Goal: Task Accomplishment & Management: Manage account settings

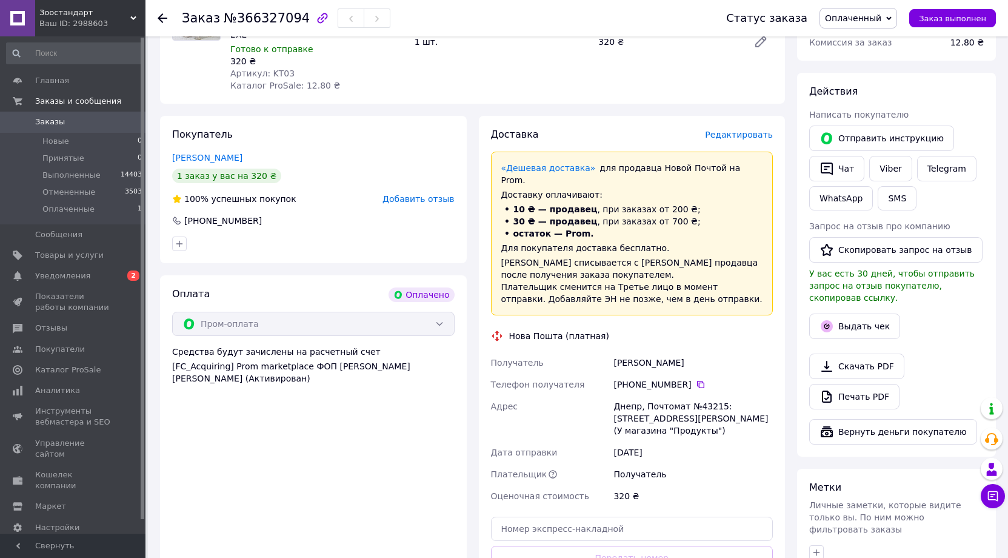
scroll to position [182, 0]
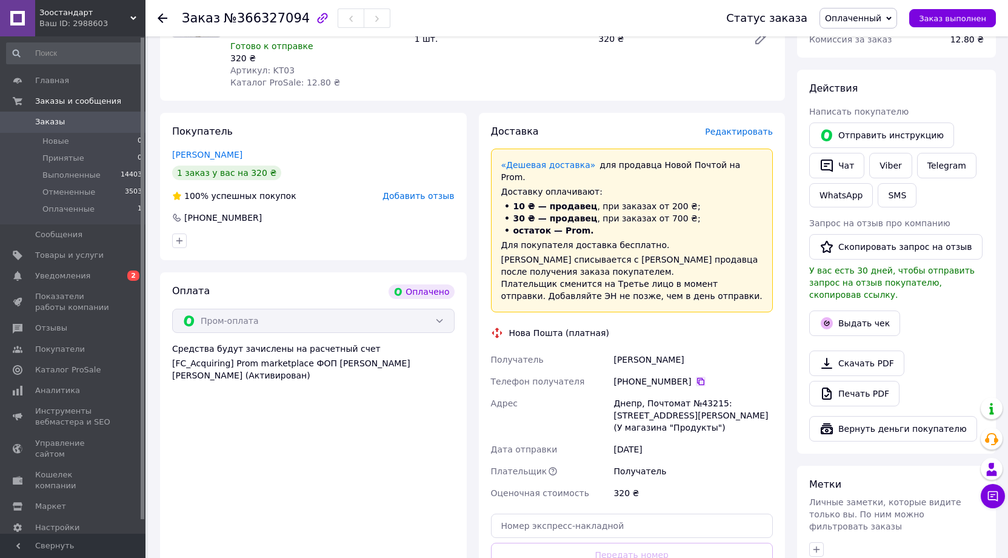
click at [697, 378] on icon at bounding box center [700, 381] width 7 height 7
drag, startPoint x: 614, startPoint y: 345, endPoint x: 684, endPoint y: 341, distance: 69.8
click at [683, 348] on div "Бутенко Сергей" at bounding box center [693, 359] width 164 height 22
copy div "Бутенко Сергей"
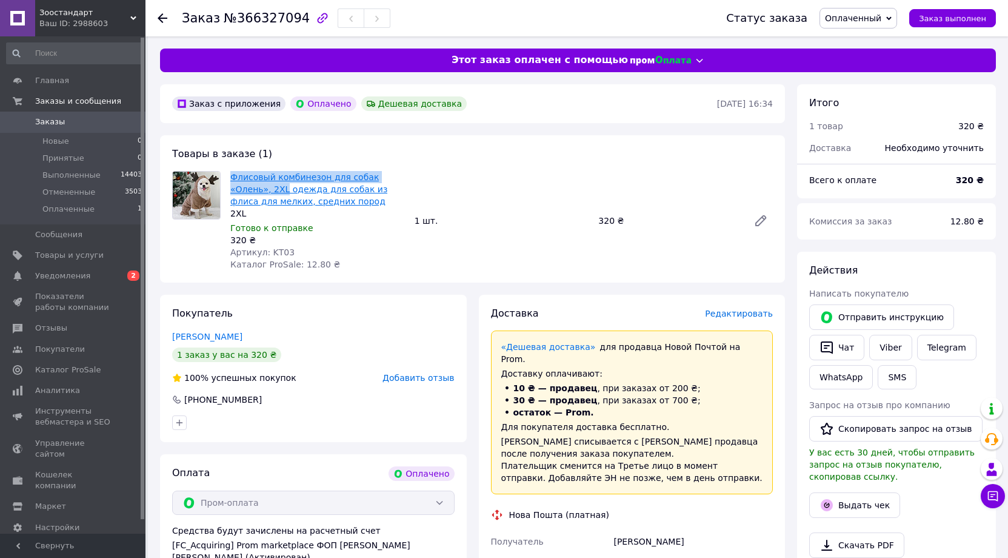
drag, startPoint x: 227, startPoint y: 176, endPoint x: 244, endPoint y: 187, distance: 19.7
click at [244, 187] on div "Флисовый комбинезон для собак «Олень», 2XL одежда для собак из флиса для мелких…" at bounding box center [317, 220] width 184 height 104
copy link "Флисовый комбинезон для собак «Олень», 2XL"
click at [509, 107] on div "Заказ с приложения Оплачено Дешевая доставка" at bounding box center [443, 103] width 547 height 19
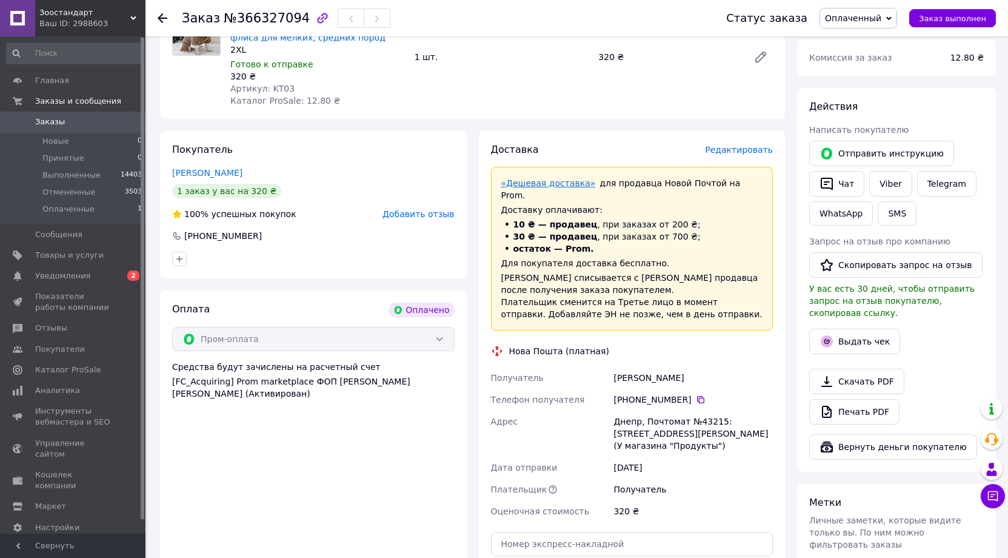
scroll to position [182, 0]
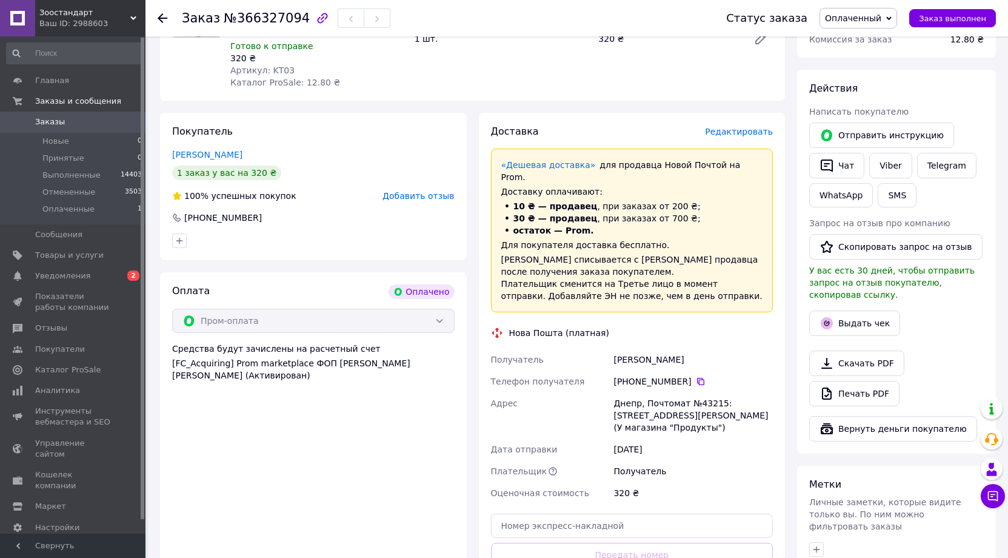
click at [544, 86] on div "Флисовый комбинезон для собак «Олень», 2XL одежда для собак из флиса для мелких…" at bounding box center [501, 39] width 552 height 104
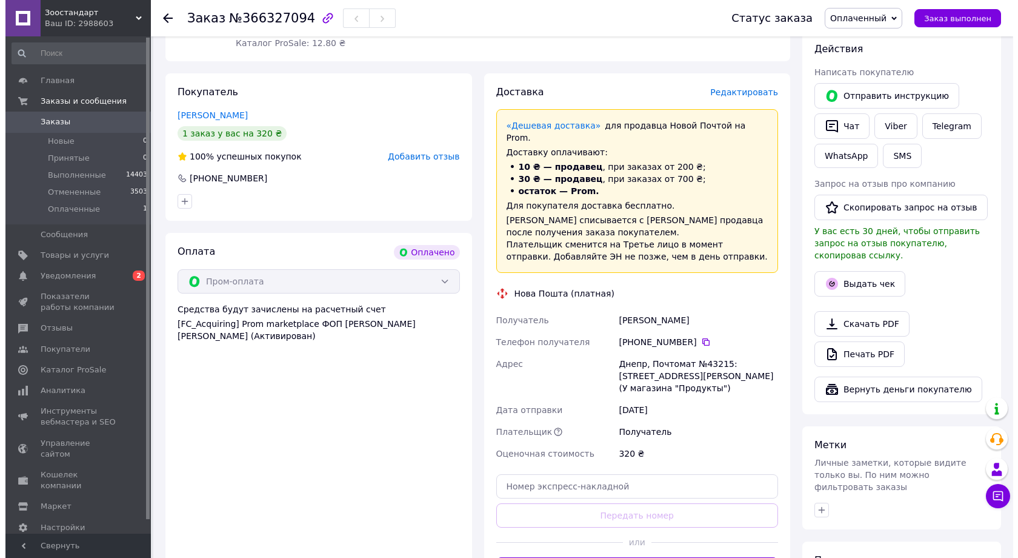
scroll to position [242, 0]
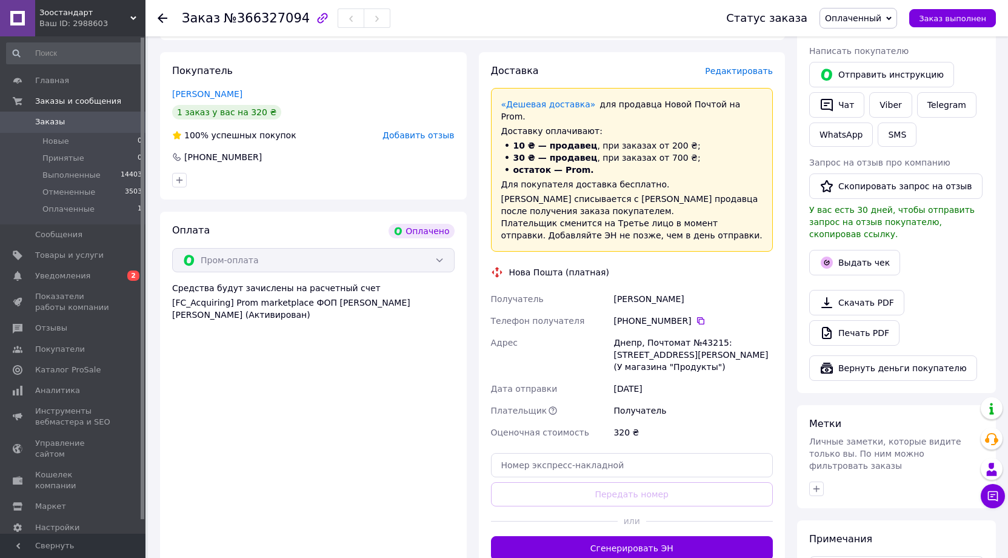
click at [752, 70] on span "Редактировать" at bounding box center [739, 71] width 68 height 10
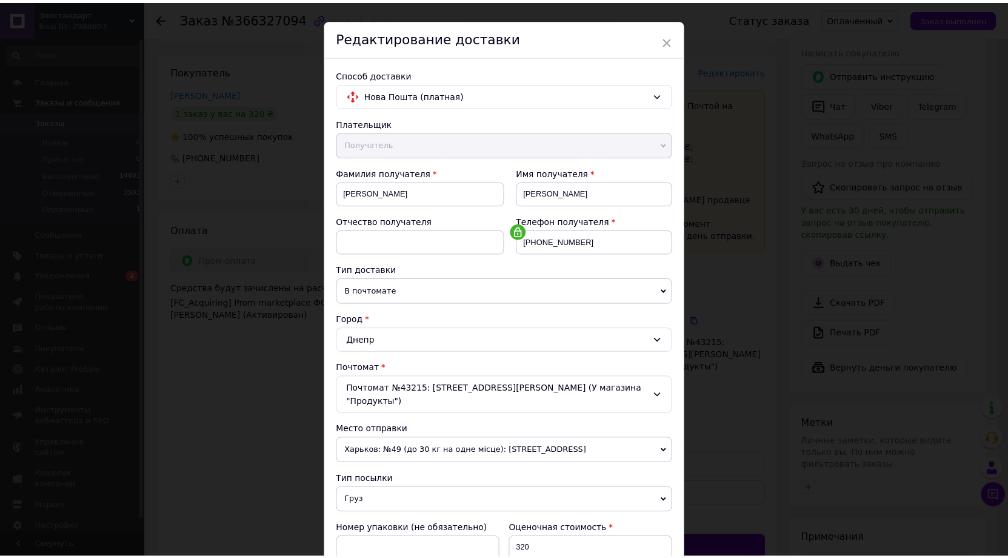
scroll to position [247, 0]
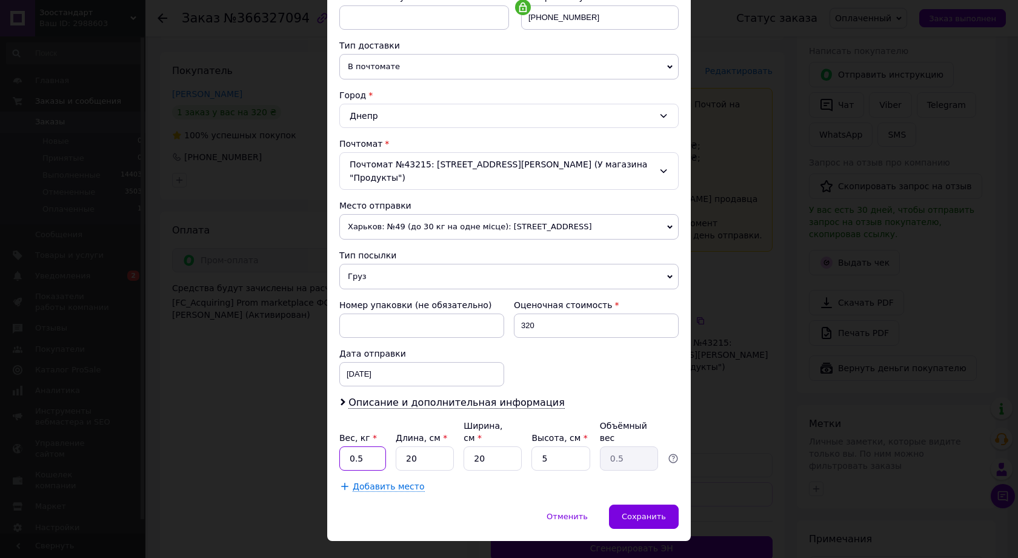
drag, startPoint x: 368, startPoint y: 428, endPoint x: 343, endPoint y: 432, distance: 25.2
click at [343, 446] on input "0.5" at bounding box center [362, 458] width 47 height 24
type input "1"
drag, startPoint x: 421, startPoint y: 433, endPoint x: 392, endPoint y: 432, distance: 28.5
click at [392, 432] on div "Вес, кг * 1 Длина, см * 20 Ширина, см * 20 Высота, см * 5 Объёмный вес 0.5" at bounding box center [508, 444] width 339 height 51
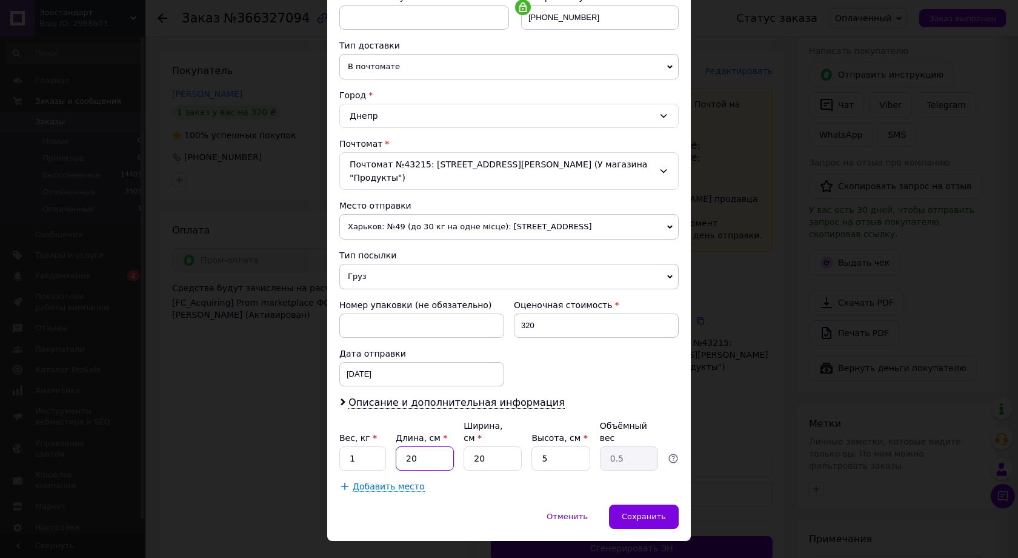
type input "3"
type input "0.1"
type input "30"
type input "0.75"
type input "30"
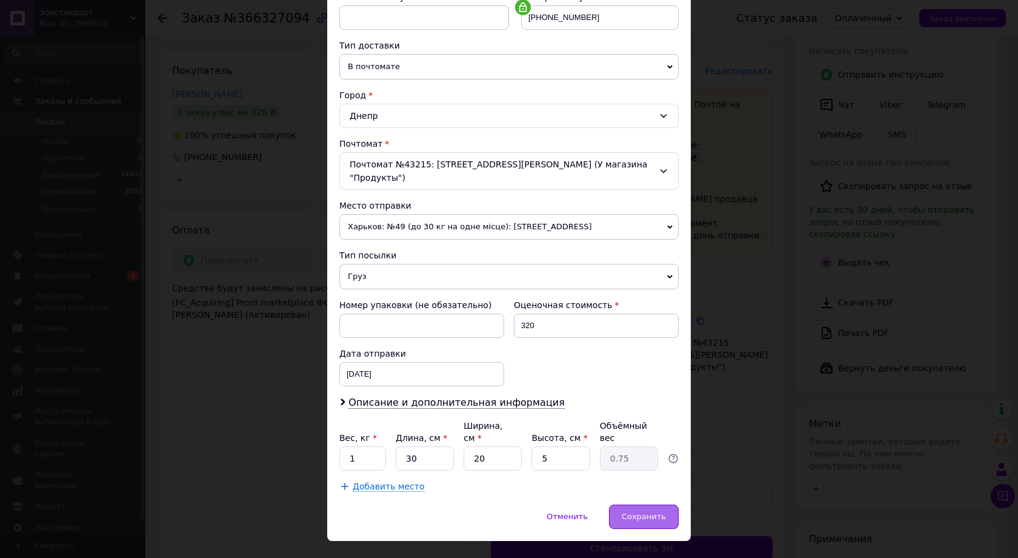
click at [648, 504] on div "Сохранить" at bounding box center [644, 516] width 70 height 24
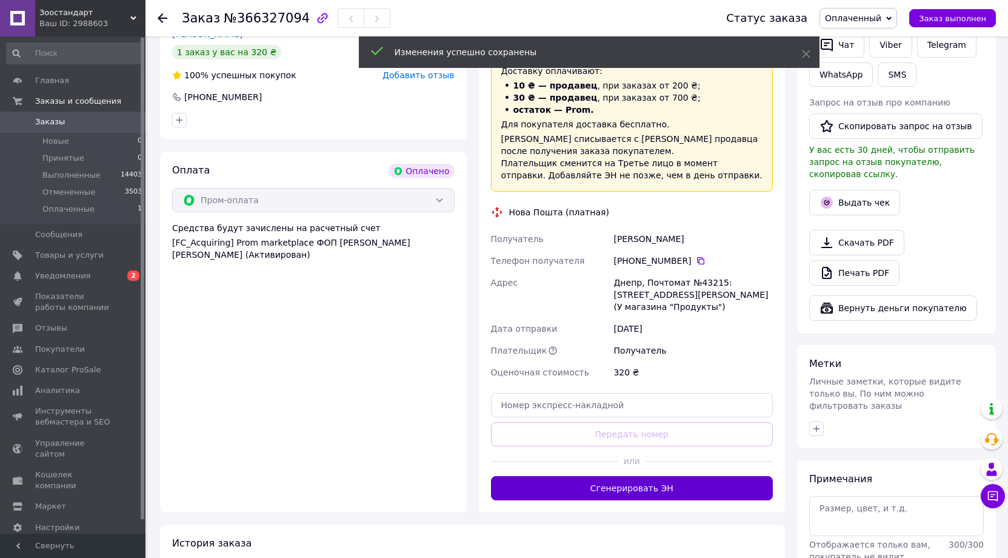
scroll to position [303, 0]
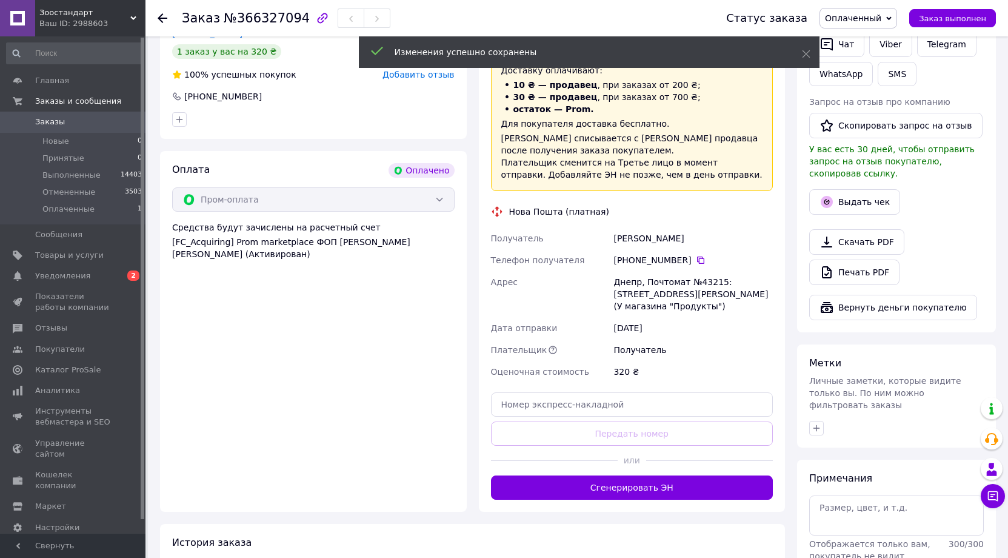
click at [667, 475] on button "Сгенерировать ЭН" at bounding box center [632, 487] width 282 height 24
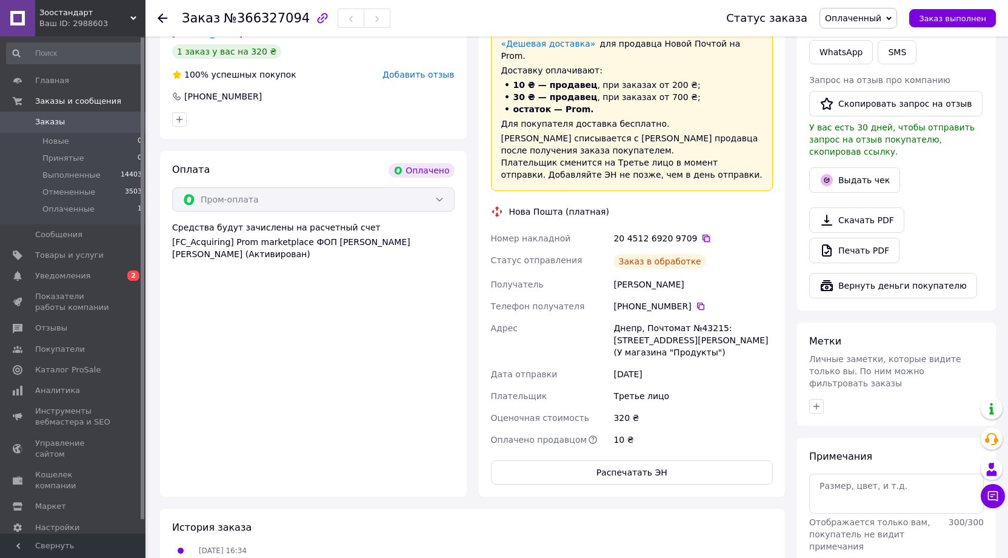
click at [701, 233] on icon at bounding box center [706, 238] width 10 height 10
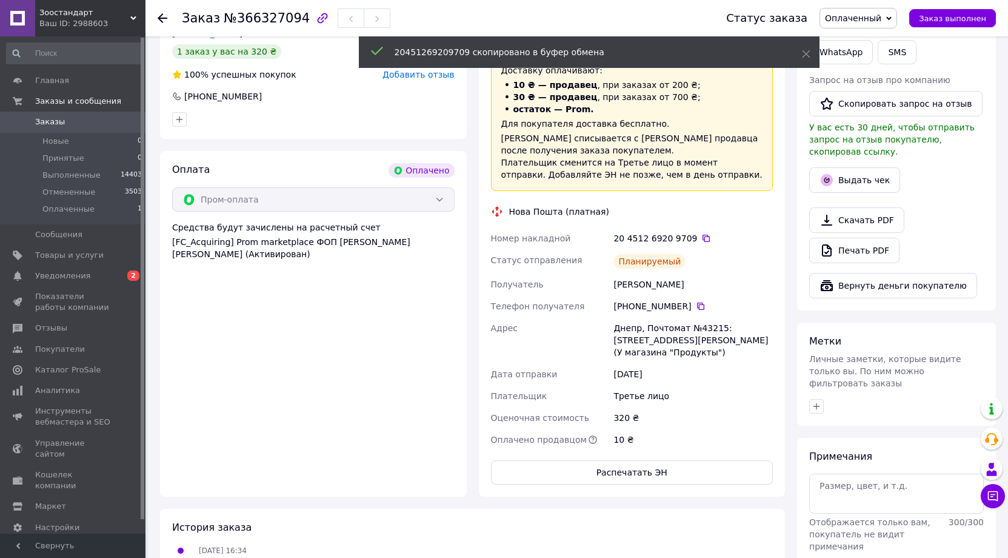
click at [876, 19] on span "Оплаченный" at bounding box center [853, 18] width 56 height 10
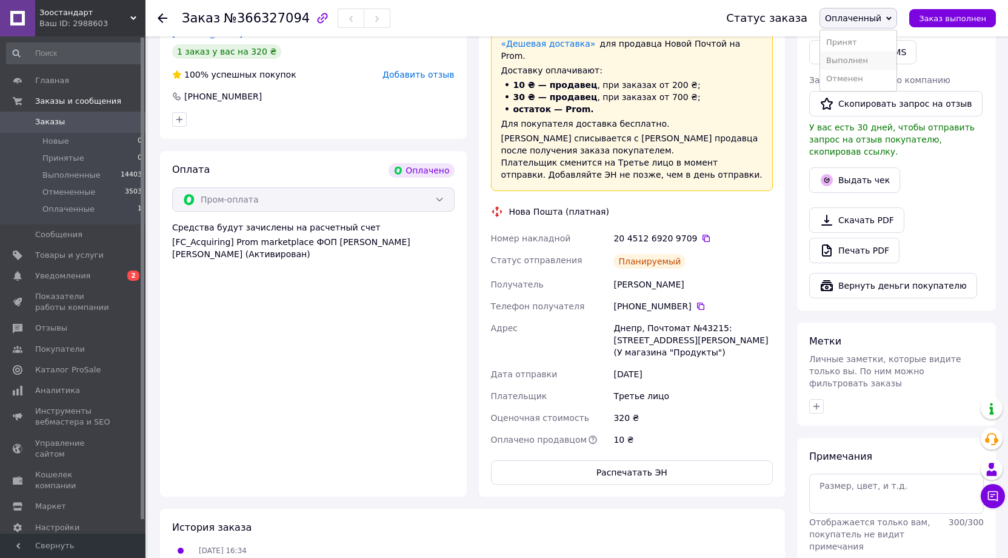
click at [862, 58] on li "Выполнен" at bounding box center [858, 61] width 76 height 18
click at [876, 167] on button "Выдать чек" at bounding box center [854, 179] width 91 height 25
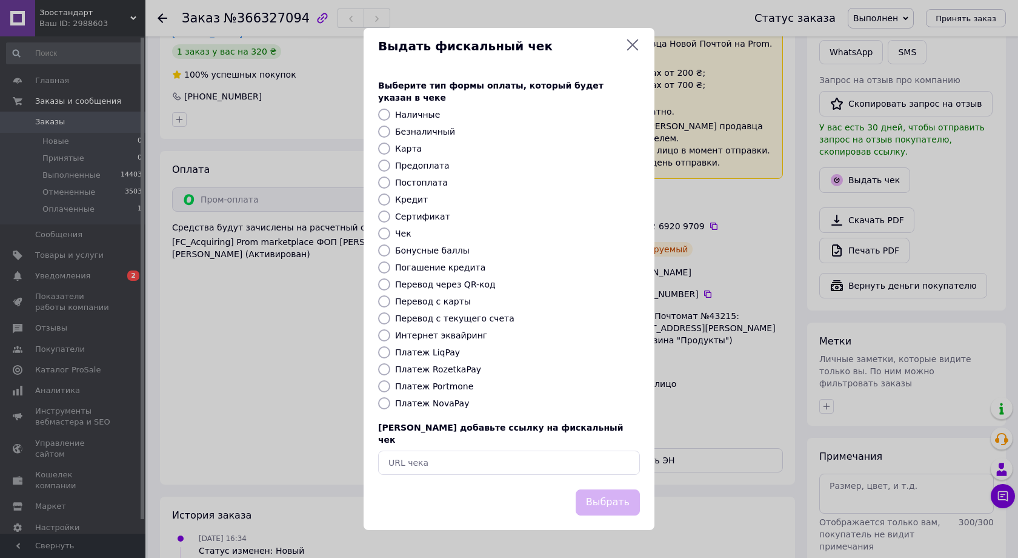
click at [442, 368] on label "Платеж RozetkaPay" at bounding box center [438, 369] width 86 height 10
click at [390, 368] on input "Платеж RozetkaPay" at bounding box center [384, 369] width 12 height 12
radio input "true"
click at [604, 489] on button "Выбрать" at bounding box center [608, 502] width 64 height 26
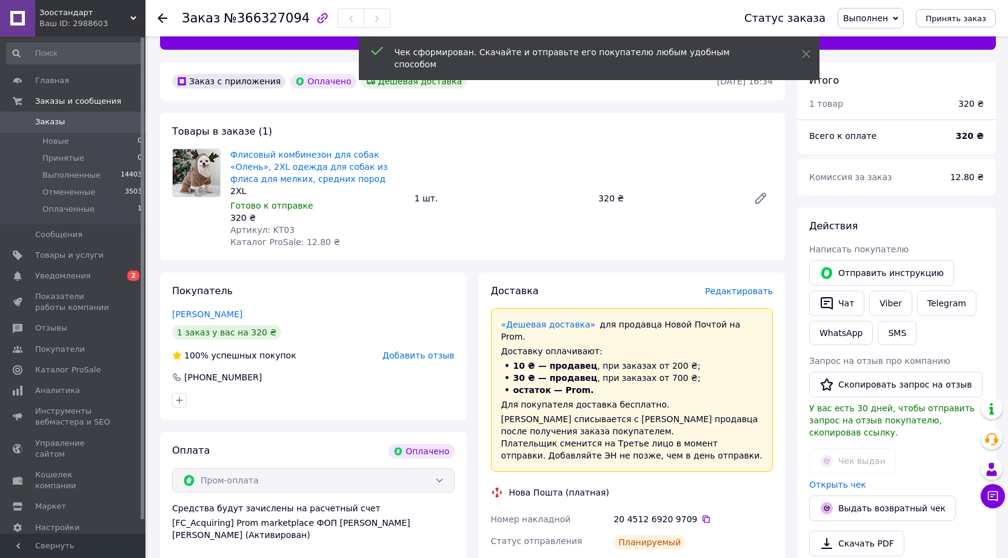
scroll to position [0, 0]
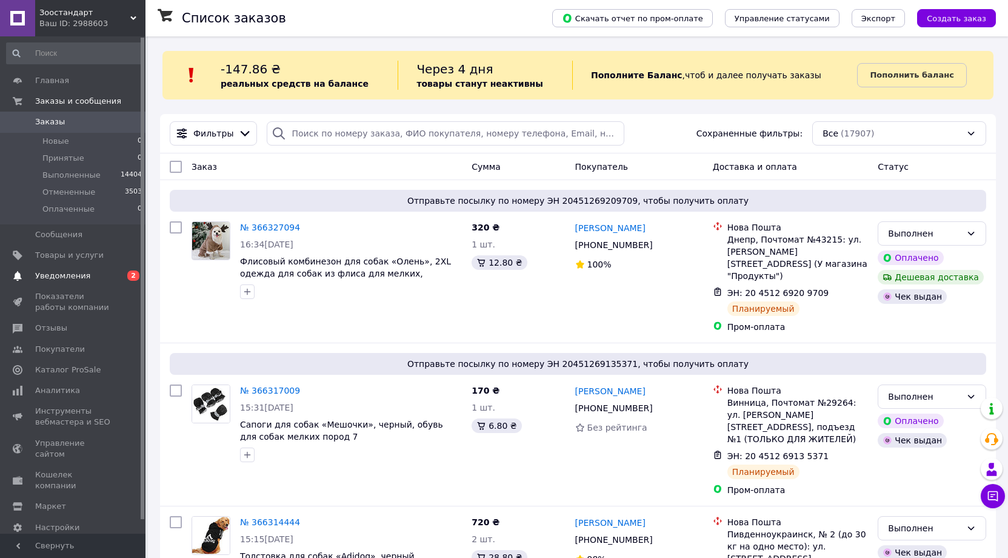
click at [81, 276] on span "Уведомления" at bounding box center [62, 275] width 55 height 11
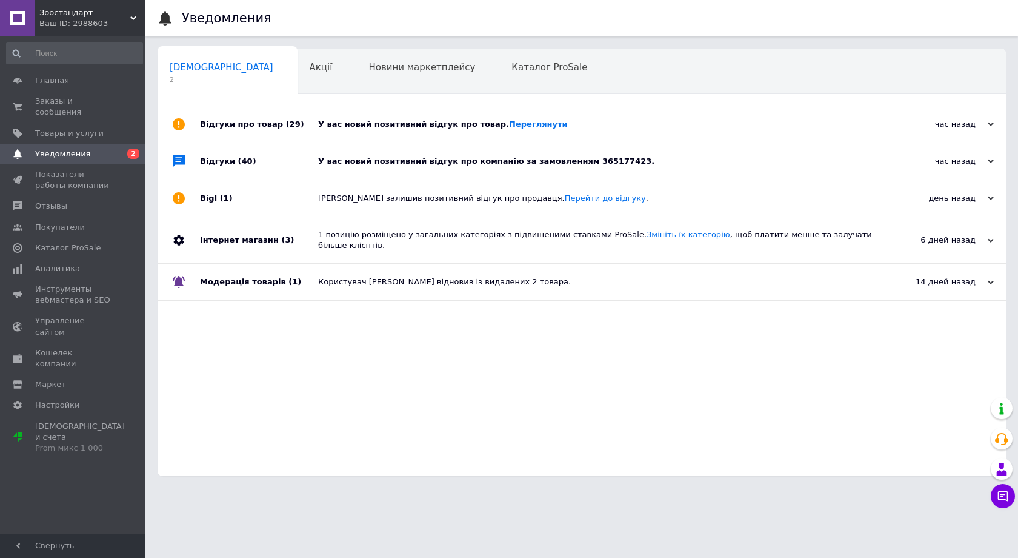
click at [634, 158] on div "У вас новий позитивний відгук про компанію за замовленням 365177423." at bounding box center [595, 161] width 554 height 11
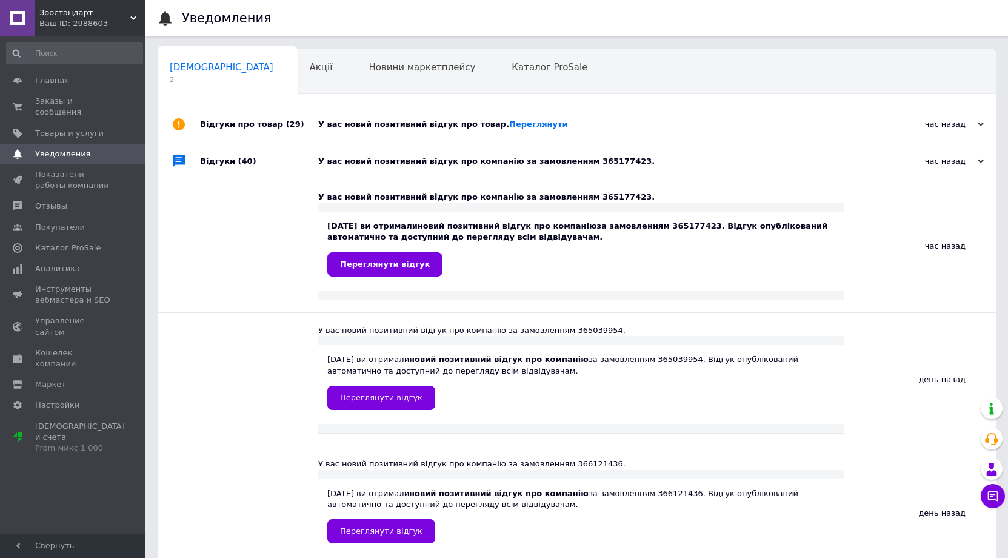
click at [634, 158] on div "У вас новий позитивний відгук про компанію за замовленням 365177423." at bounding box center [590, 161] width 544 height 11
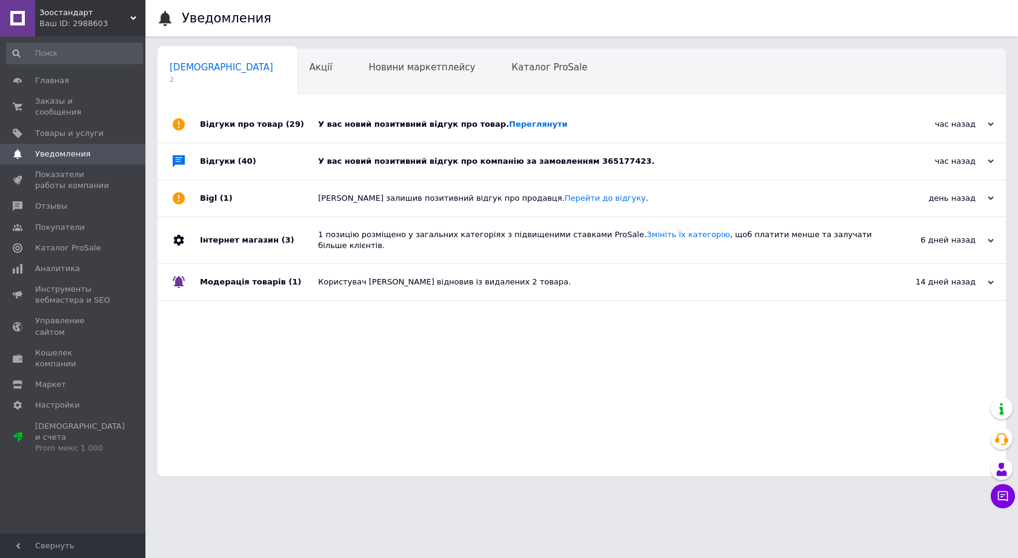
click at [614, 121] on div "У вас новий позитивний відгук про товар. Переглянути" at bounding box center [595, 124] width 554 height 11
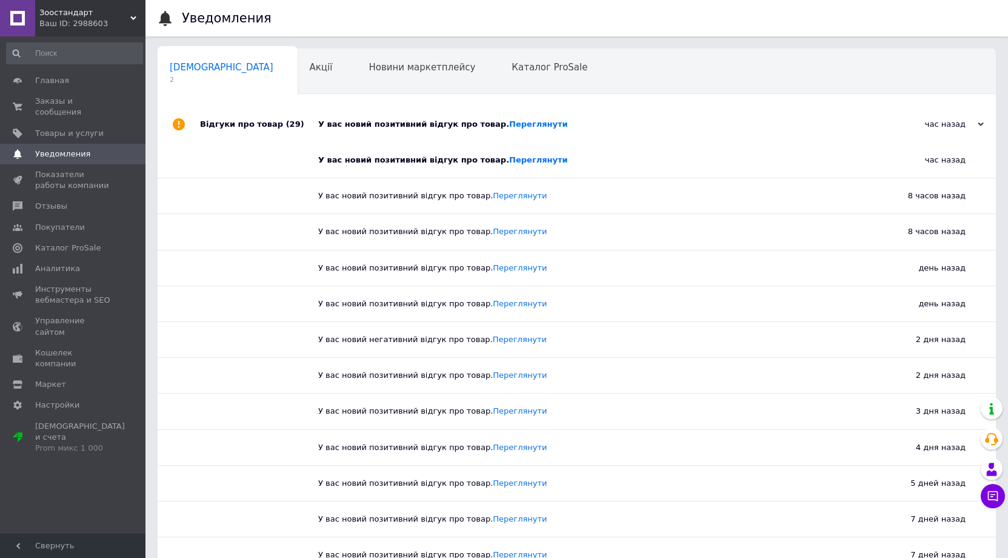
click at [614, 121] on div "У вас новий позитивний відгук про товар. Переглянути" at bounding box center [590, 124] width 544 height 11
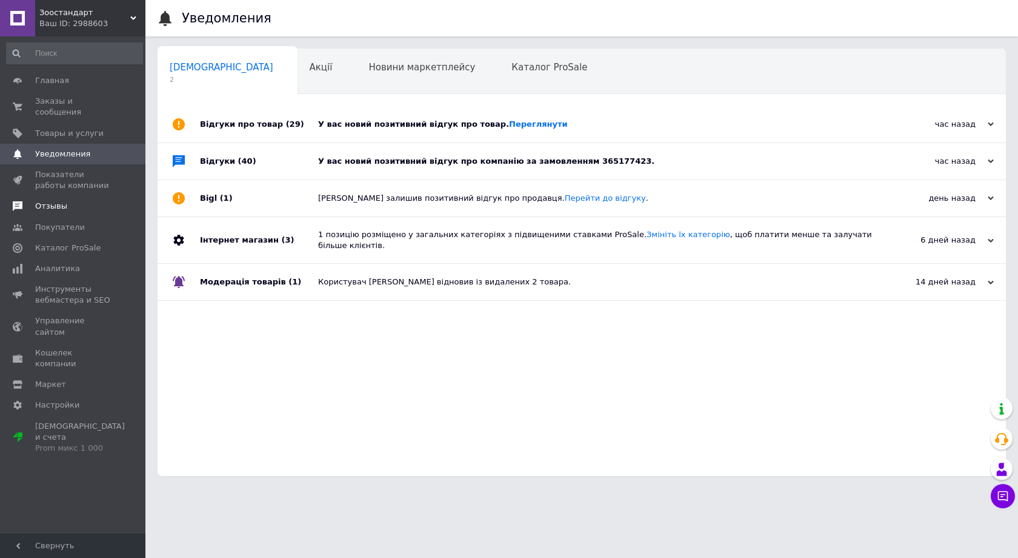
click at [75, 201] on span "Отзывы" at bounding box center [73, 206] width 77 height 11
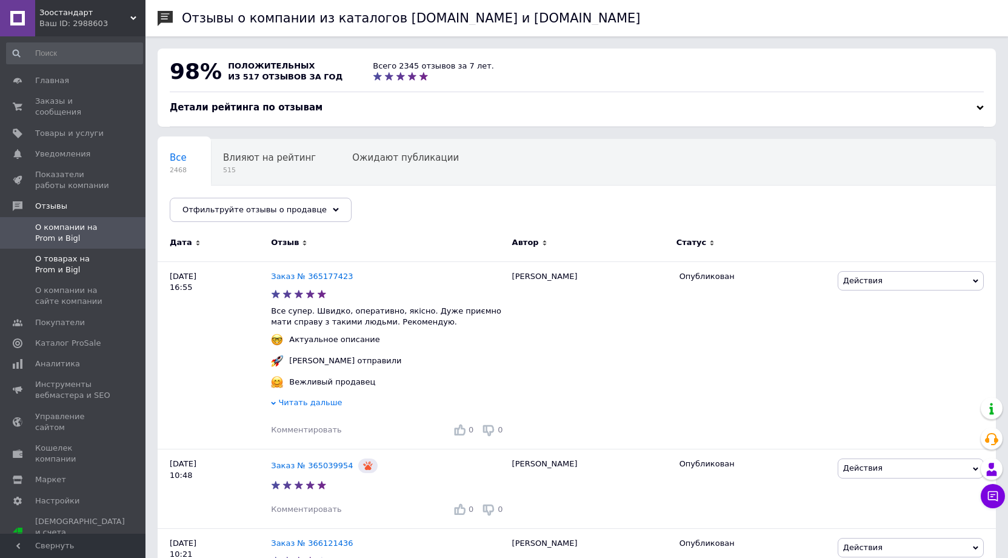
click at [65, 253] on span "О товарах на Prom и Bigl" at bounding box center [73, 264] width 77 height 22
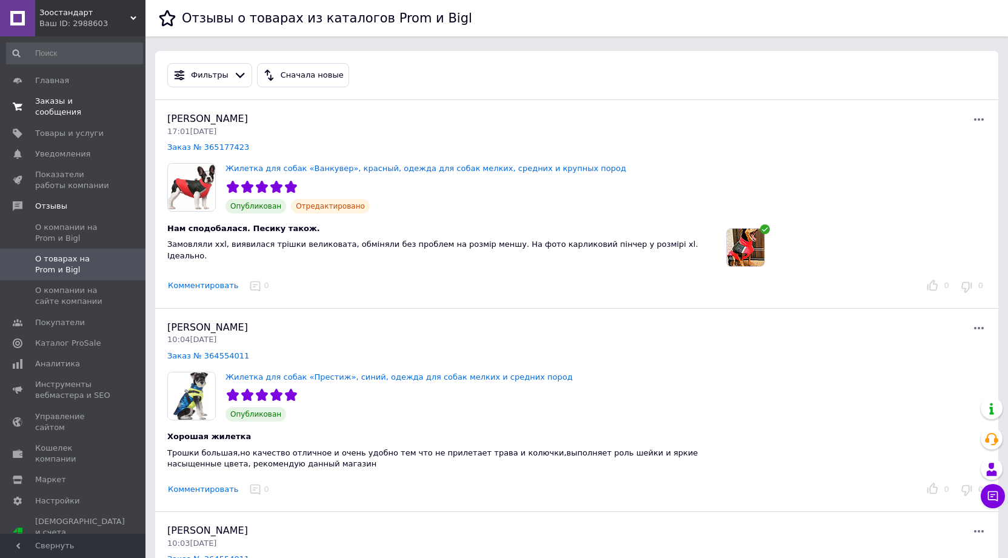
click at [79, 104] on span "Заказы и сообщения" at bounding box center [73, 107] width 77 height 22
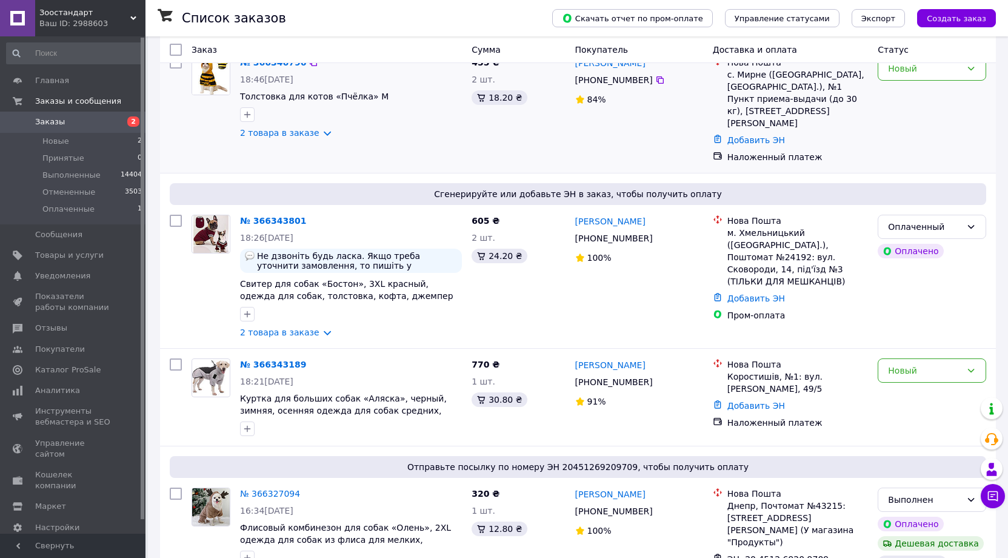
scroll to position [242, 0]
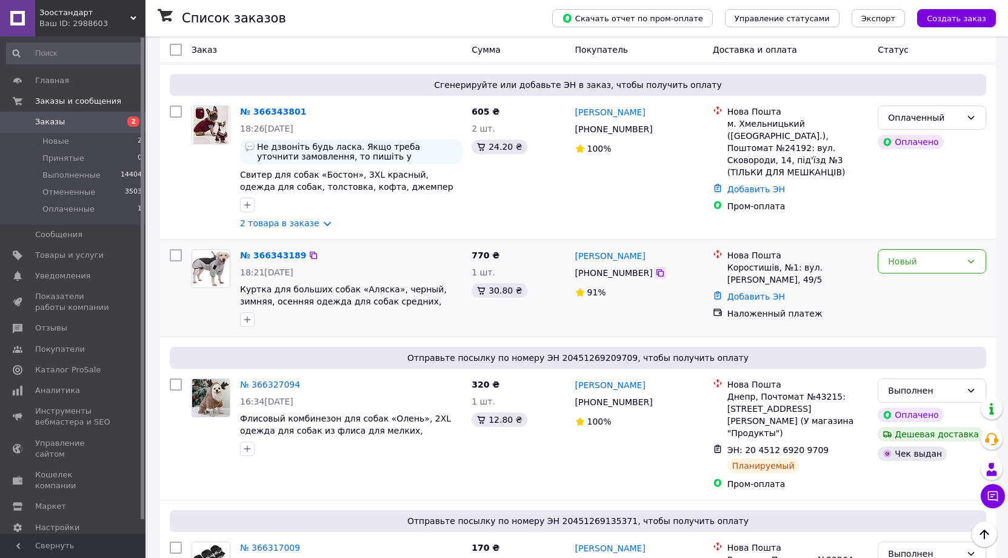
click at [656, 268] on icon at bounding box center [660, 273] width 10 height 10
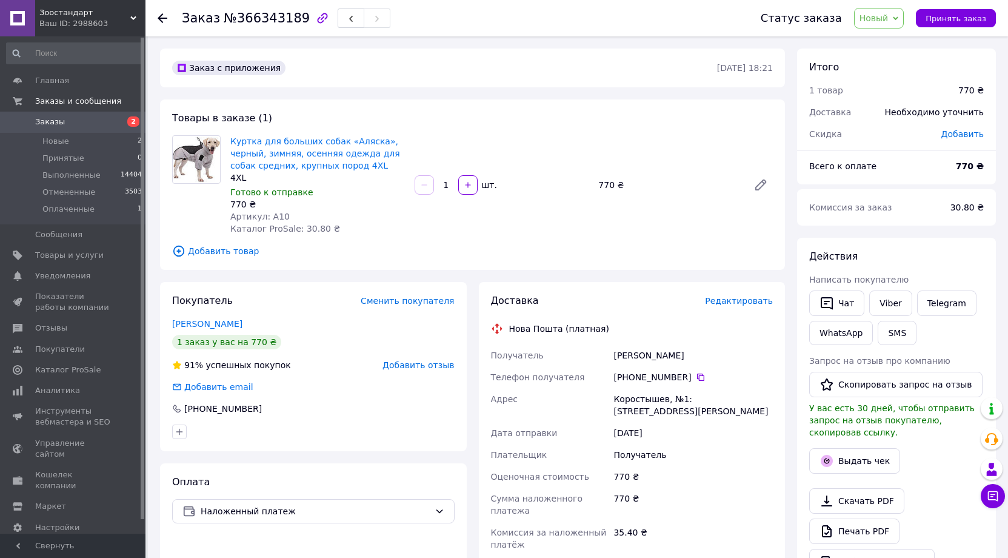
drag, startPoint x: 614, startPoint y: 352, endPoint x: 683, endPoint y: 353, distance: 68.5
click at [683, 353] on div "[PERSON_NAME]" at bounding box center [693, 355] width 164 height 22
copy div "[PERSON_NAME]"
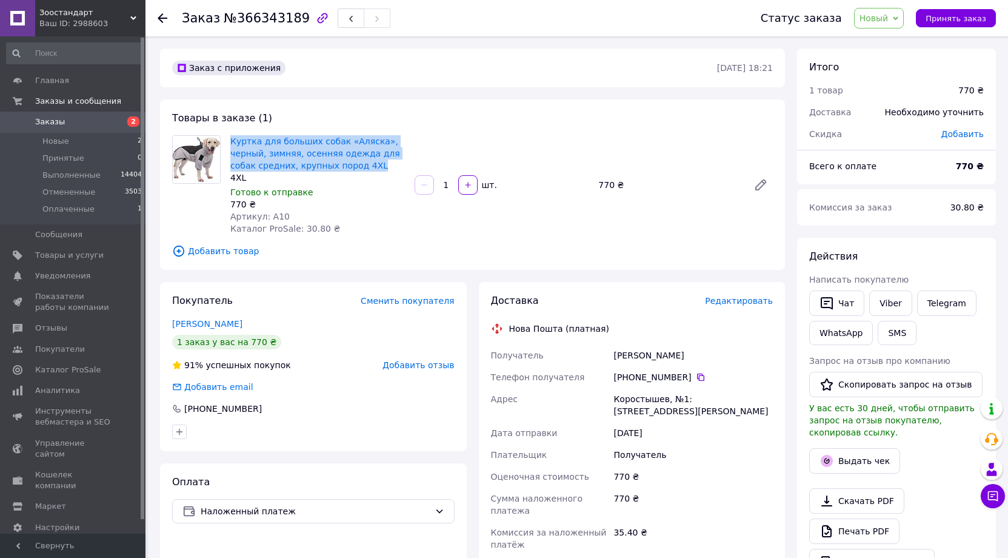
drag, startPoint x: 230, startPoint y: 141, endPoint x: 351, endPoint y: 170, distance: 125.2
click at [351, 170] on div "Куртка для больших собак «Аляска», черный, зимняя, осенняя одежда для собак сре…" at bounding box center [317, 185] width 184 height 104
copy link "Куртка для больших собак «Аляска», черный, зимняя, осенняя одежда для собак сре…"
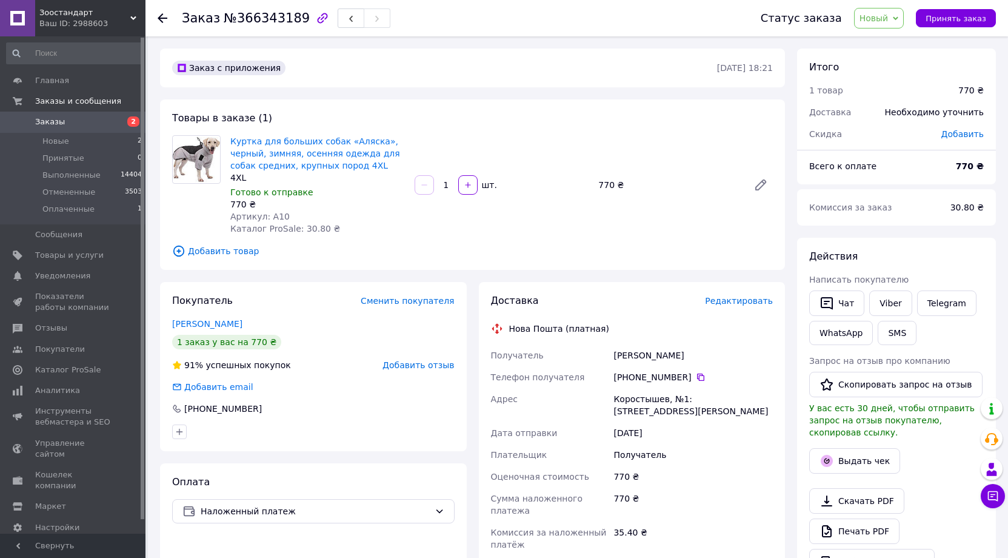
click at [493, 128] on div "Товары в заказе (1) Куртка для больших собак «Аляска», черный, зимняя, осенняя …" at bounding box center [472, 184] width 625 height 170
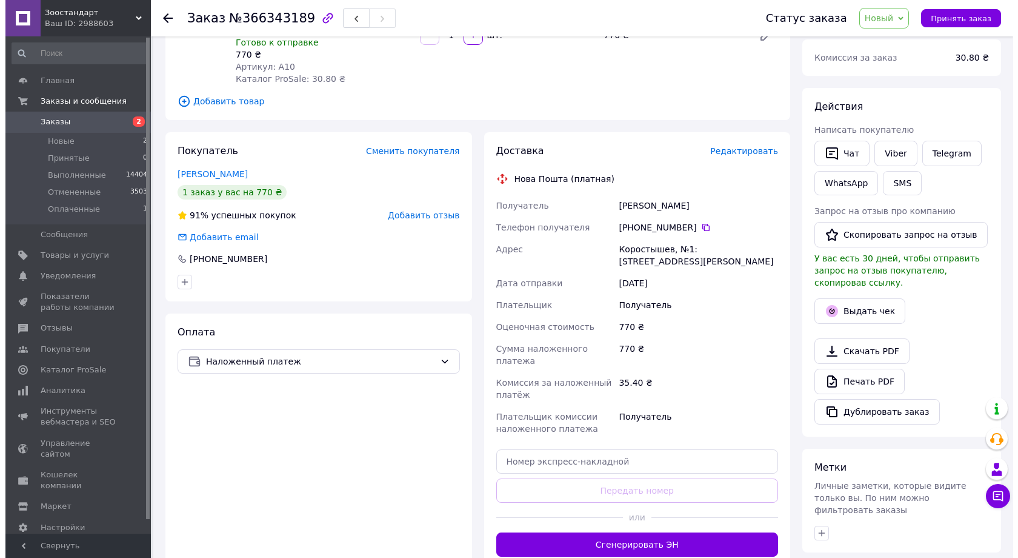
scroll to position [182, 0]
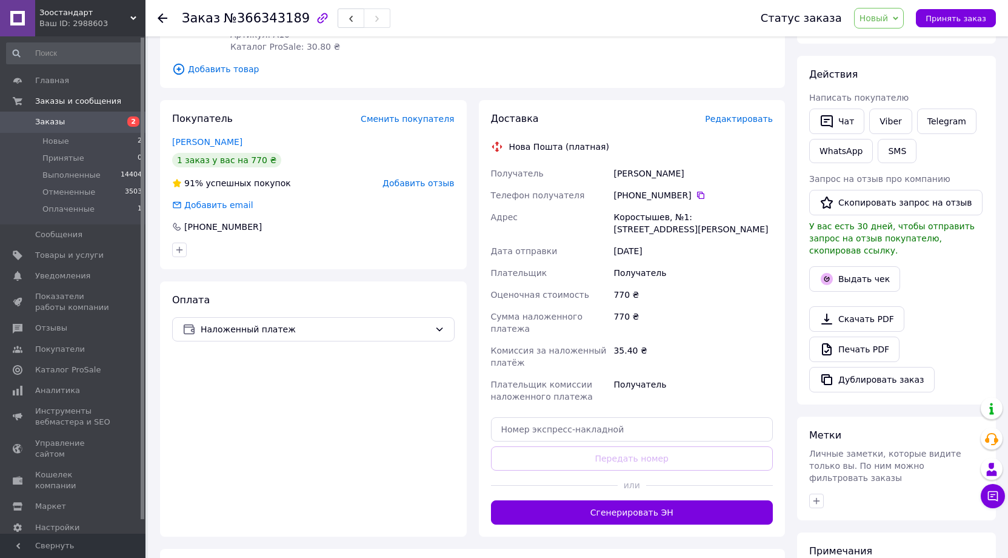
click at [750, 116] on span "Редактировать" at bounding box center [739, 119] width 68 height 10
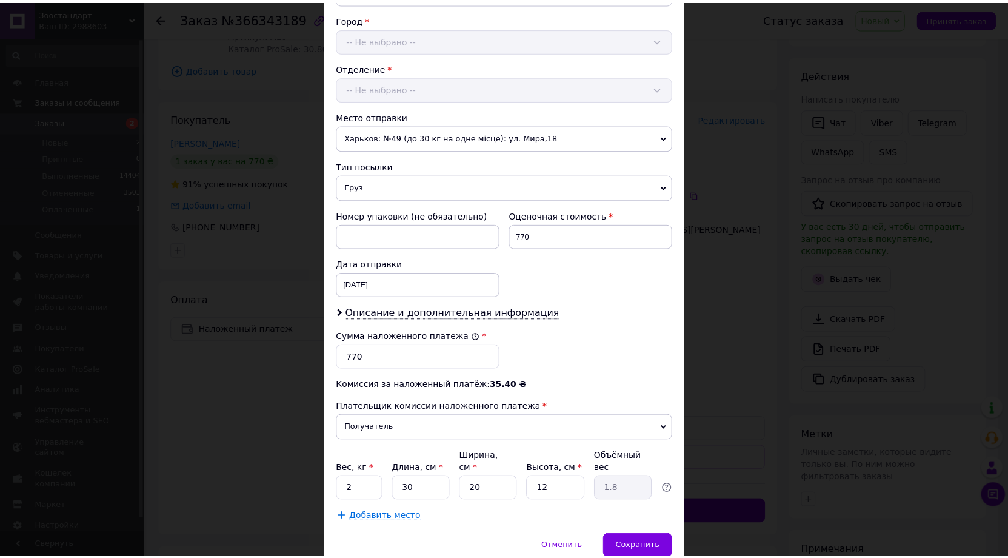
scroll to position [364, 0]
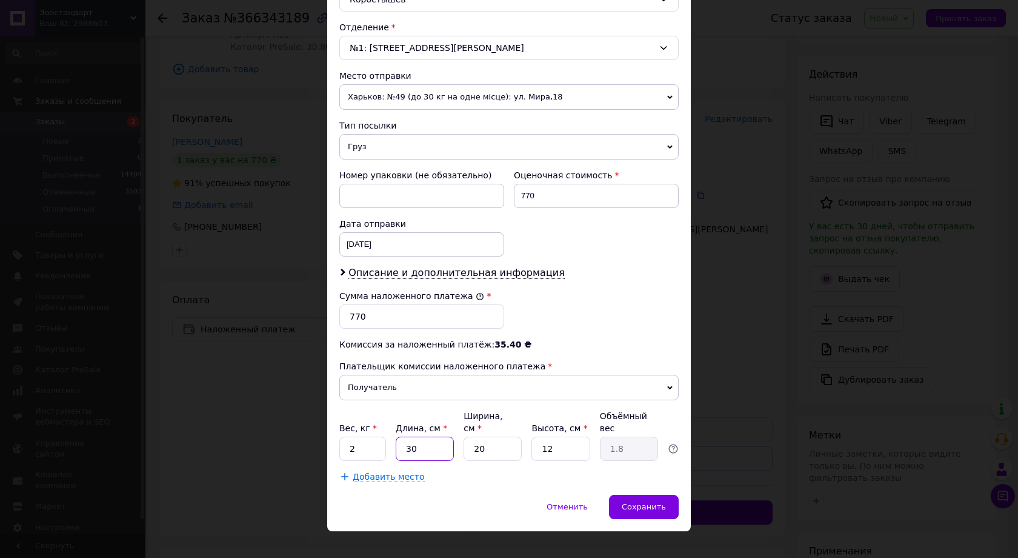
drag, startPoint x: 418, startPoint y: 435, endPoint x: 399, endPoint y: 433, distance: 18.9
click at [399, 436] on input "30" at bounding box center [425, 448] width 58 height 24
type input "4"
type input "0.24"
type input "40"
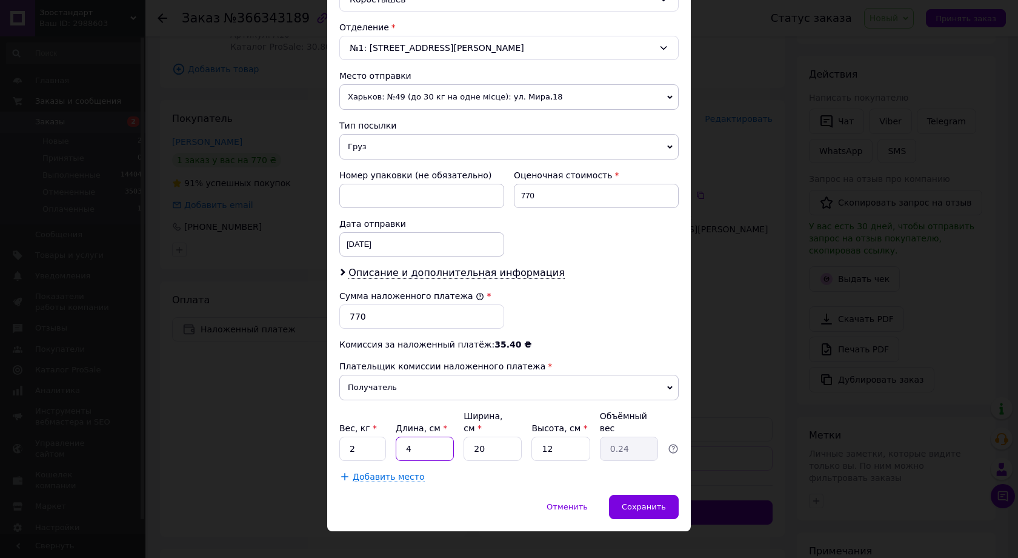
type input "2.4"
type input "40"
drag, startPoint x: 487, startPoint y: 437, endPoint x: 472, endPoint y: 436, distance: 14.6
click at [472, 436] on input "20" at bounding box center [493, 448] width 58 height 24
type input "3"
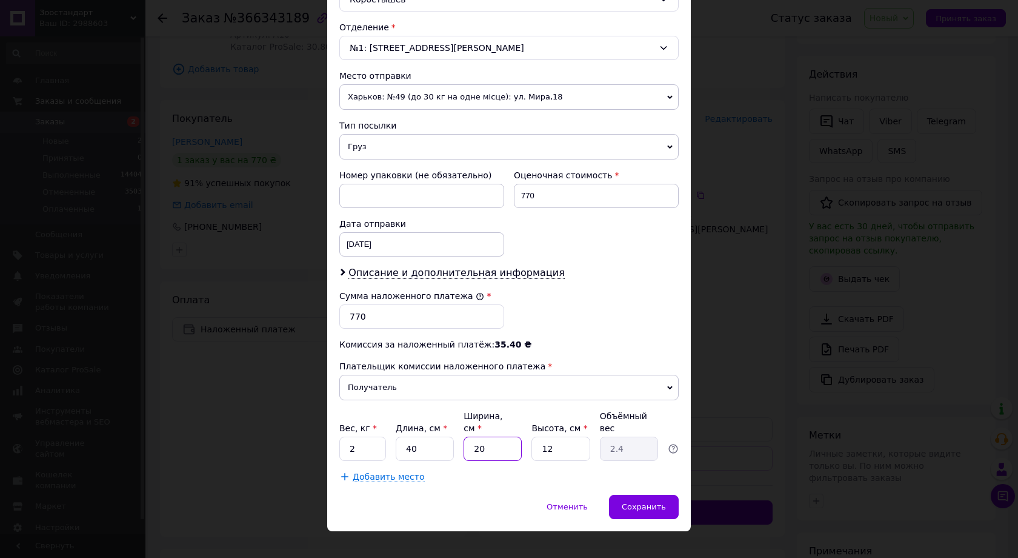
type input "0.36"
type input "30"
type input "3.6"
type input "30"
drag, startPoint x: 551, startPoint y: 433, endPoint x: 529, endPoint y: 433, distance: 21.8
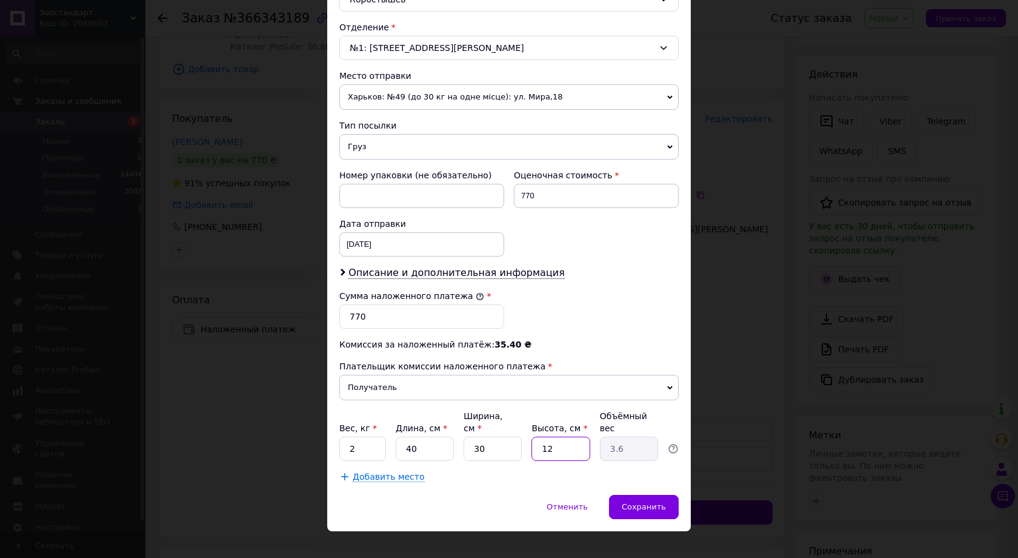
click at [529, 433] on div "Вес, кг * 2 Длина, см * 40 Ширина, см * 30 Высота, см * 12 Объёмный вес 3.6" at bounding box center [508, 435] width 339 height 51
type input "6"
type input "1.8"
type input "6"
click at [645, 502] on span "Сохранить" at bounding box center [644, 506] width 44 height 9
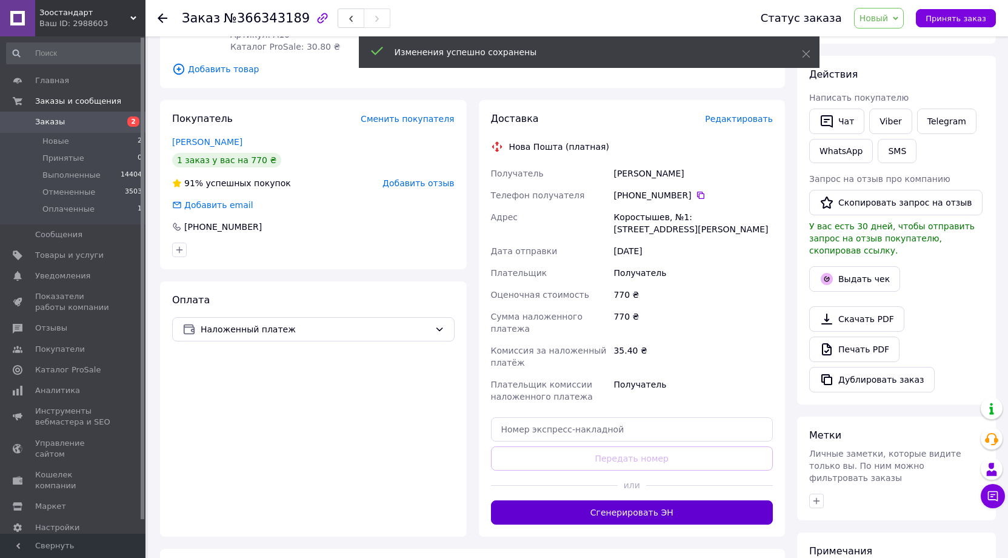
click at [667, 500] on button "Сгенерировать ЭН" at bounding box center [632, 512] width 282 height 24
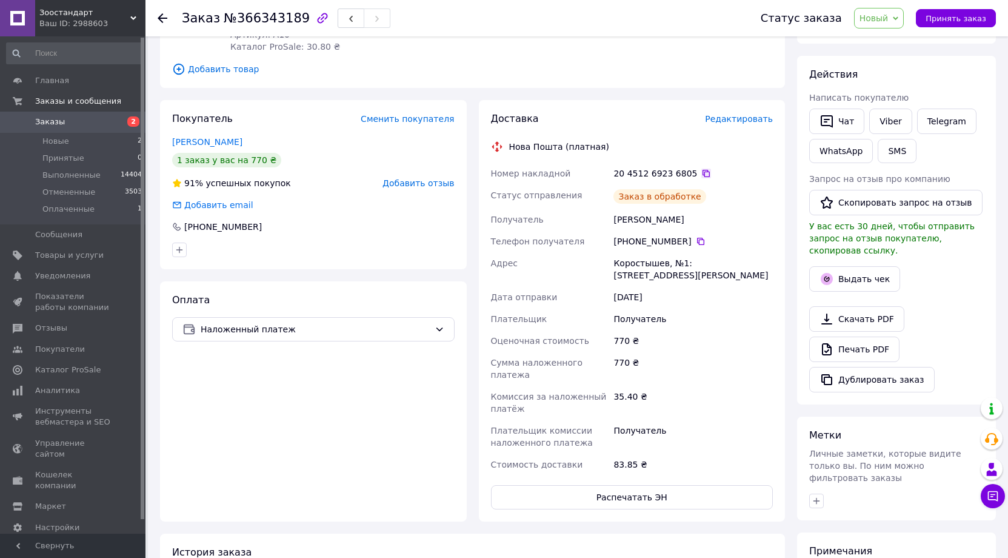
click at [701, 172] on icon at bounding box center [706, 173] width 10 height 10
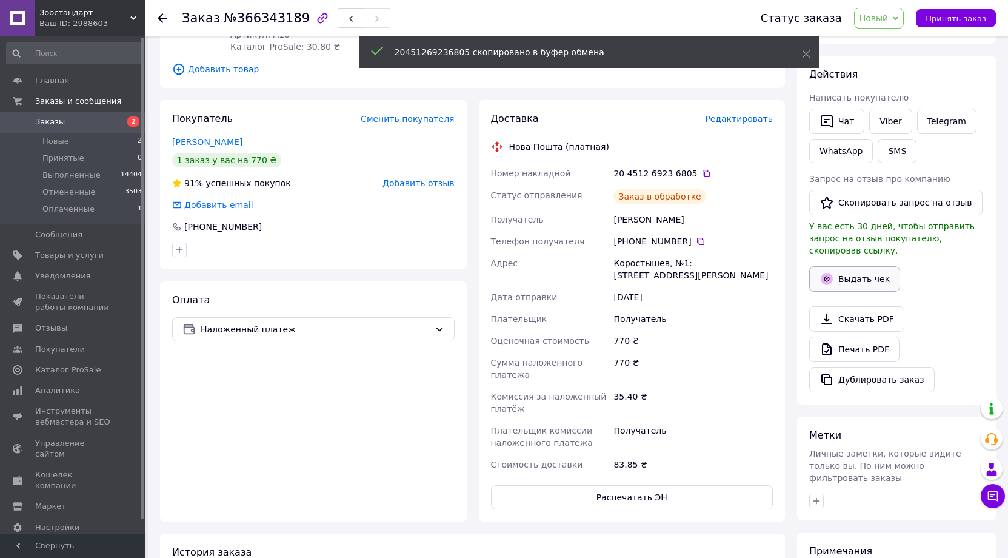
click at [876, 270] on button "Выдать чек" at bounding box center [854, 278] width 91 height 25
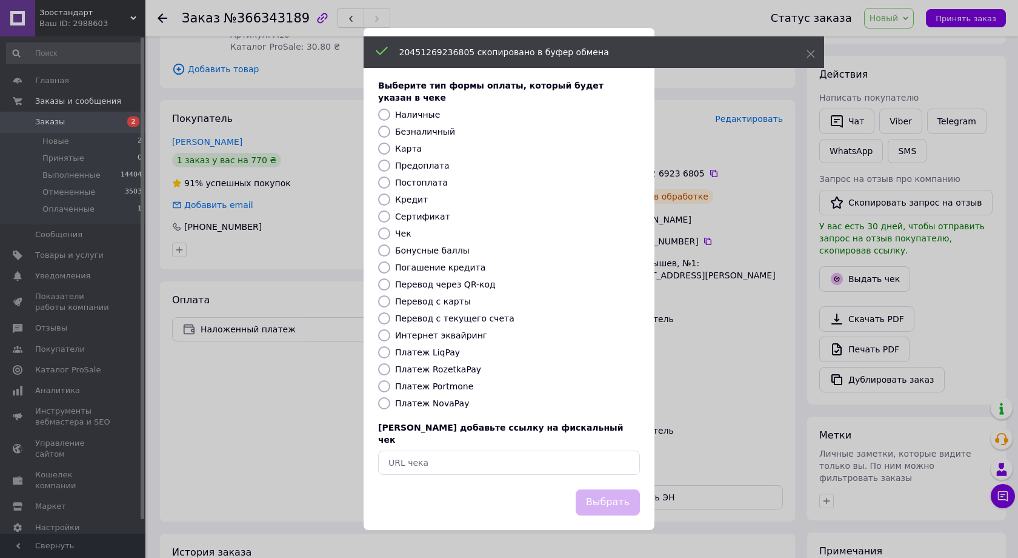
click at [442, 398] on label "Платеж NovaPay" at bounding box center [432, 403] width 74 height 10
click at [390, 398] on input "Платеж NovaPay" at bounding box center [384, 403] width 12 height 12
radio input "true"
click at [609, 489] on button "Выбрать" at bounding box center [608, 502] width 64 height 26
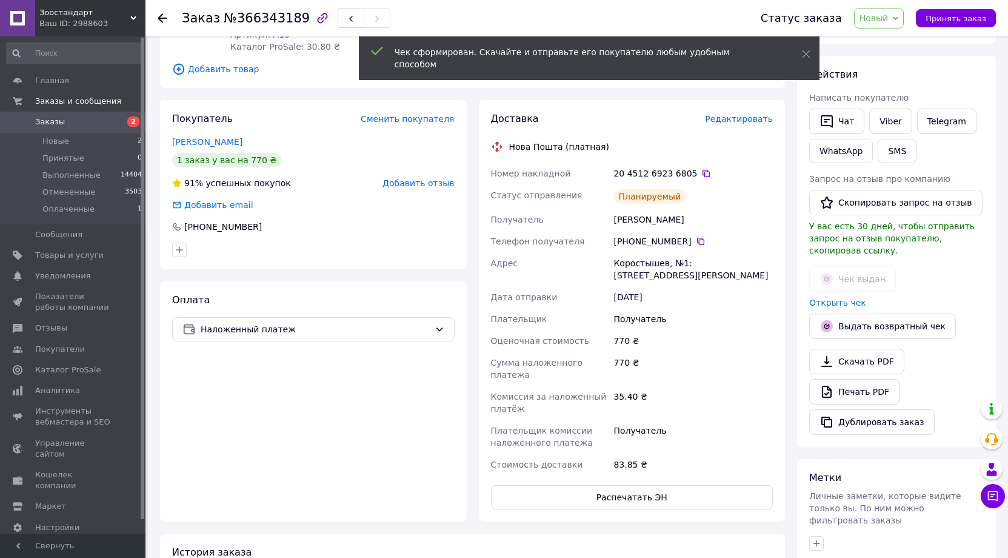
click at [898, 18] on icon at bounding box center [895, 18] width 5 height 4
click at [898, 61] on li "Выполнен" at bounding box center [886, 61] width 64 height 18
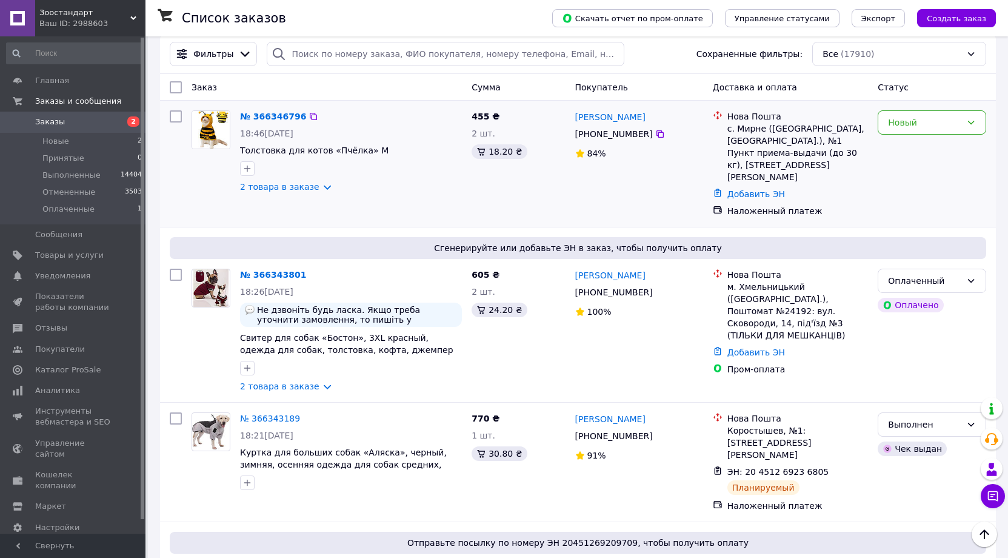
scroll to position [61, 0]
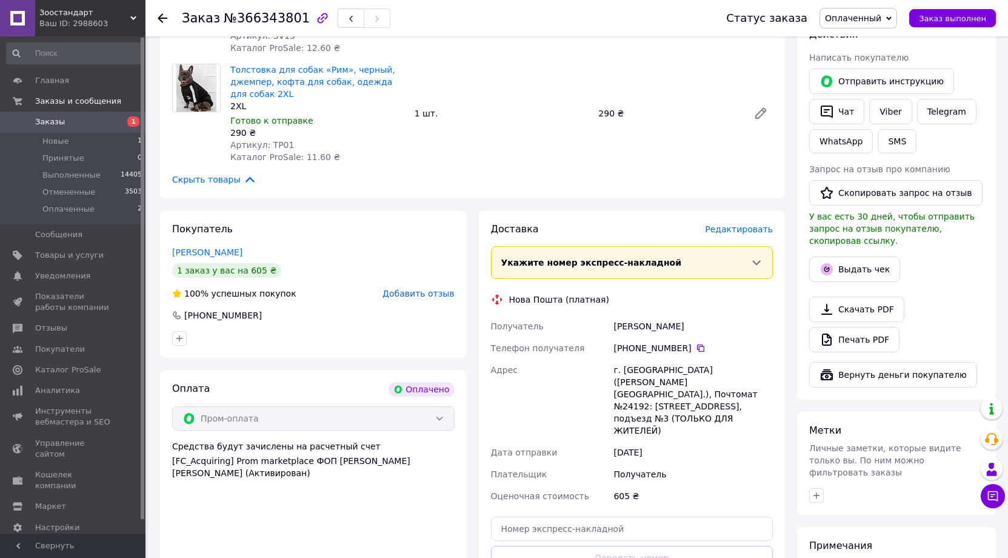
scroll to position [242, 0]
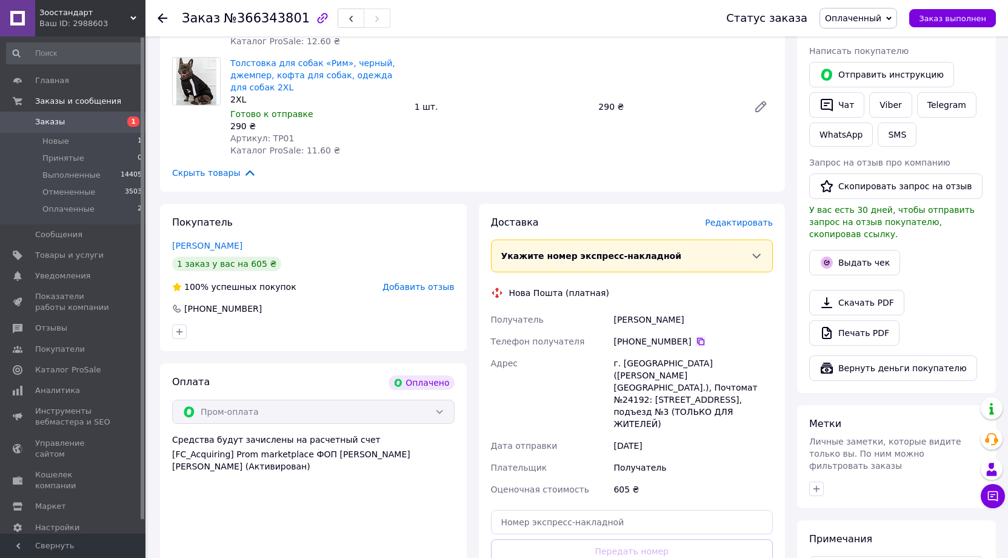
click at [697, 336] on icon at bounding box center [701, 341] width 10 height 10
drag, startPoint x: 613, startPoint y: 299, endPoint x: 706, endPoint y: 295, distance: 92.8
click at [705, 308] on div "[PERSON_NAME]" at bounding box center [693, 319] width 164 height 22
copy div "[PERSON_NAME]"
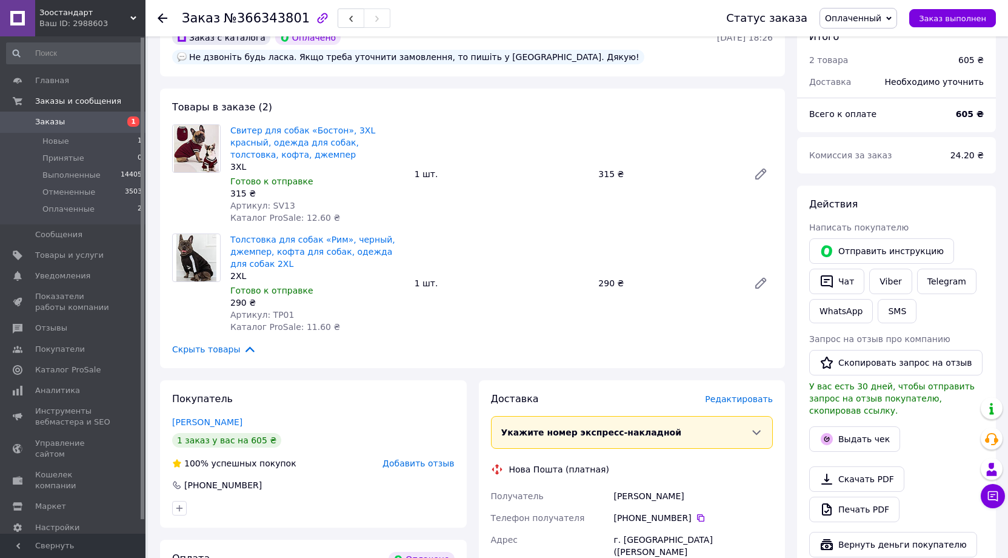
scroll to position [61, 0]
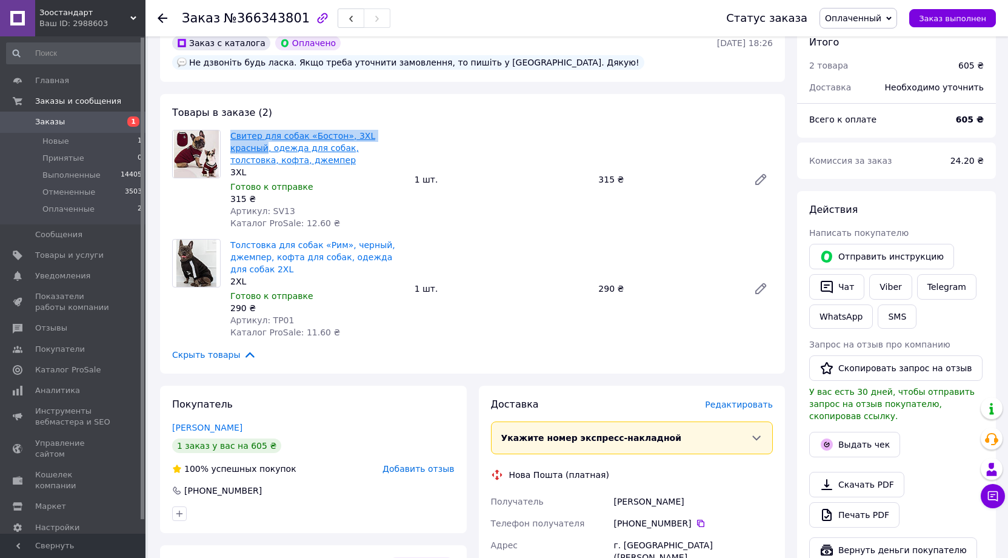
drag, startPoint x: 226, startPoint y: 116, endPoint x: 388, endPoint y: 117, distance: 162.4
click at [388, 127] on div "Свитер для собак «Бостон», 3XL красный, одежда для собак, толстовка, кофта, дже…" at bounding box center [317, 179] width 184 height 104
copy link "Свитер для собак «Бостон», 3XL красный"
click at [462, 214] on div "Товары в заказе (2) Свитер для собак «Бостон», 3XL красный, одежда для собак, т…" at bounding box center [472, 233] width 625 height 279
click at [893, 285] on link "Viber" at bounding box center [890, 286] width 42 height 25
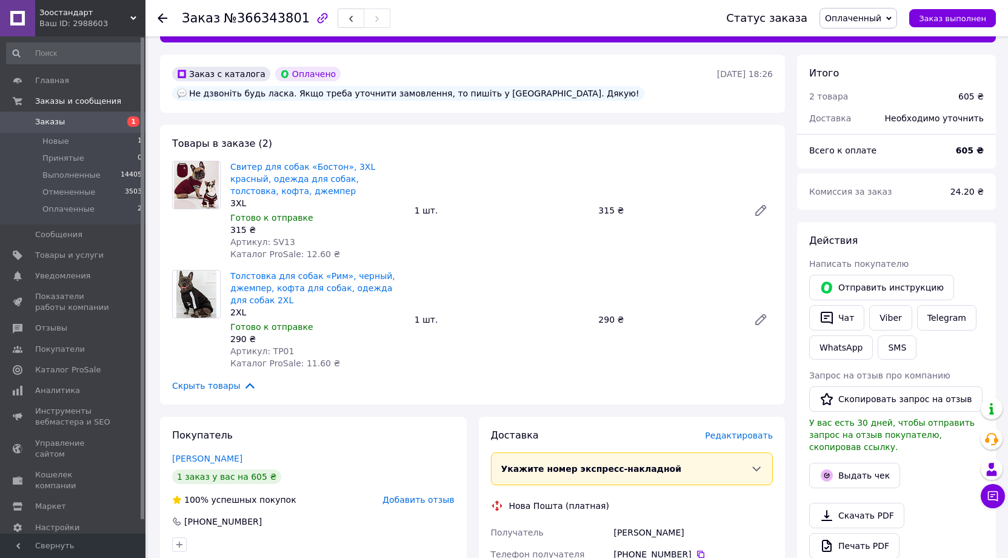
scroll to position [0, 0]
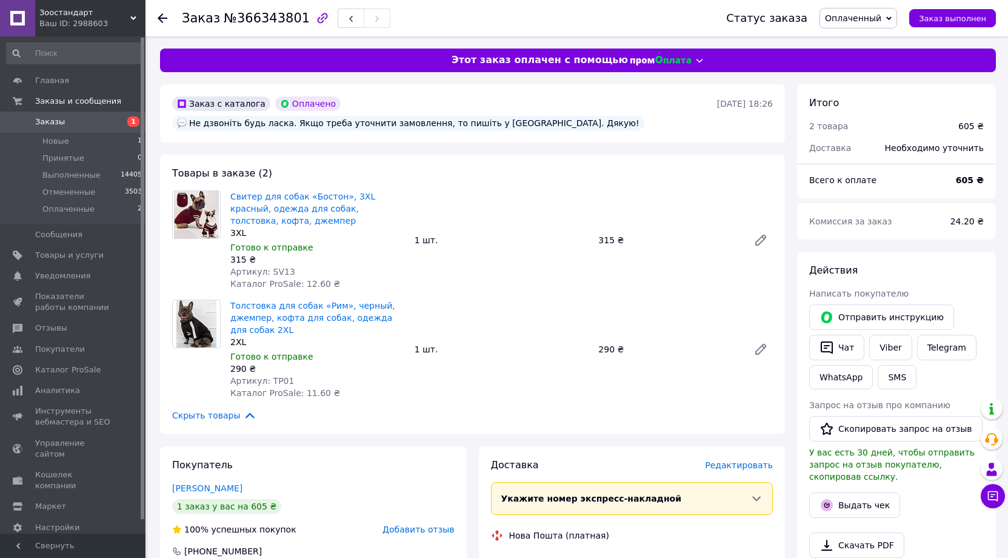
click at [465, 155] on div "Товары в заказе (2) Свитер для собак «Бостон», 3XL красный, одежда для собак, т…" at bounding box center [472, 294] width 625 height 279
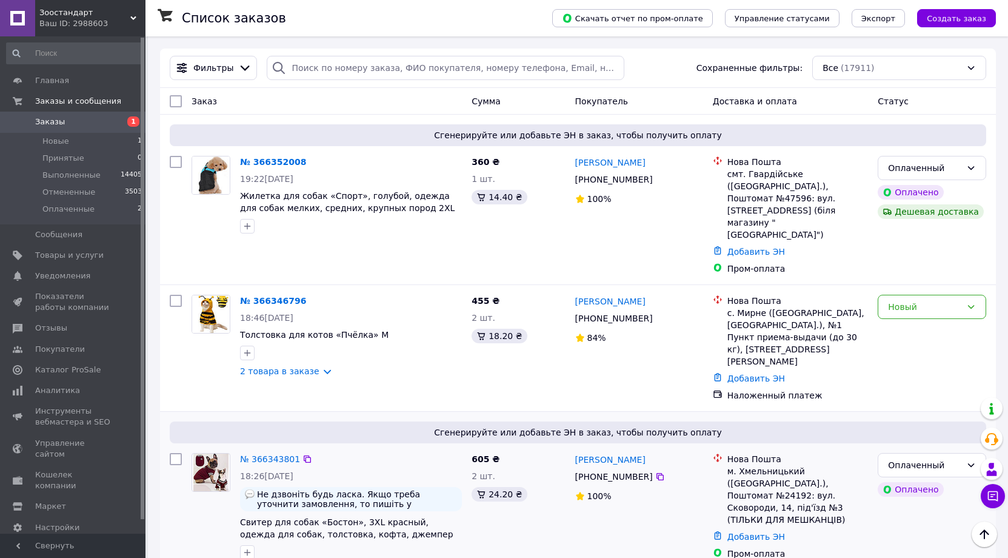
scroll to position [61, 0]
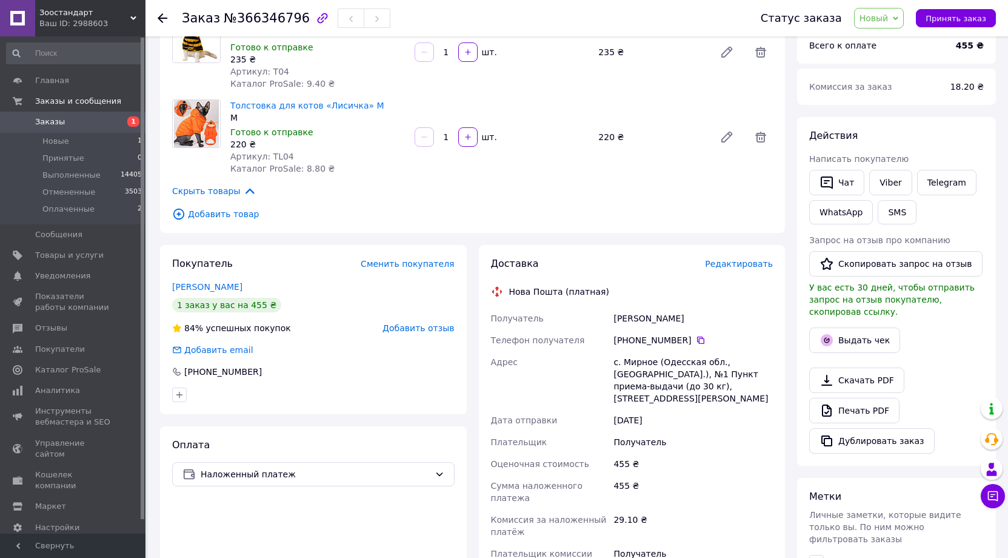
scroll to position [121, 0]
click at [697, 338] on icon at bounding box center [700, 339] width 7 height 7
drag, startPoint x: 616, startPoint y: 315, endPoint x: 717, endPoint y: 309, distance: 102.0
click at [717, 309] on div "[PERSON_NAME]" at bounding box center [693, 318] width 164 height 22
copy div "[PERSON_NAME]"
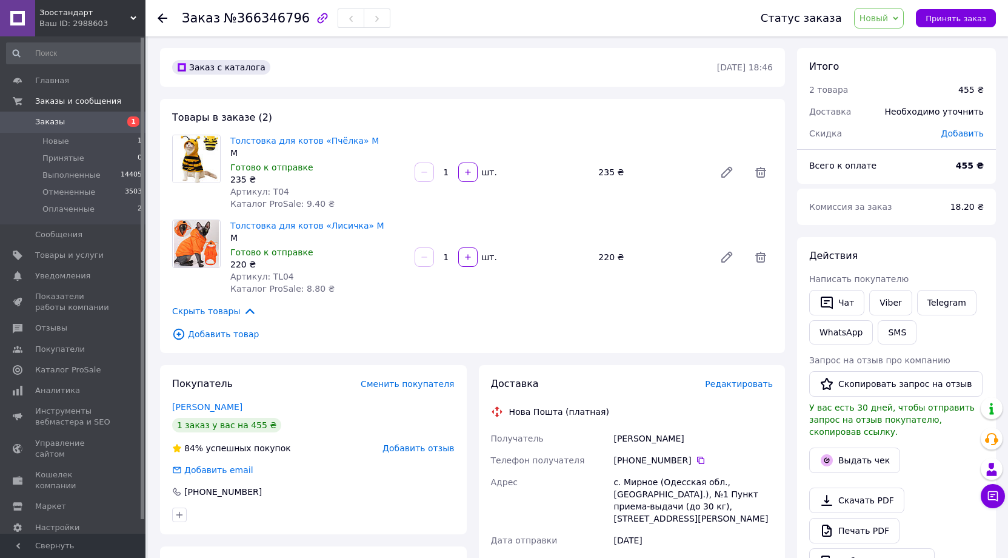
scroll to position [0, 0]
drag, startPoint x: 230, startPoint y: 139, endPoint x: 357, endPoint y: 142, distance: 127.3
click at [357, 142] on div "Толстовка для котов «Пчёлка» M M [PERSON_NAME] к отправке 235 ₴ Артикул: T04 Ка…" at bounding box center [317, 173] width 184 height 80
copy link "Толстовка для котов «Пчёлка» M"
drag, startPoint x: 227, startPoint y: 224, endPoint x: 373, endPoint y: 225, distance: 145.4
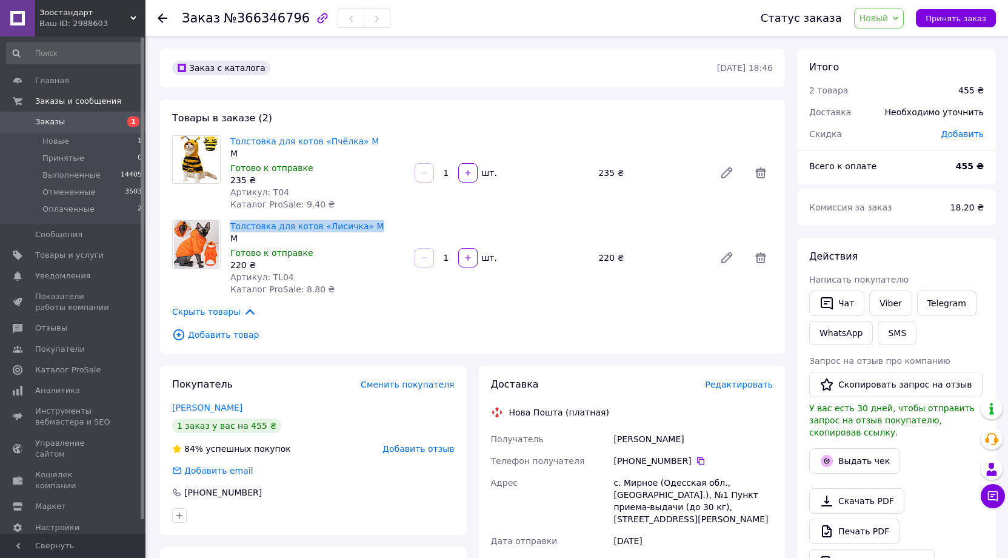
click at [373, 225] on div "Толстовка для котов «Лисичка» M M [PERSON_NAME] к отправке 220 ₴ Артикул: TL04 …" at bounding box center [317, 258] width 184 height 80
copy link "Толстовка для котов «Лисичка» M"
click at [533, 133] on div "Толстовка для котов «Пчёлка» M M [PERSON_NAME] к отправке 235 ₴ Артикул: T04 Ка…" at bounding box center [501, 173] width 552 height 80
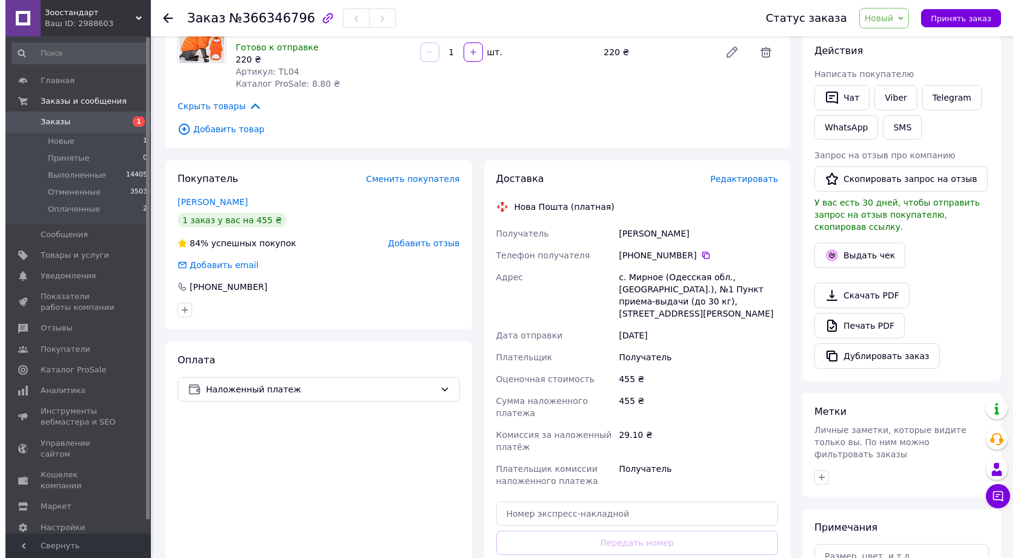
scroll to position [242, 0]
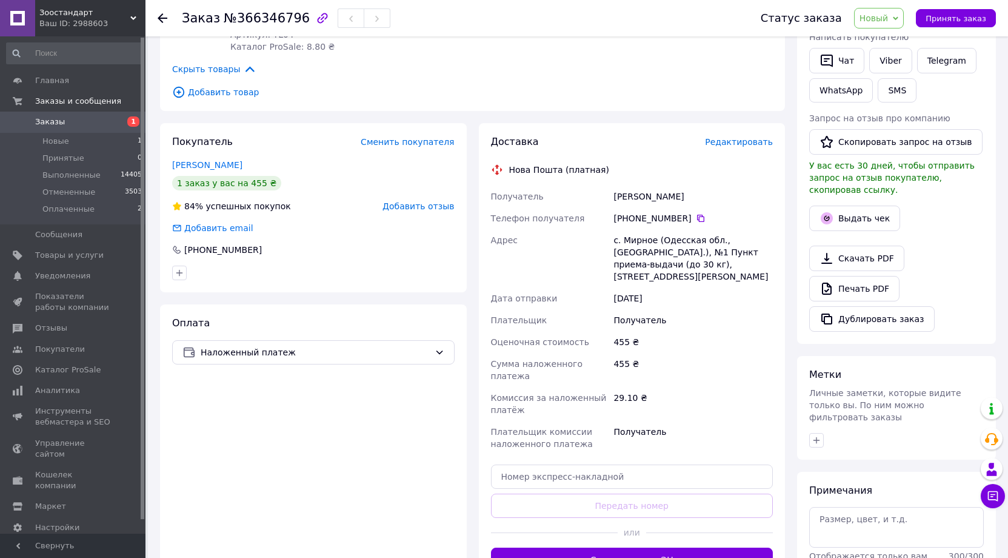
click at [742, 144] on span "Редактировать" at bounding box center [739, 142] width 68 height 10
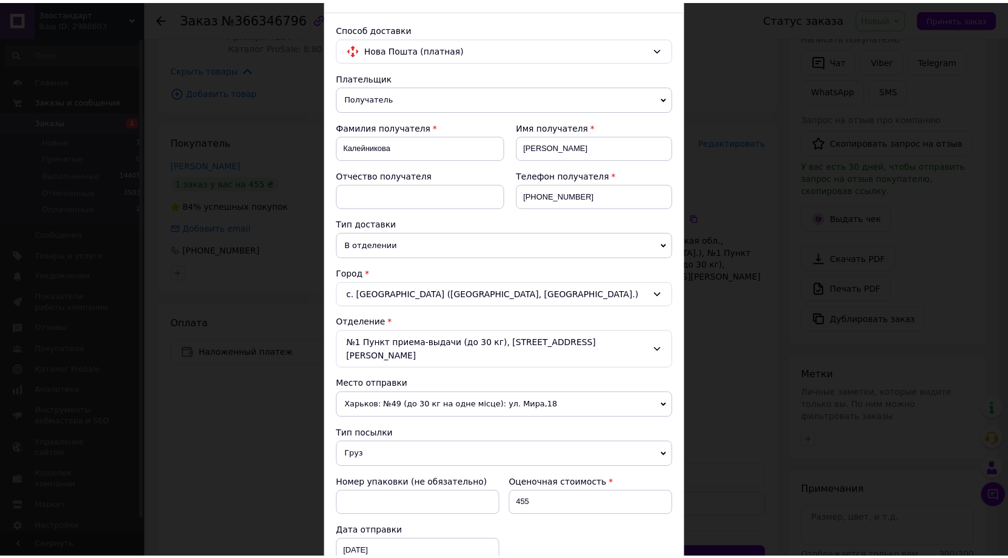
scroll to position [364, 0]
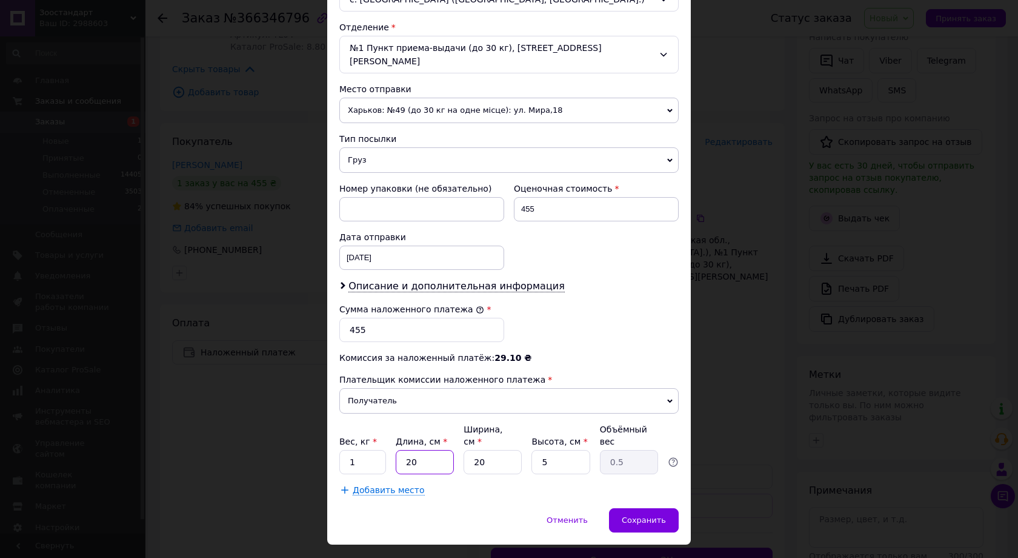
drag, startPoint x: 418, startPoint y: 430, endPoint x: 406, endPoint y: 428, distance: 12.2
click at [406, 450] on input "20" at bounding box center [425, 462] width 58 height 24
type input "3"
type input "0.1"
type input "30"
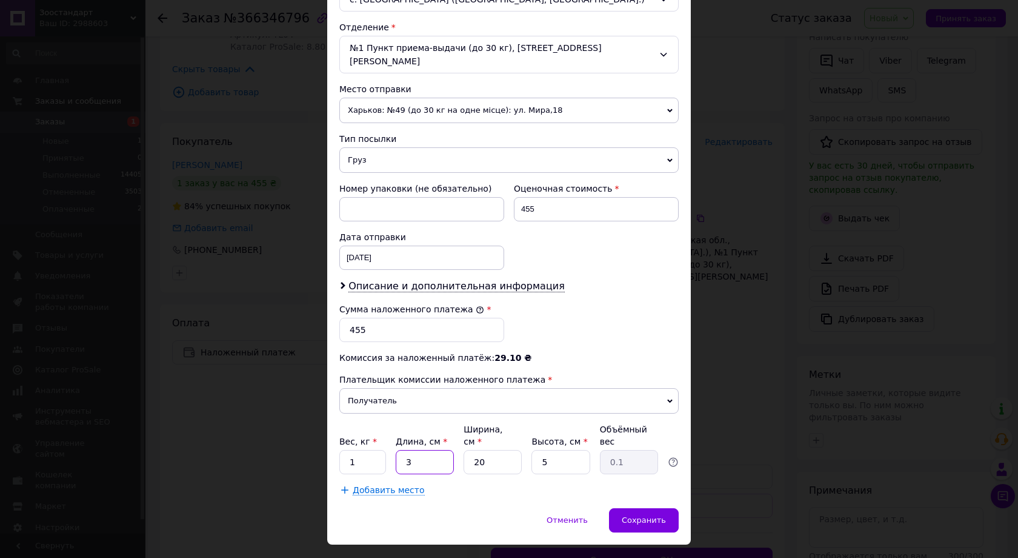
type input "0.75"
type input "30"
click at [641, 515] on span "Сохранить" at bounding box center [644, 519] width 44 height 9
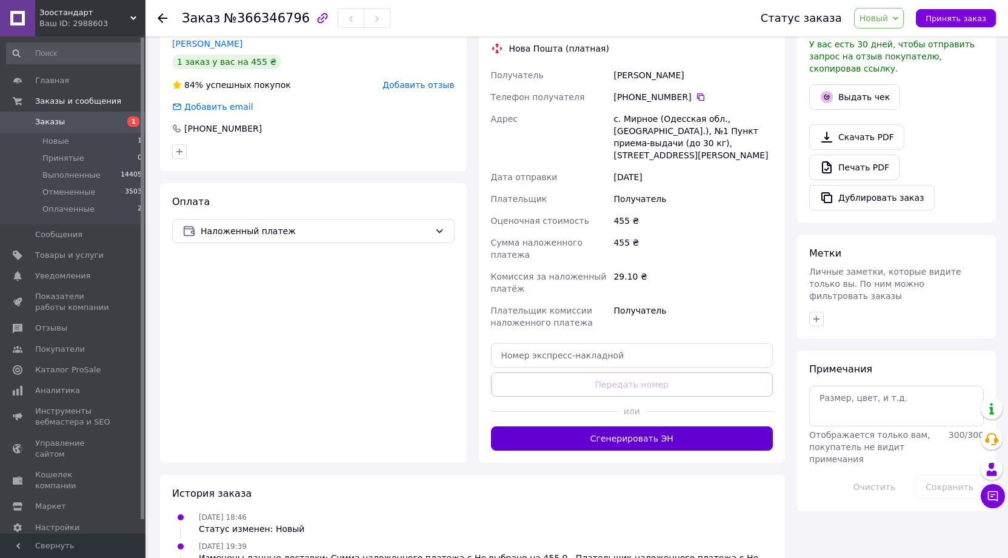
click at [653, 426] on button "Сгенерировать ЭН" at bounding box center [632, 438] width 282 height 24
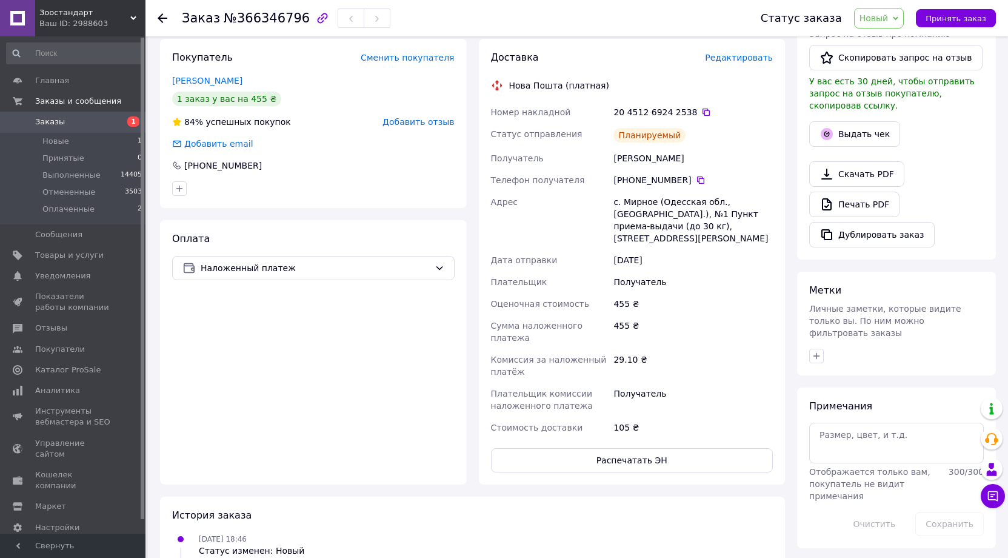
scroll to position [303, 0]
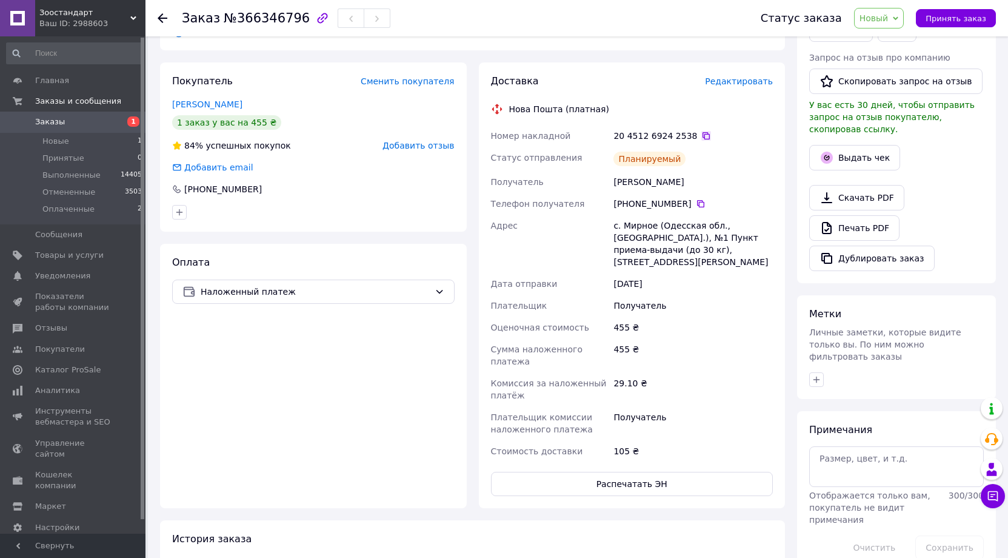
click at [701, 135] on icon at bounding box center [706, 136] width 10 height 10
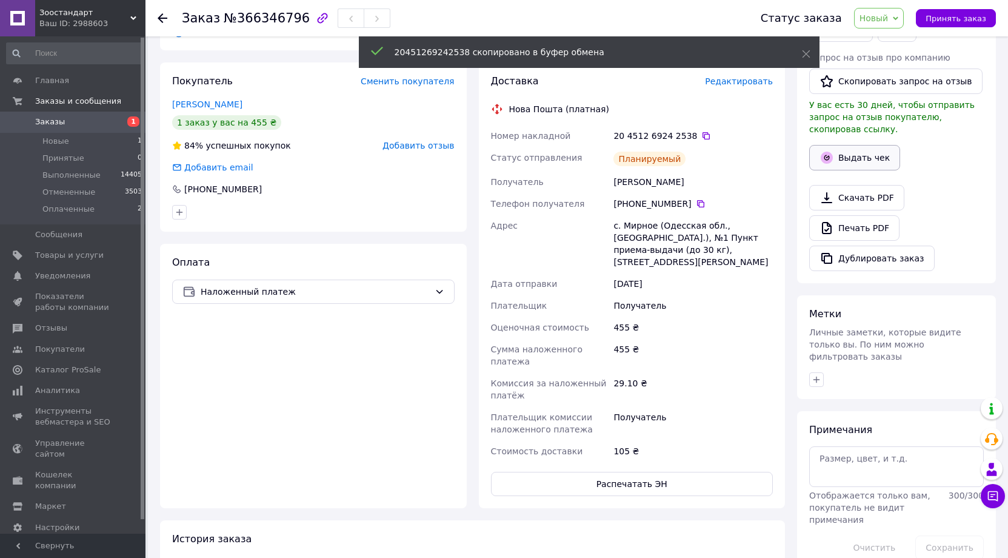
click at [868, 145] on button "Выдать чек" at bounding box center [854, 157] width 91 height 25
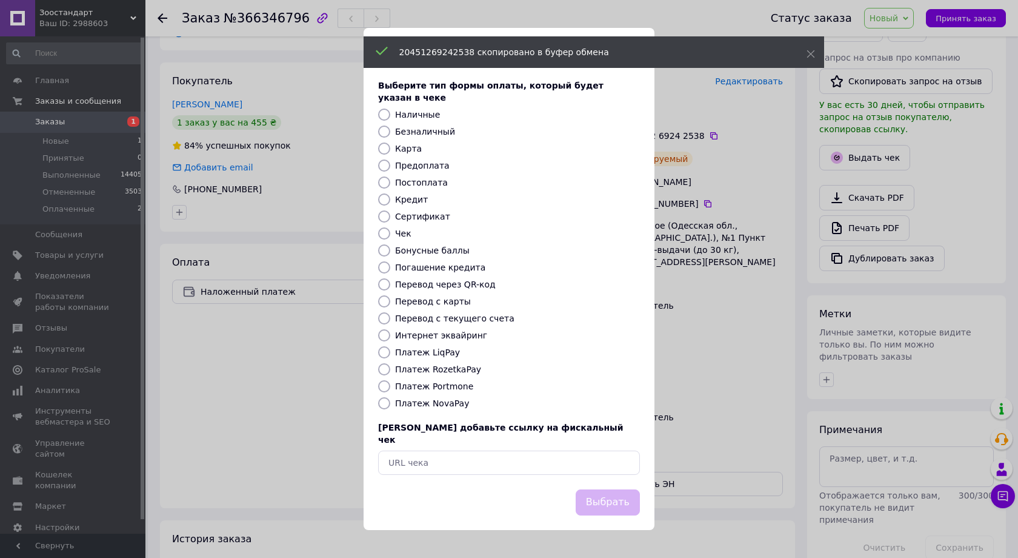
click at [438, 383] on label "Платеж Portmone" at bounding box center [434, 386] width 78 height 10
click at [390, 383] on input "Платеж Portmone" at bounding box center [384, 386] width 12 height 12
radio input "true"
click at [436, 401] on label "Платеж NovaPay" at bounding box center [432, 403] width 74 height 10
click at [390, 401] on input "Платеж NovaPay" at bounding box center [384, 403] width 12 height 12
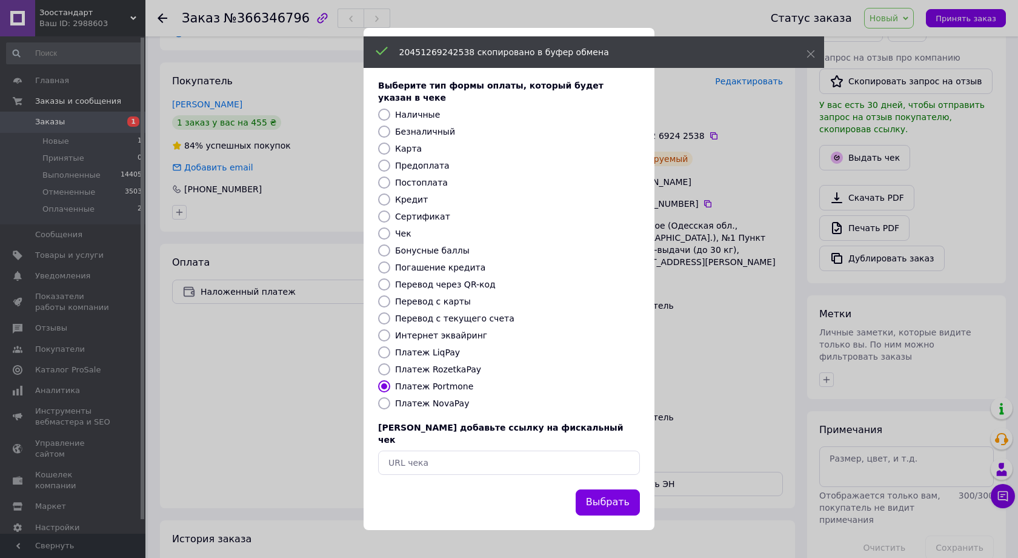
radio input "true"
click at [604, 489] on button "Выбрать" at bounding box center [608, 502] width 64 height 26
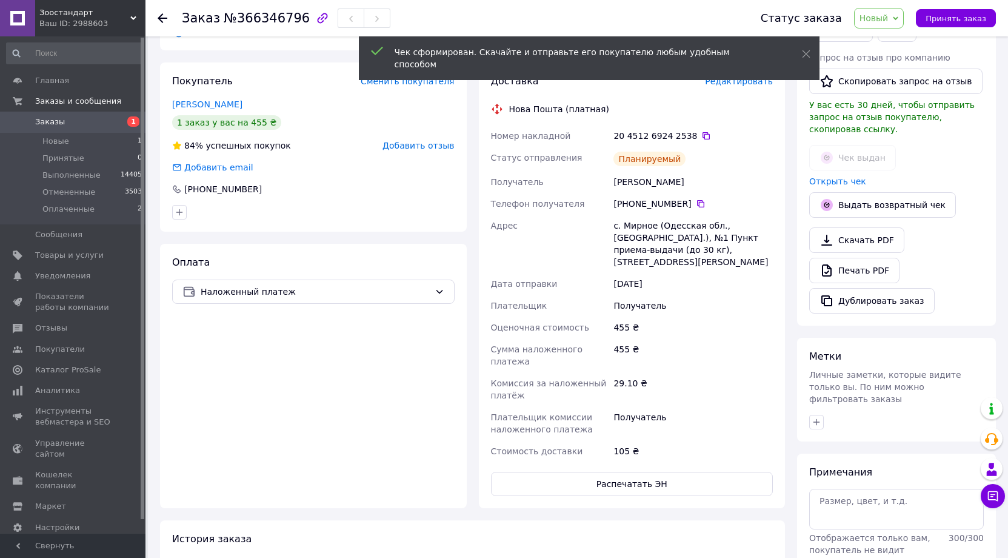
click at [900, 19] on span "Новый" at bounding box center [879, 18] width 50 height 21
click at [900, 59] on li "Выполнен" at bounding box center [886, 61] width 64 height 18
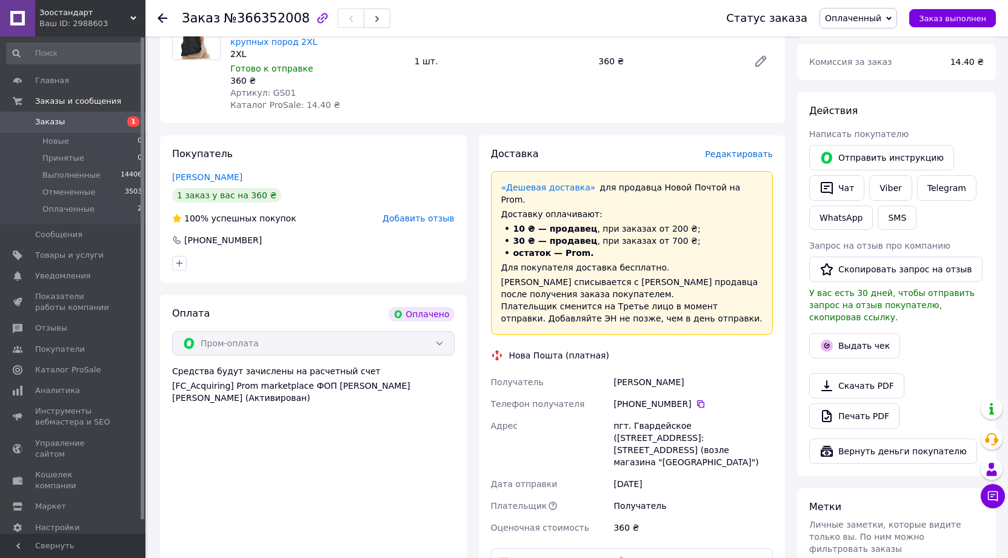
scroll to position [182, 0]
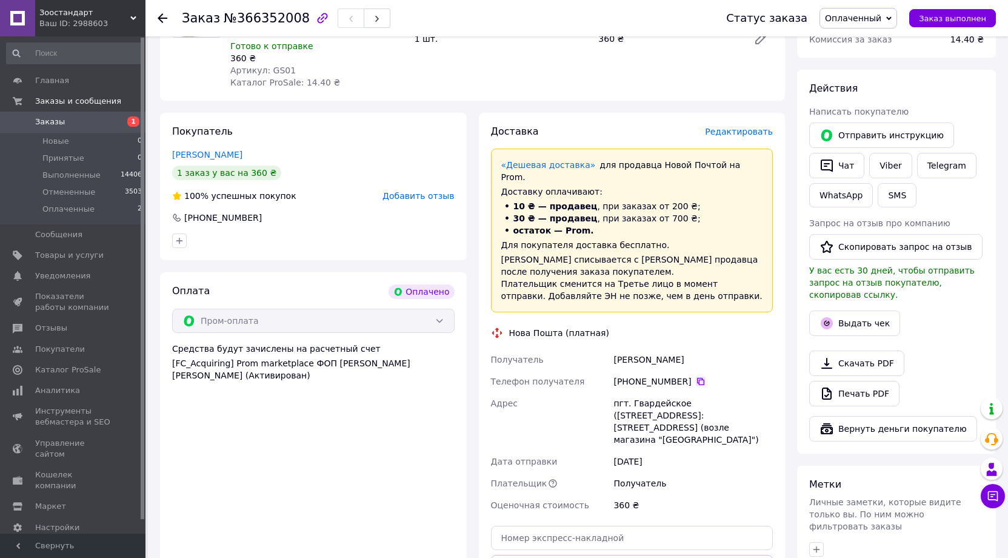
click at [696, 376] on icon at bounding box center [701, 381] width 10 height 10
drag, startPoint x: 615, startPoint y: 347, endPoint x: 719, endPoint y: 339, distance: 104.5
click at [719, 348] on div "Насанович Анна" at bounding box center [693, 359] width 164 height 22
copy div "Насанович Анна"
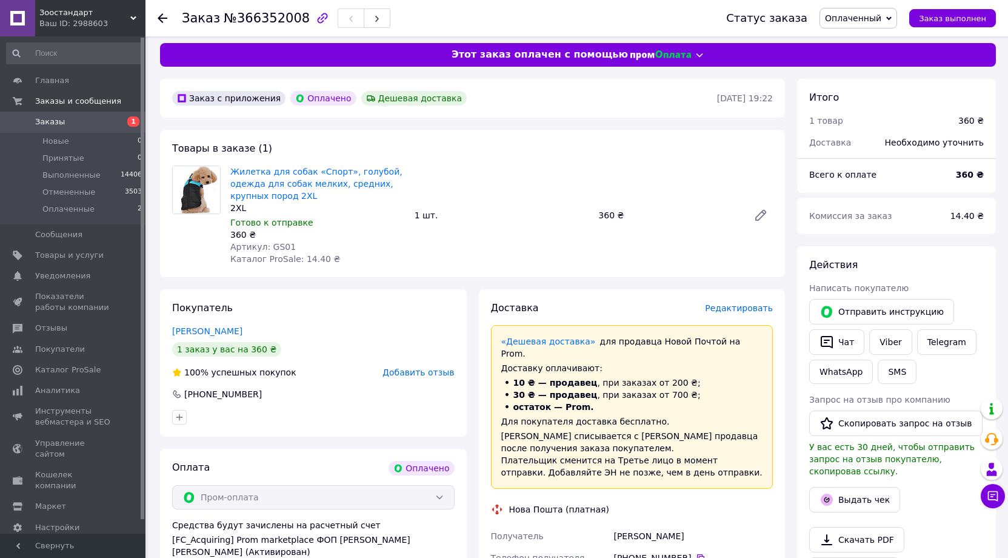
scroll to position [0, 0]
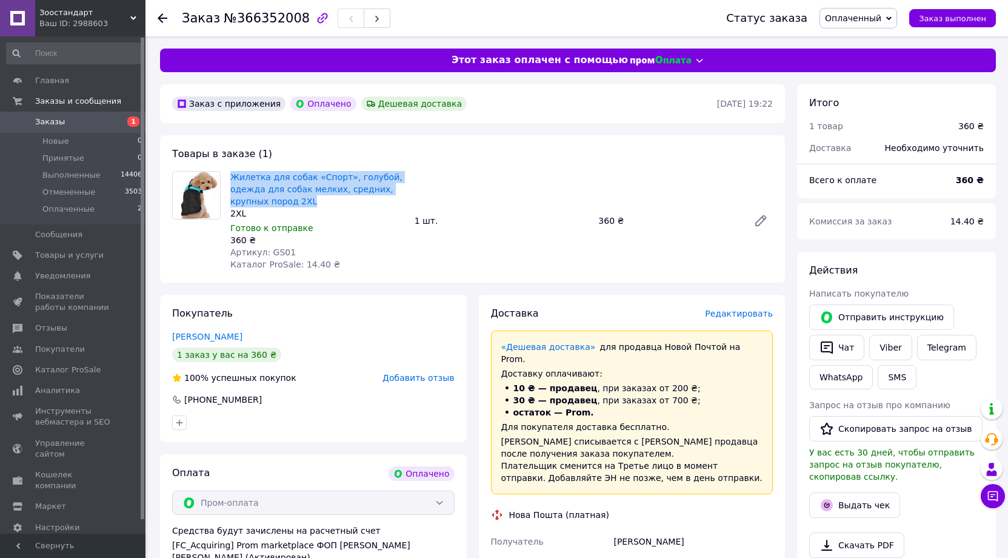
drag, startPoint x: 228, startPoint y: 176, endPoint x: 278, endPoint y: 199, distance: 55.0
click at [278, 199] on div "Жилетка для собак «Спорт», голубой, одежда для собак мелких, средних, крупных п…" at bounding box center [317, 220] width 184 height 104
copy link "Жилетка для собак «Спорт», голубой, одежда для собак мелких, средних, крупных п…"
click at [510, 125] on div "Заказ с приложения Оплачено Дешевая доставка 12.10.2025 • 19:22 Товары в заказе…" at bounding box center [472, 526] width 637 height 885
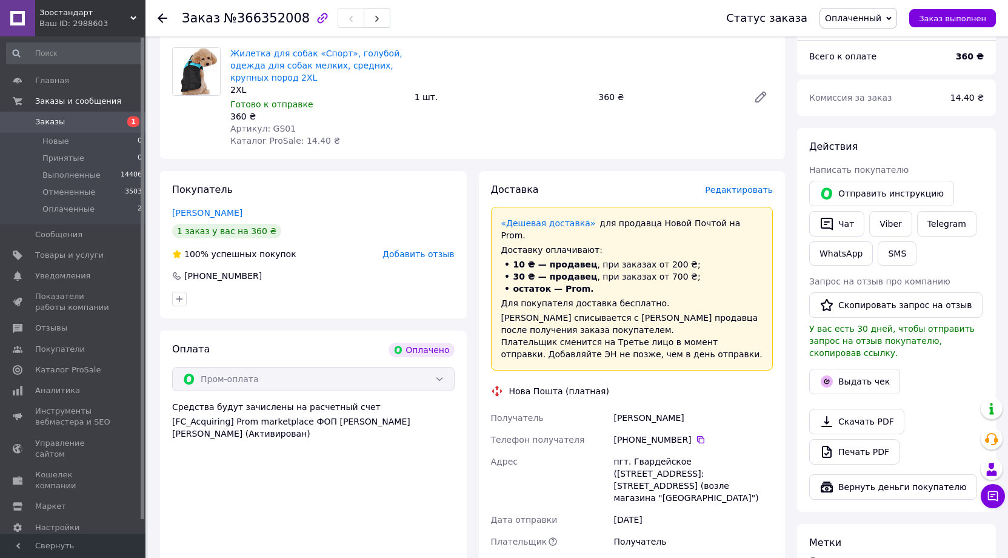
scroll to position [121, 0]
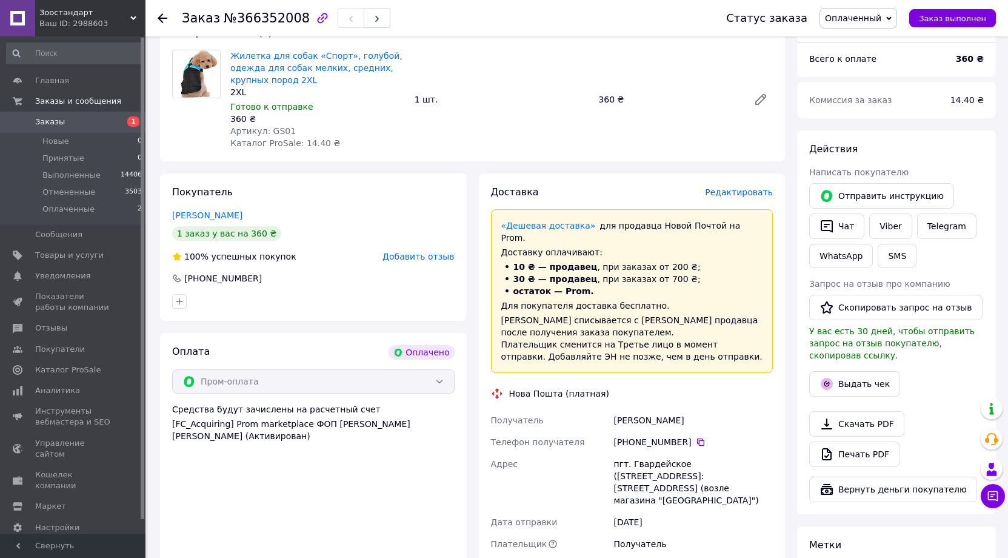
click at [500, 130] on div "Жилетка для собак «Спорт», голубой, одежда для собак мелких, средних, крупных п…" at bounding box center [501, 99] width 552 height 104
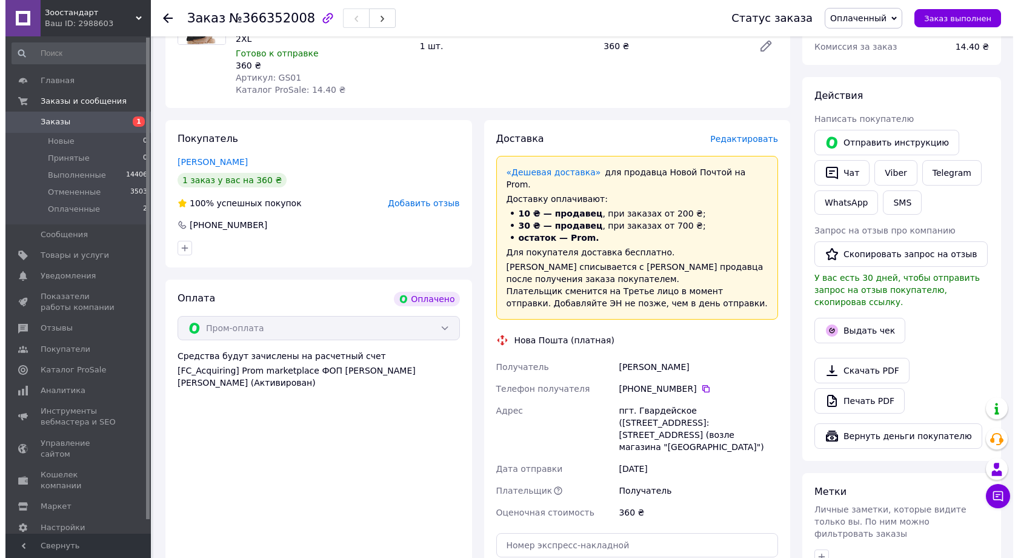
scroll to position [242, 0]
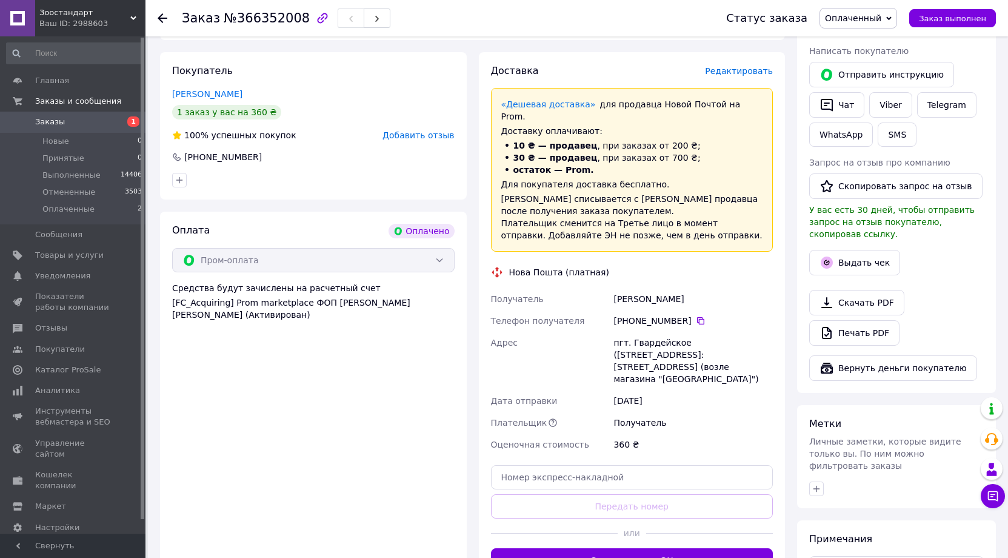
click at [749, 73] on span "Редактировать" at bounding box center [739, 71] width 68 height 10
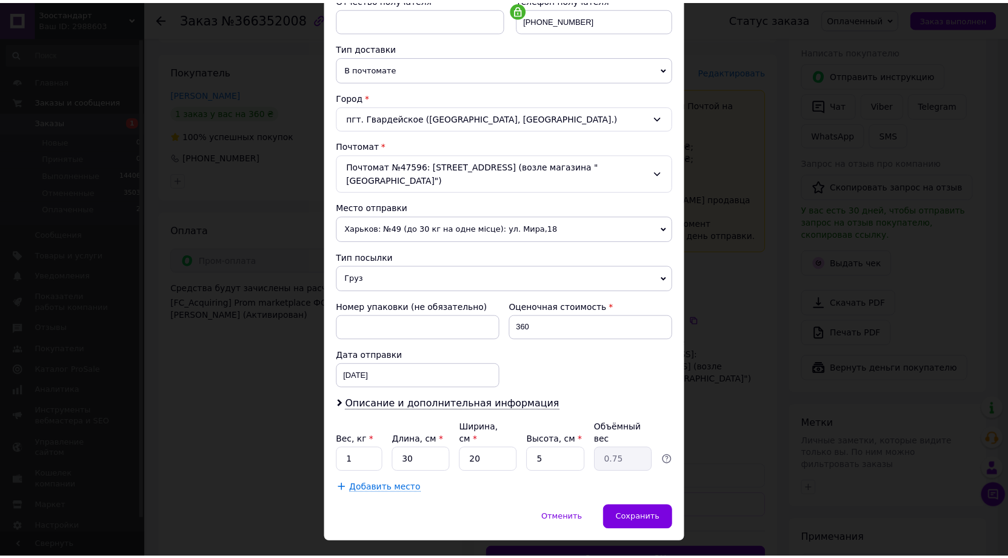
scroll to position [247, 0]
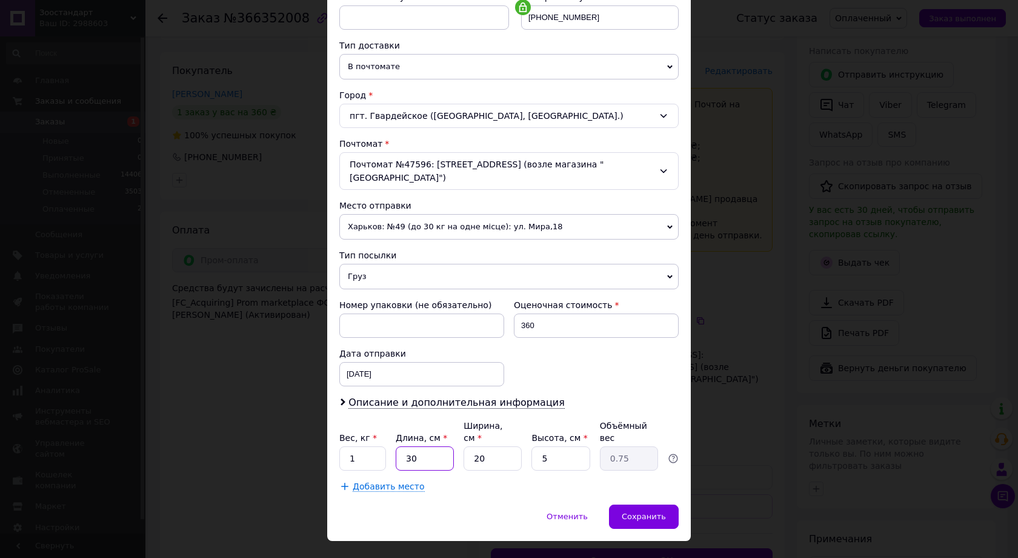
drag, startPoint x: 418, startPoint y: 431, endPoint x: 398, endPoint y: 429, distance: 20.7
click at [398, 446] on input "30" at bounding box center [425, 458] width 58 height 24
click at [565, 511] on span "Отменить" at bounding box center [567, 515] width 41 height 9
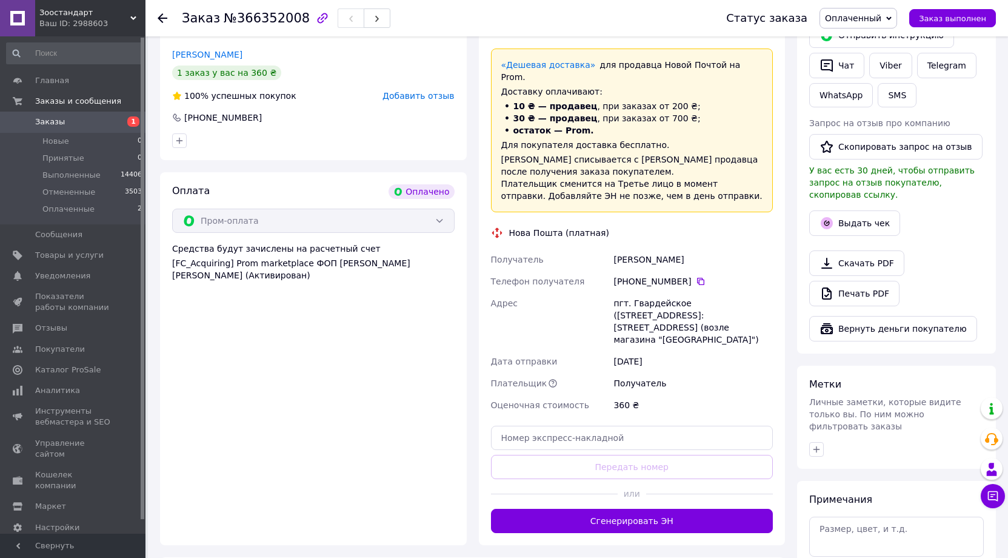
scroll to position [303, 0]
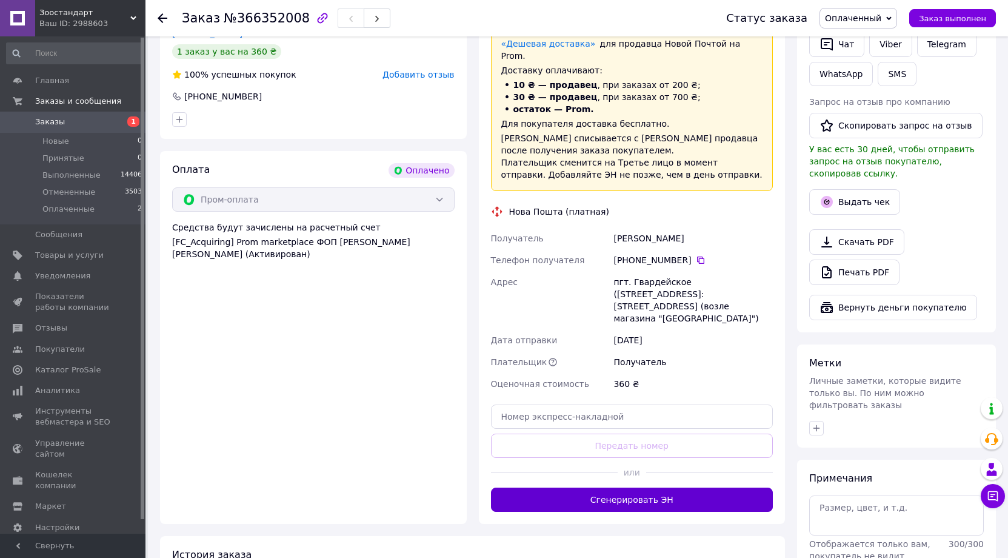
click at [661, 487] on button "Сгенерировать ЭН" at bounding box center [632, 499] width 282 height 24
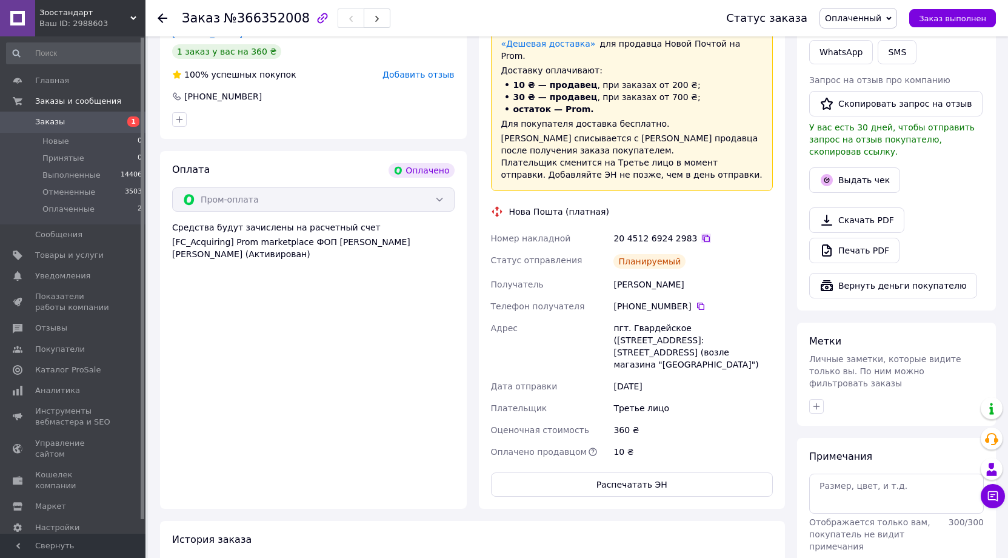
click at [701, 233] on icon at bounding box center [706, 238] width 10 height 10
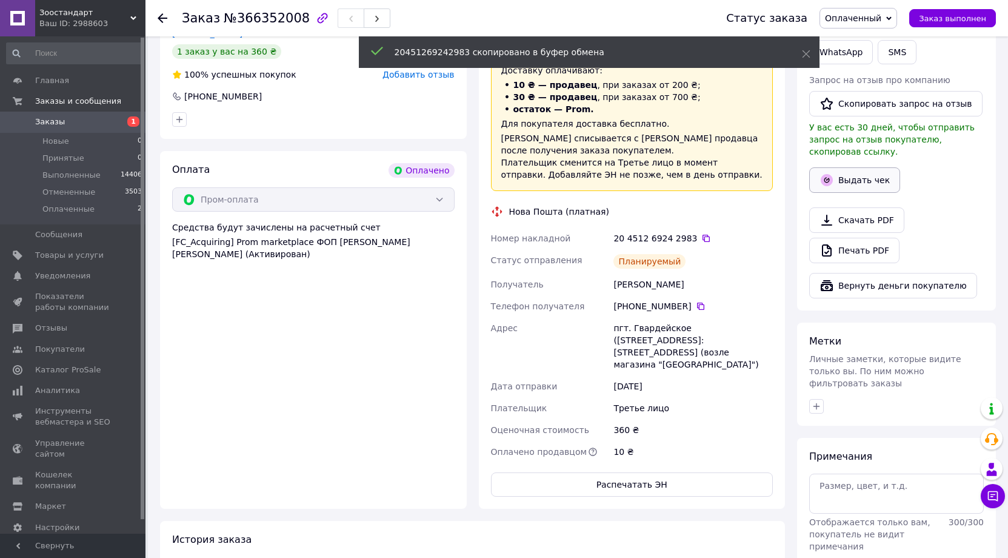
click at [855, 168] on button "Выдать чек" at bounding box center [854, 179] width 91 height 25
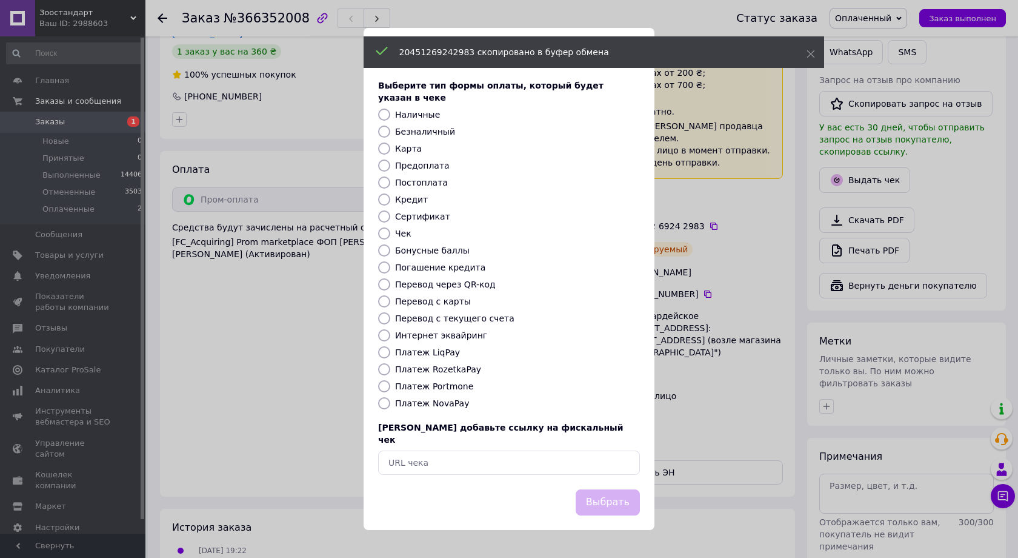
click at [444, 368] on label "Платеж RozetkaPay" at bounding box center [438, 369] width 86 height 10
click at [390, 368] on input "Платеж RozetkaPay" at bounding box center [384, 369] width 12 height 12
radio input "true"
click at [609, 489] on button "Выбрать" at bounding box center [608, 502] width 64 height 26
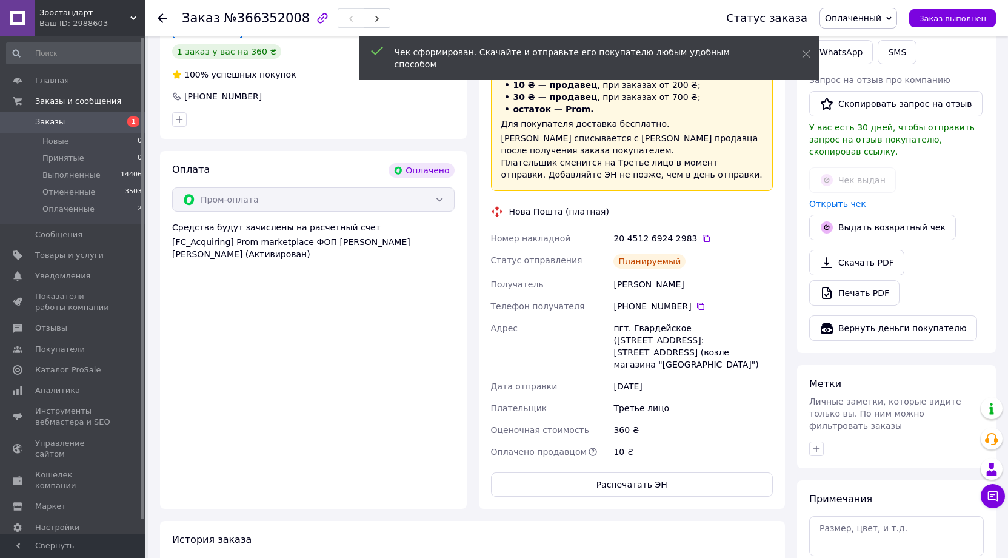
click at [881, 19] on span "Оплаченный" at bounding box center [853, 18] width 56 height 10
click at [880, 60] on li "Выполнен" at bounding box center [858, 61] width 76 height 18
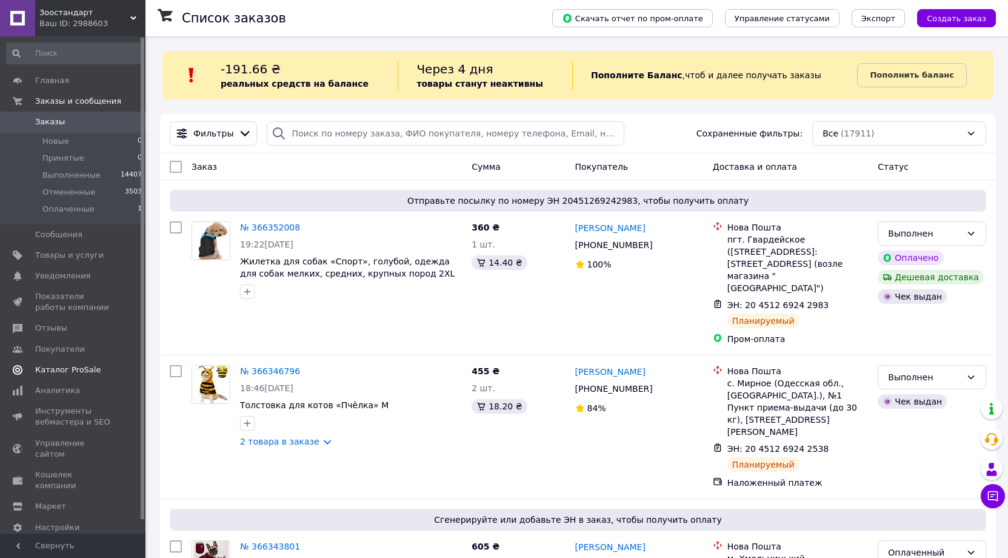
click at [76, 369] on span "Каталог ProSale" at bounding box center [67, 369] width 65 height 11
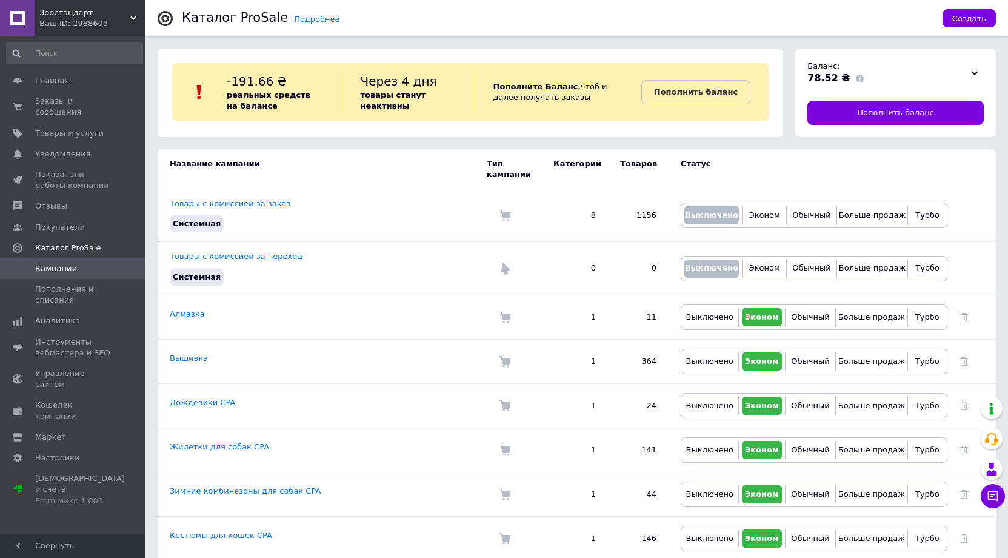
click at [971, 73] on icon at bounding box center [974, 73] width 6 height 6
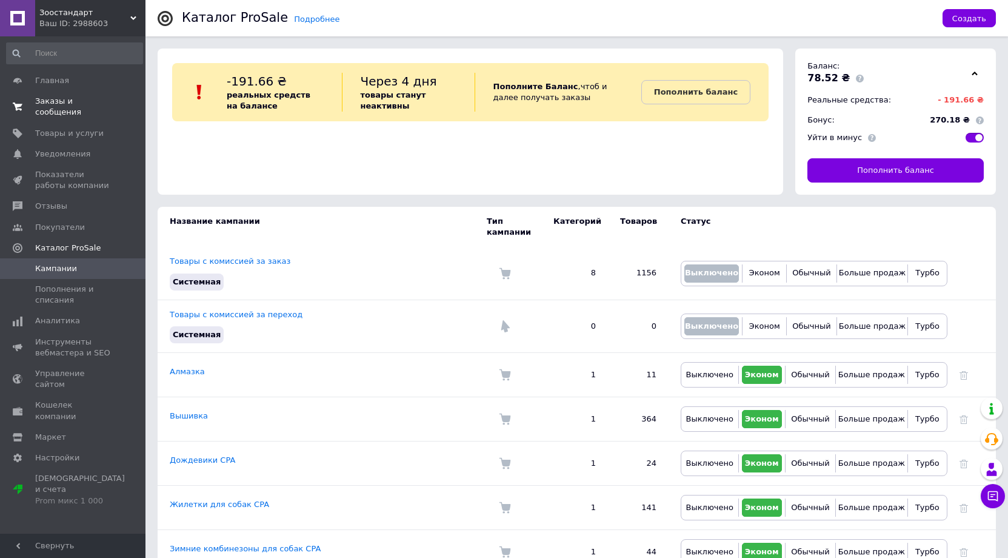
click at [84, 105] on span "Заказы и сообщения" at bounding box center [73, 107] width 77 height 22
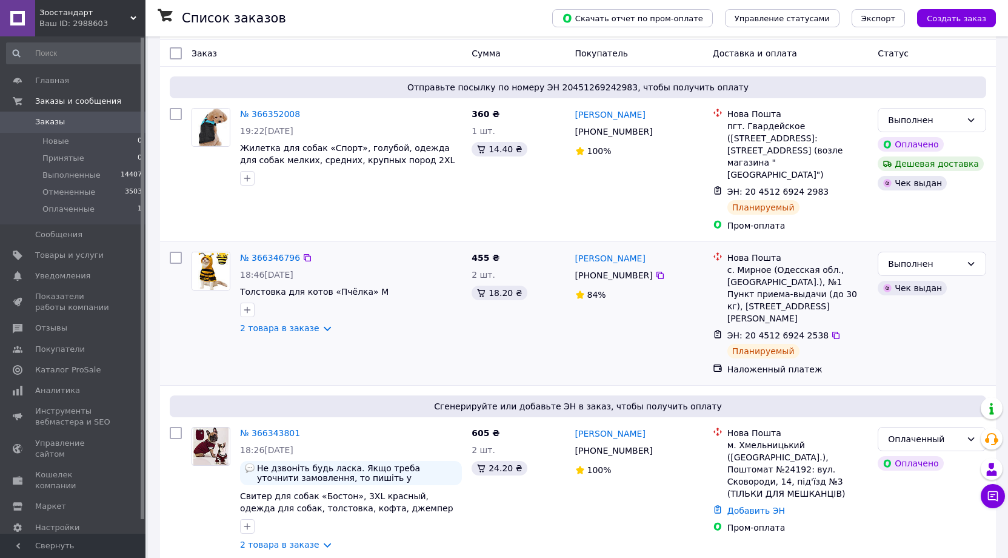
scroll to position [121, 0]
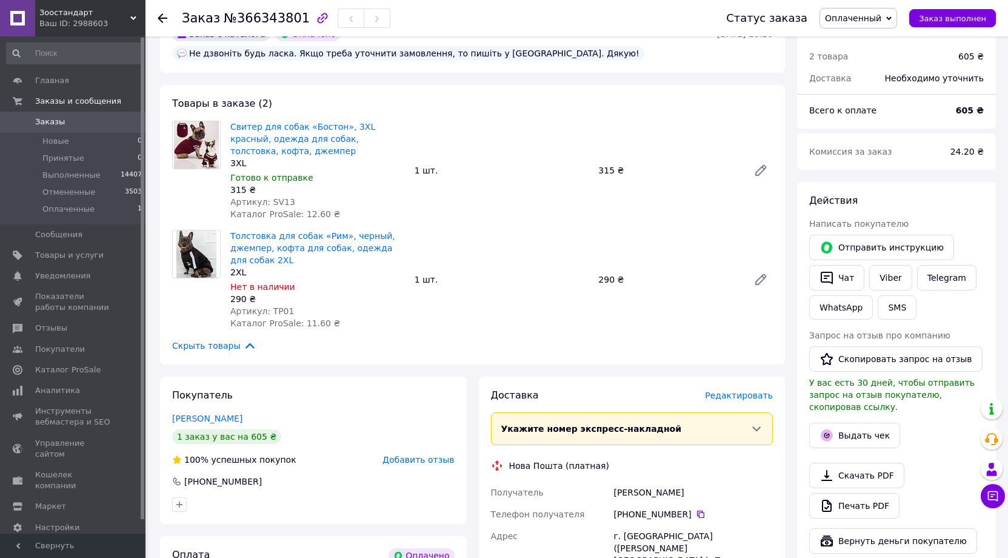
scroll to position [61, 0]
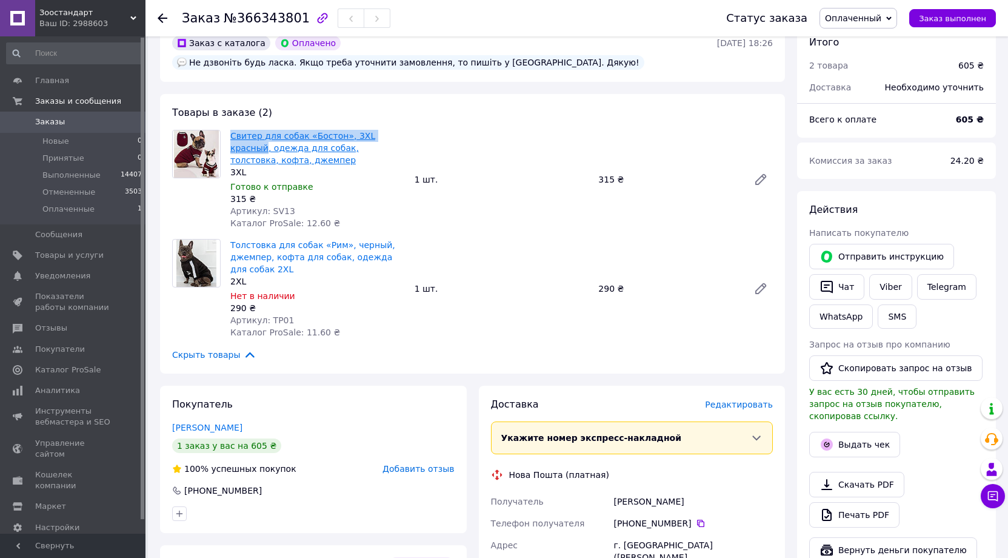
drag, startPoint x: 228, startPoint y: 114, endPoint x: 390, endPoint y: 119, distance: 161.3
click at [390, 127] on div "Свитер для собак «Бостон», 3XL красный, одежда для собак, толстовка, кофта, дже…" at bounding box center [317, 179] width 184 height 104
copy link "Свитер для собак «Бостон», 3XL красный"
click at [508, 127] on div "Свитер для собак «Бостон», 3XL красный, одежда для собак, толстовка, кофта, дже…" at bounding box center [501, 179] width 552 height 104
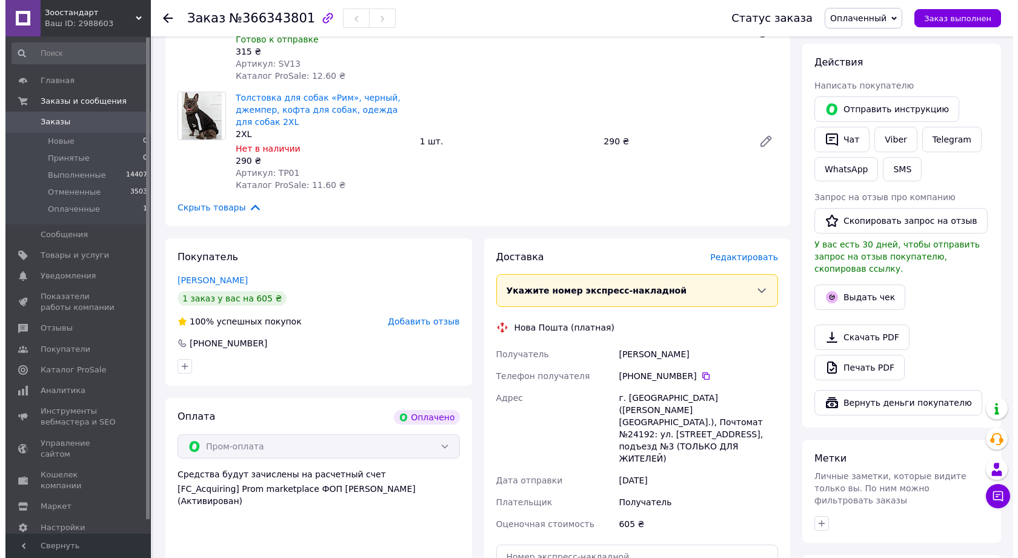
scroll to position [242, 0]
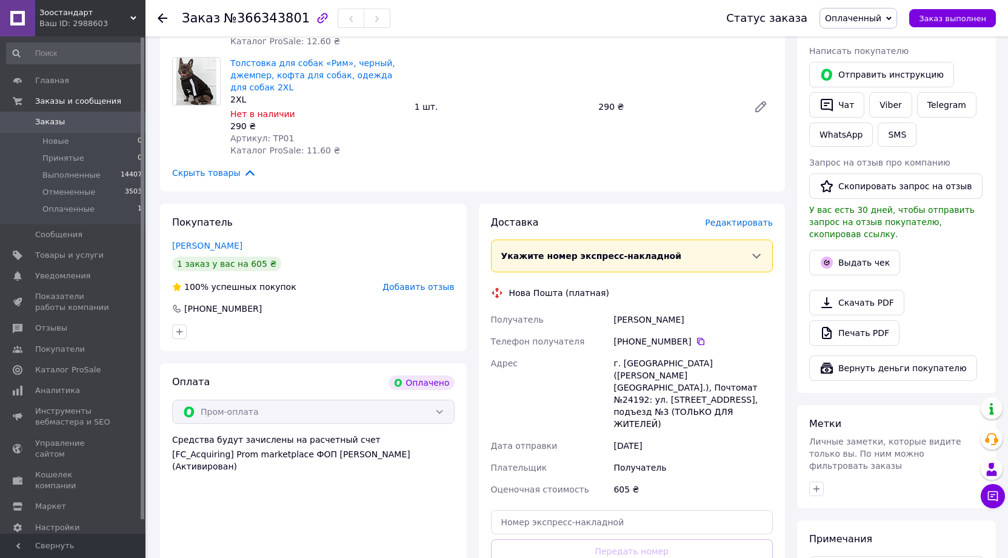
click at [748, 218] on span "Редактировать" at bounding box center [739, 223] width 68 height 10
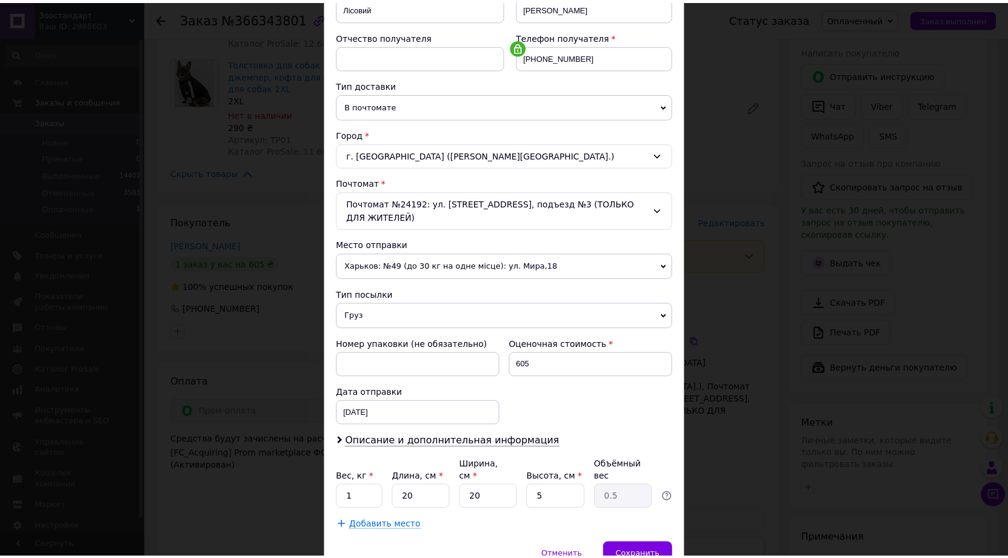
scroll to position [247, 0]
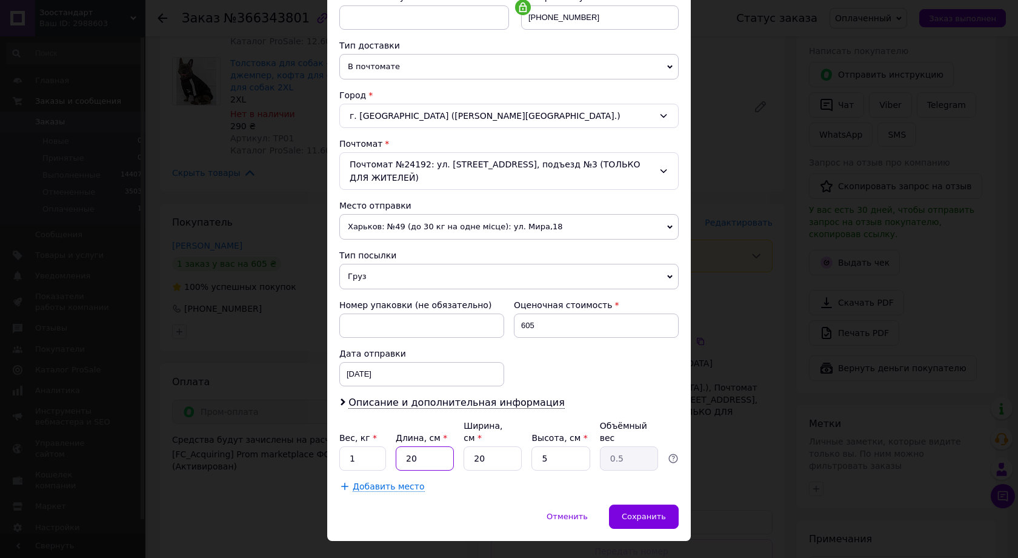
drag, startPoint x: 414, startPoint y: 427, endPoint x: 399, endPoint y: 428, distance: 15.2
click at [399, 446] on input "20" at bounding box center [425, 458] width 58 height 24
type input "3"
type input "0.1"
type input "30"
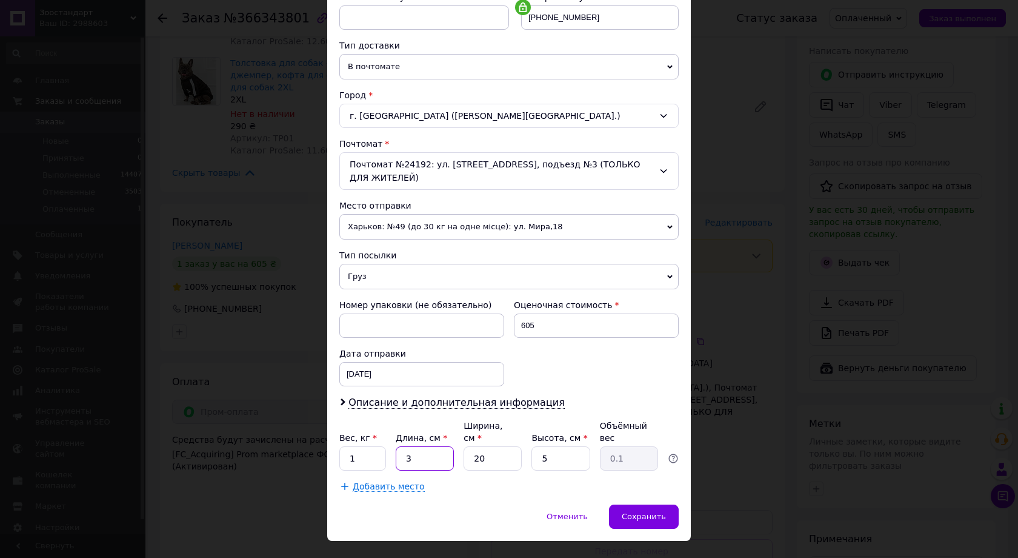
type input "0.75"
type input "30"
click at [657, 504] on div "Сохранить" at bounding box center [644, 516] width 70 height 24
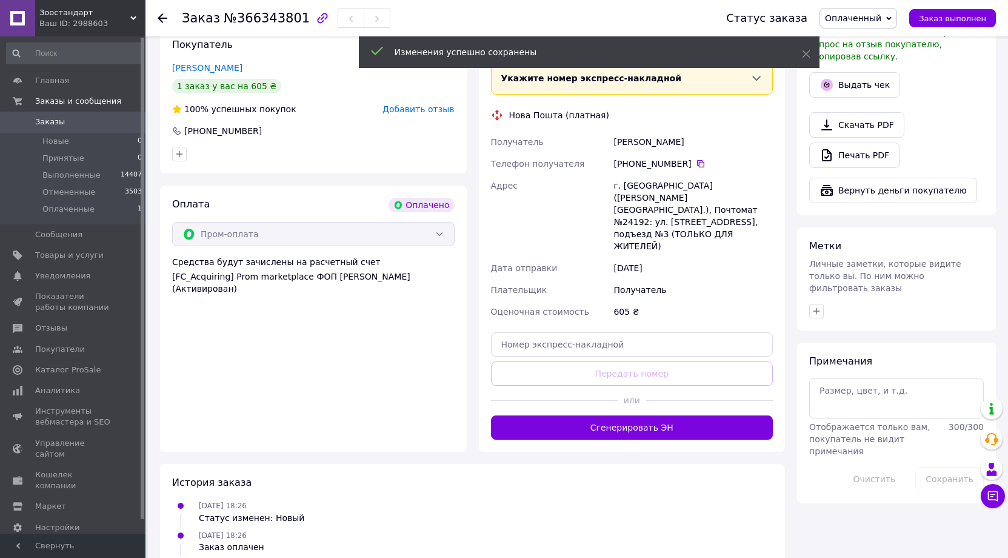
scroll to position [424, 0]
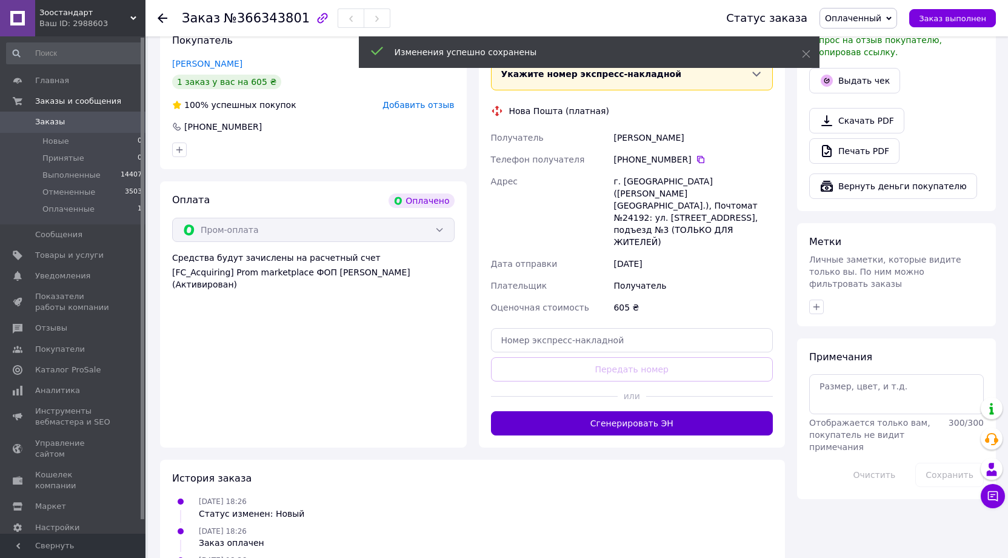
click at [658, 411] on button "Сгенерировать ЭН" at bounding box center [632, 423] width 282 height 24
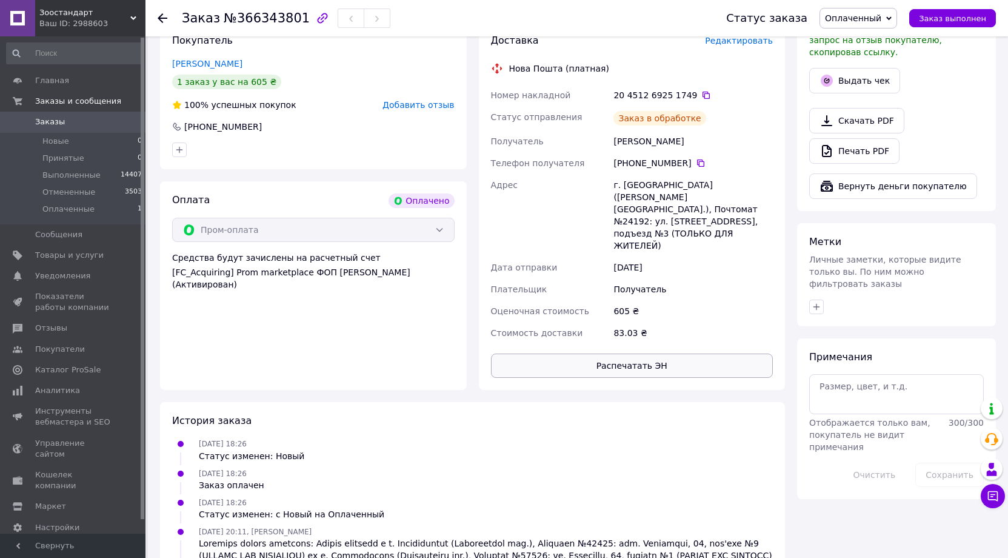
scroll to position [303, 0]
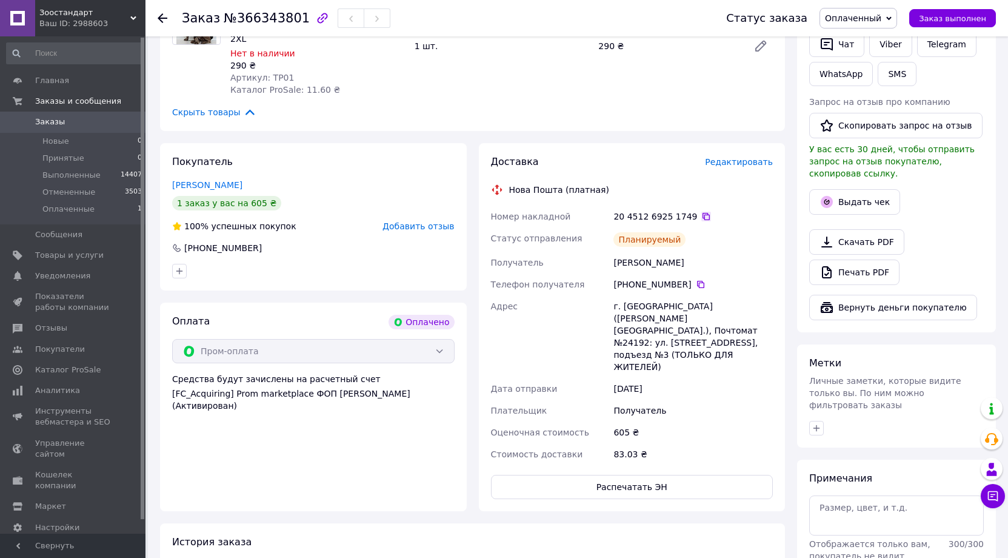
click at [701, 211] on icon at bounding box center [706, 216] width 10 height 10
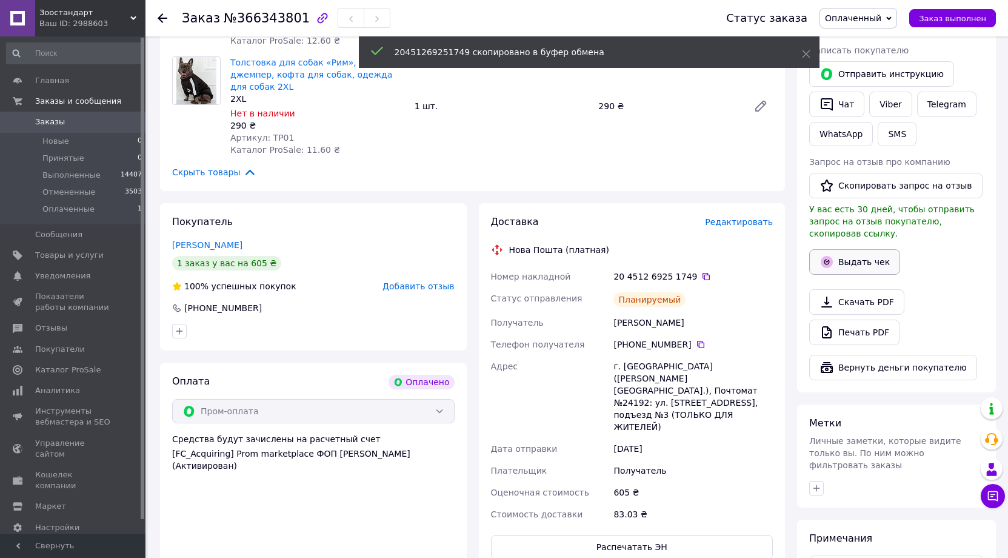
scroll to position [242, 0]
click at [856, 253] on button "Выдать чек" at bounding box center [854, 262] width 91 height 25
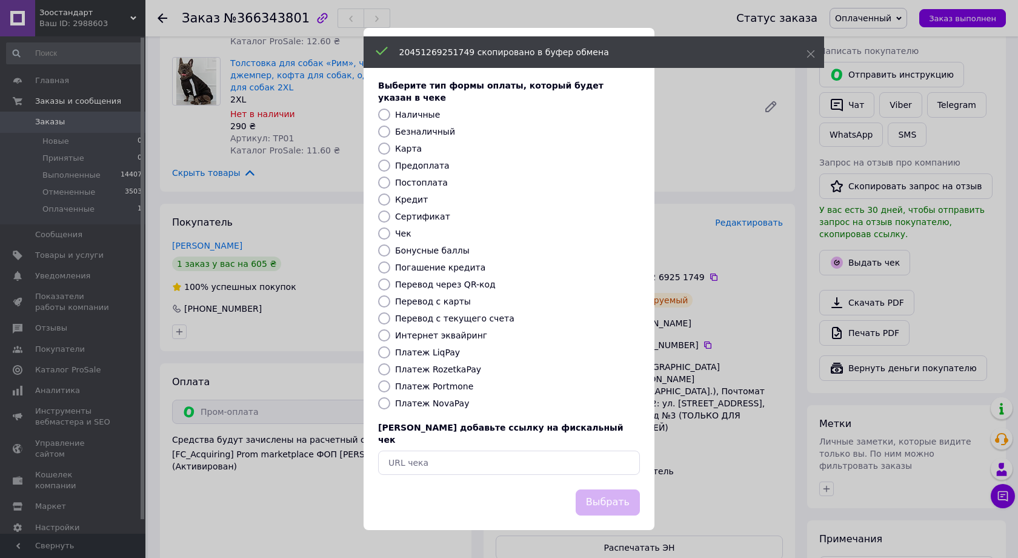
click at [458, 370] on label "Платеж RozetkaPay" at bounding box center [438, 369] width 86 height 10
click at [390, 370] on input "Платеж RozetkaPay" at bounding box center [384, 369] width 12 height 12
radio input "true"
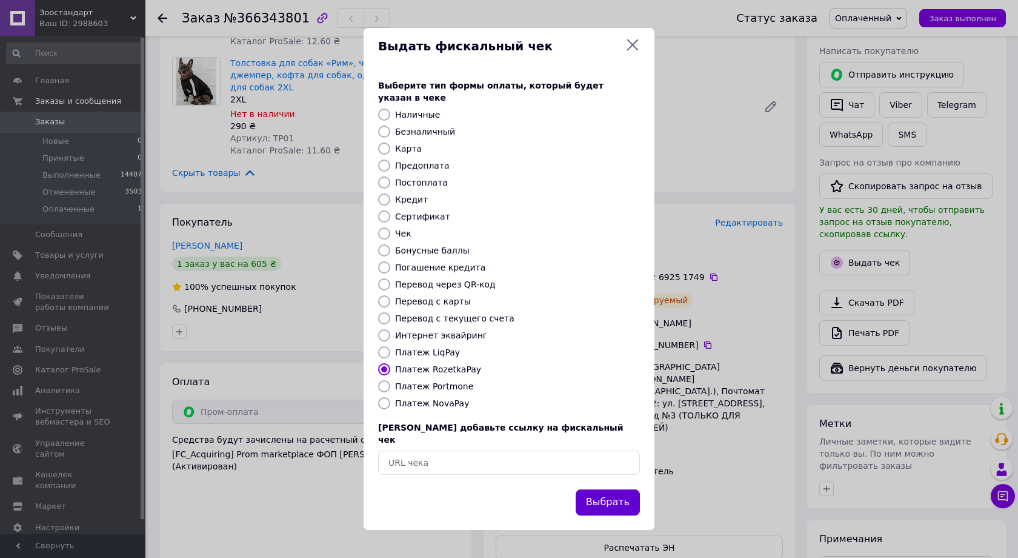
click at [608, 493] on button "Выбрать" at bounding box center [608, 502] width 64 height 26
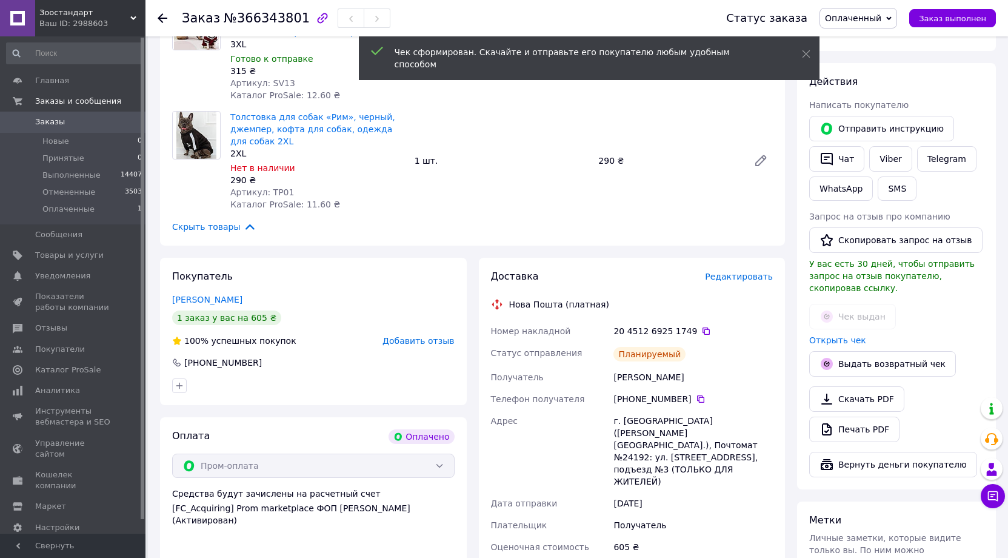
scroll to position [61, 0]
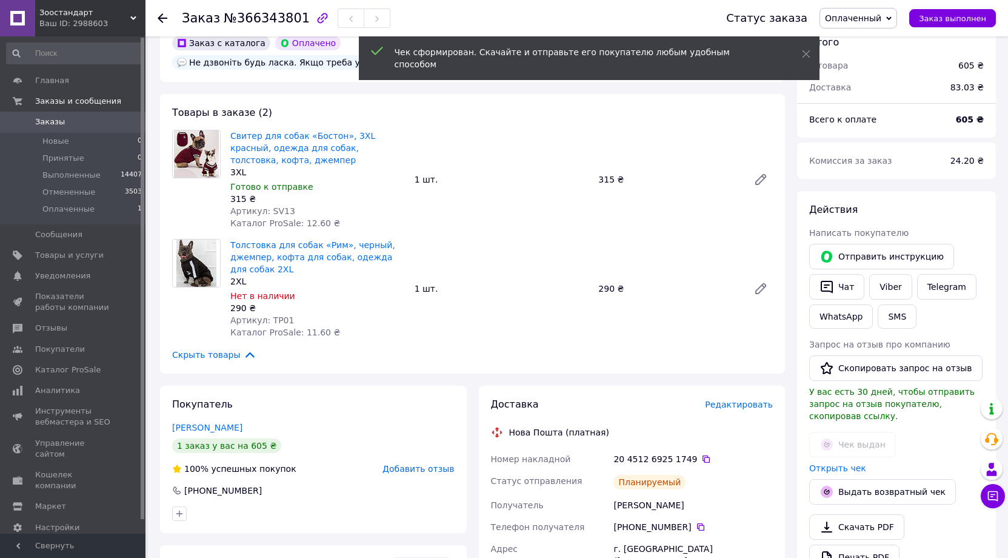
click at [879, 19] on span "Оплаченный" at bounding box center [853, 18] width 56 height 10
click at [877, 59] on li "Выполнен" at bounding box center [858, 61] width 76 height 18
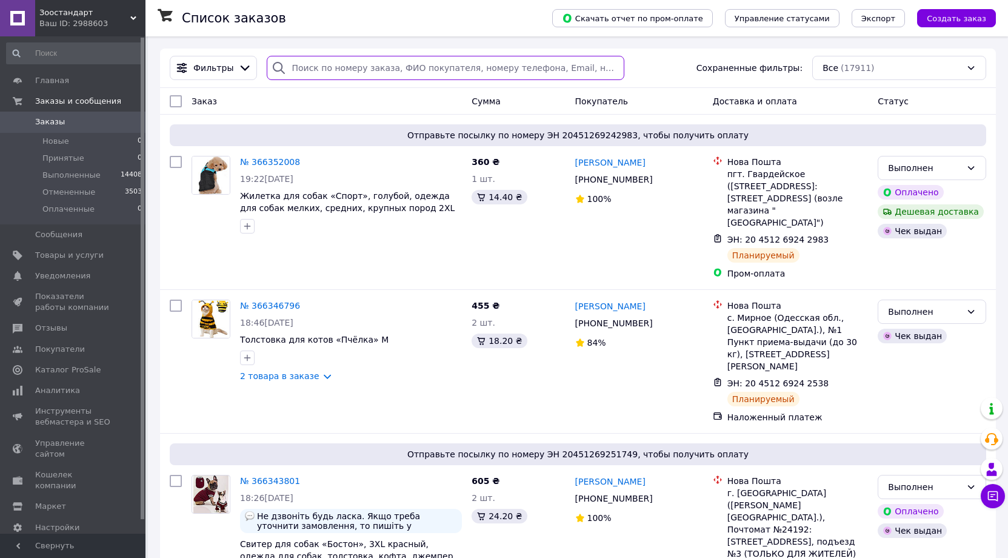
click at [383, 66] on input "search" at bounding box center [446, 68] width 358 height 24
paste input "Цибзов"
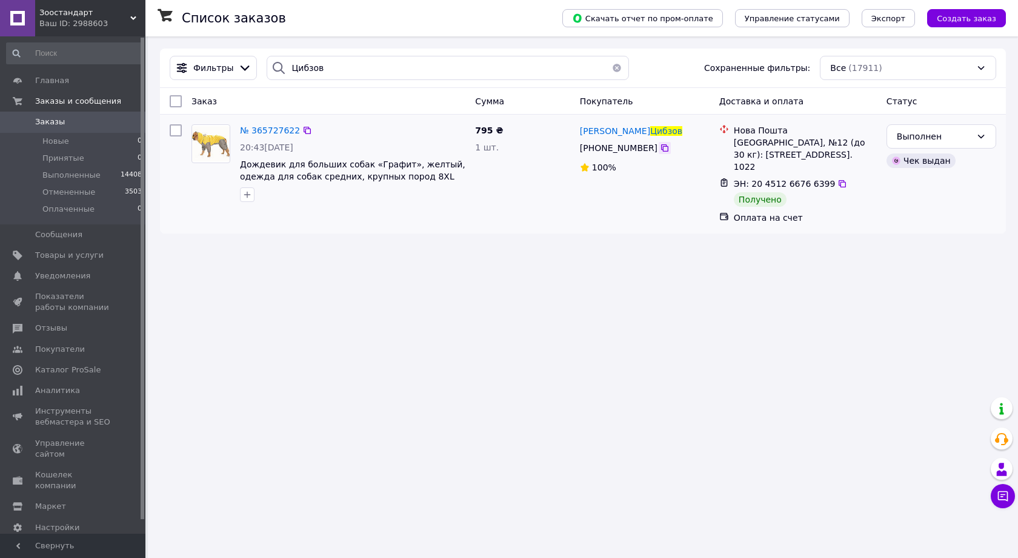
click at [660, 149] on icon at bounding box center [665, 148] width 10 height 10
drag, startPoint x: 639, startPoint y: 131, endPoint x: 611, endPoint y: 134, distance: 28.0
click at [611, 134] on div "Андрій Цибзов" at bounding box center [631, 130] width 105 height 15
copy span "Цибзов"
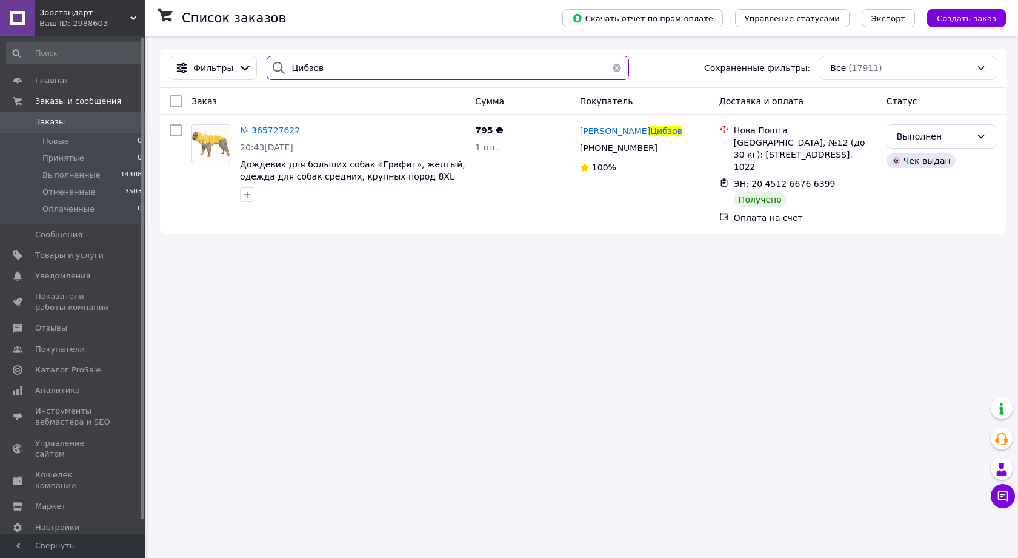
drag, startPoint x: 302, startPoint y: 67, endPoint x: 281, endPoint y: 65, distance: 21.8
click at [281, 65] on div "Цибзов" at bounding box center [448, 68] width 362 height 24
paste input "ибовская"
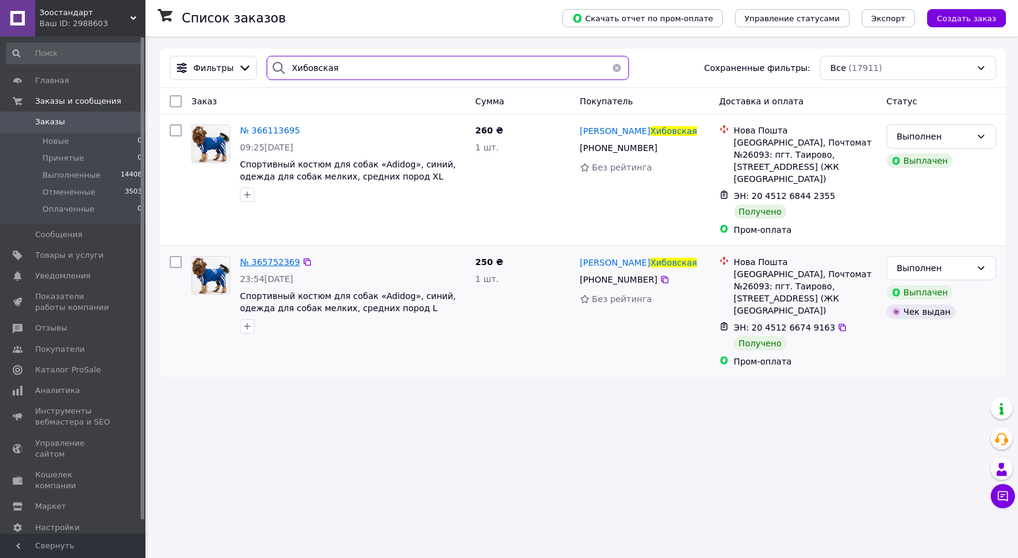
type input "Хибовская"
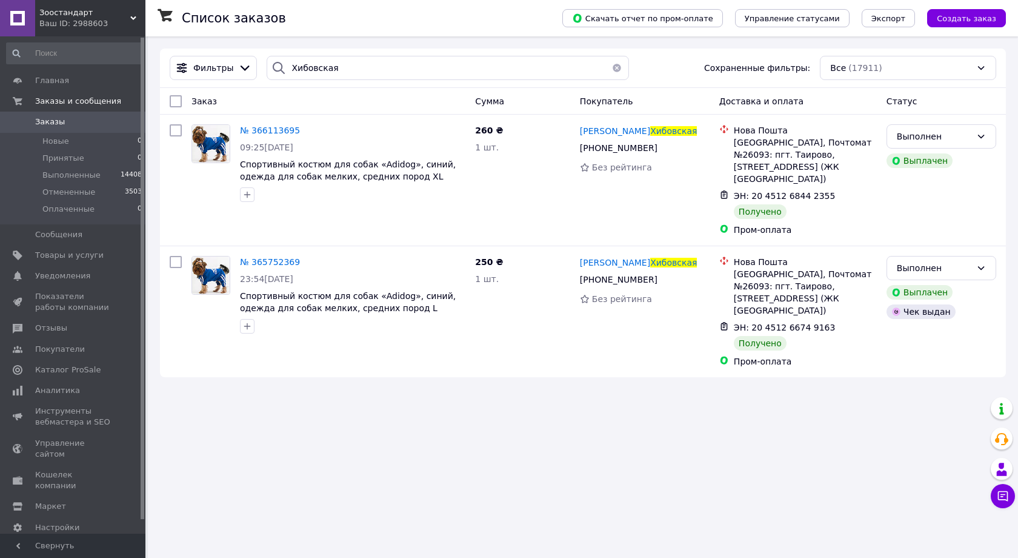
click at [611, 68] on button "button" at bounding box center [617, 68] width 24 height 24
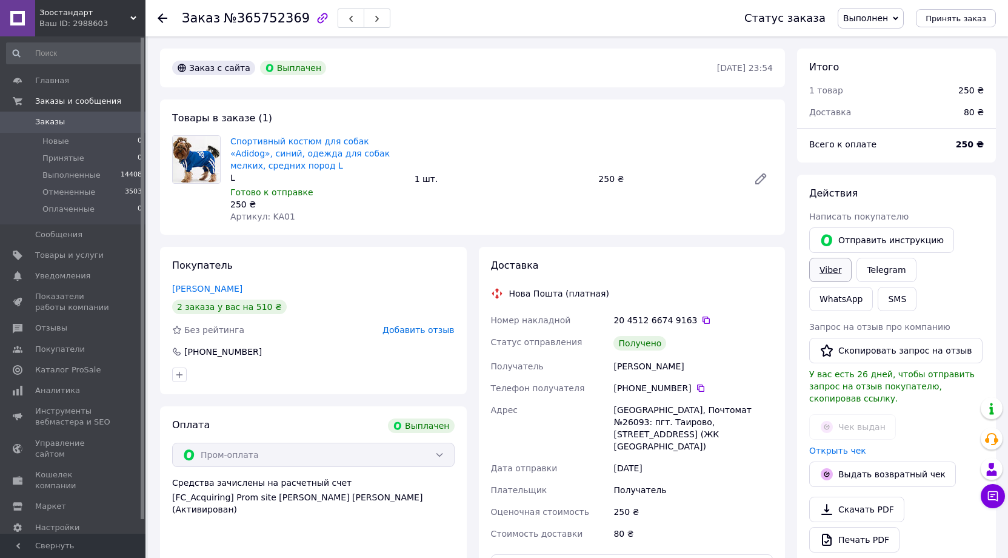
click at [821, 268] on link "Viber" at bounding box center [830, 270] width 42 height 24
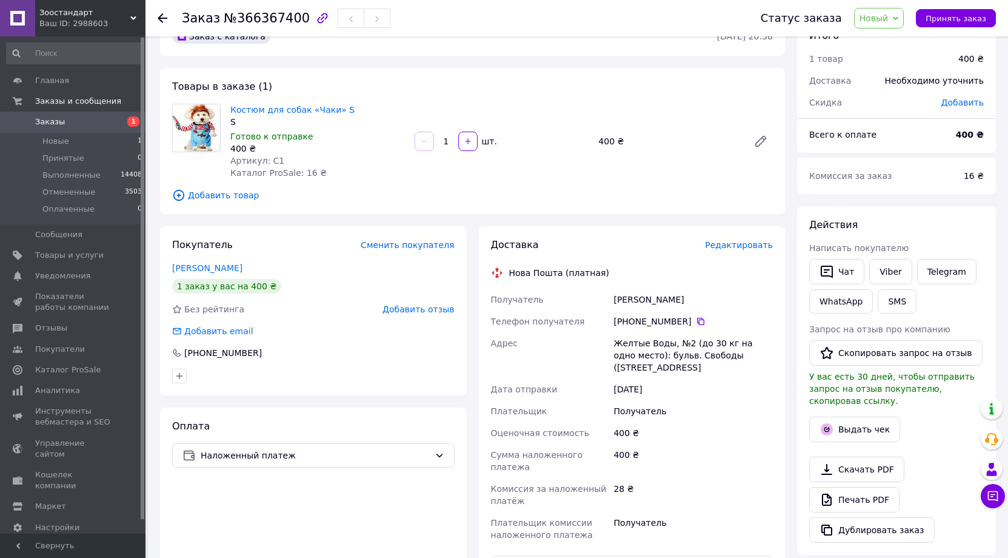
scroll to position [61, 0]
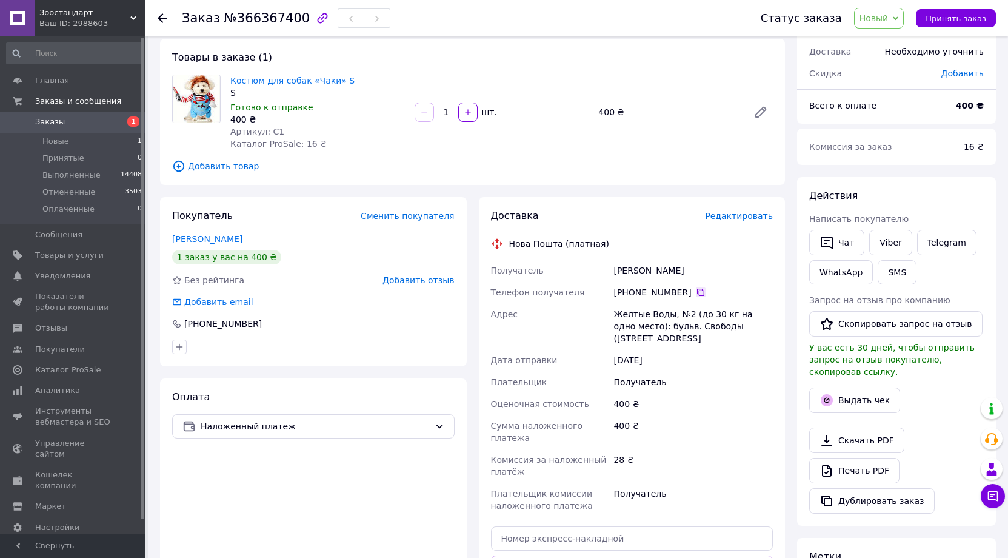
click at [696, 293] on icon at bounding box center [701, 292] width 10 height 10
drag, startPoint x: 615, startPoint y: 270, endPoint x: 708, endPoint y: 263, distance: 93.6
click at [708, 263] on div "Василюк Олексій" at bounding box center [693, 270] width 164 height 22
copy div "Василюк Олексій"
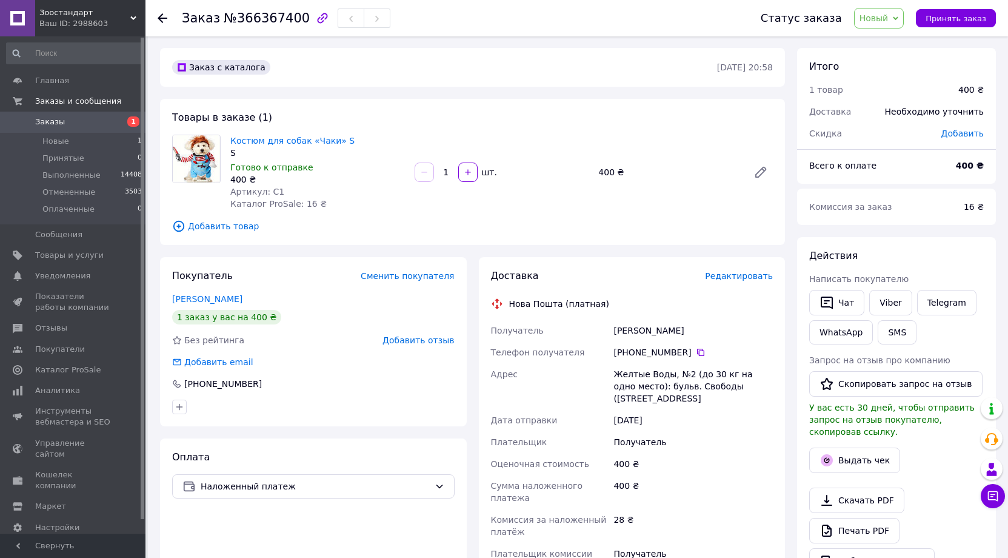
scroll to position [0, 0]
drag, startPoint x: 228, startPoint y: 141, endPoint x: 343, endPoint y: 142, distance: 114.5
click at [343, 142] on div "Костюм для собак «Чаки» S S Готово к отправке 400 ₴ Артикул: C1 Каталог ProSale…" at bounding box center [317, 173] width 184 height 80
copy link "Костюм для собак «Чаки» S"
click at [548, 91] on div "Заказ с каталога 12.10.2025 • 20:58 Товары в заказе (1) Костюм для собак «Чаки»…" at bounding box center [472, 461] width 637 height 826
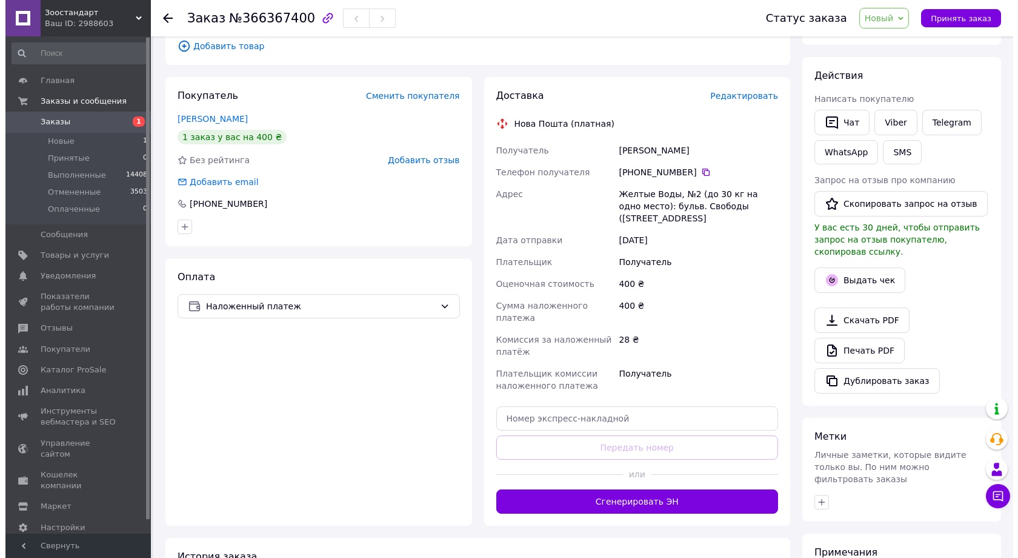
scroll to position [182, 0]
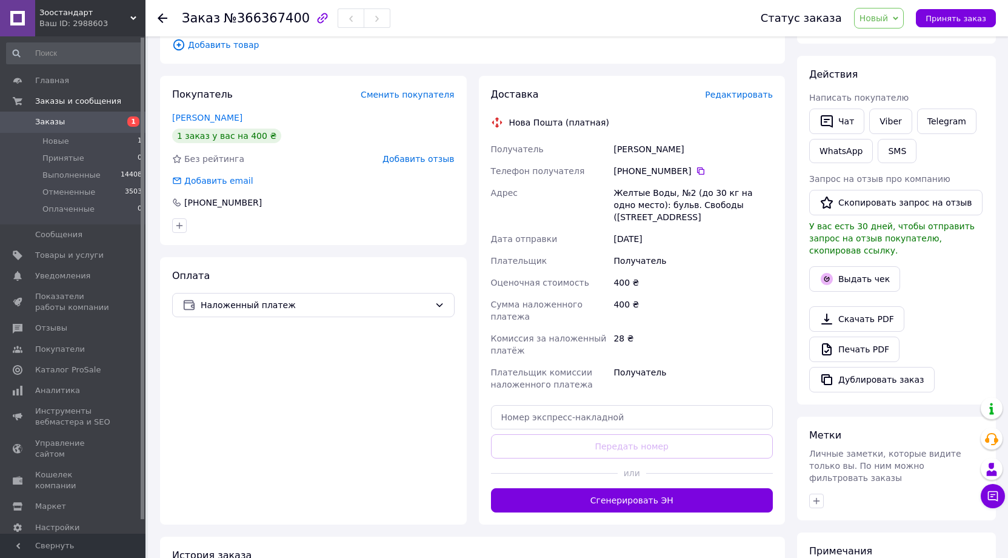
click at [746, 94] on span "Редактировать" at bounding box center [739, 95] width 68 height 10
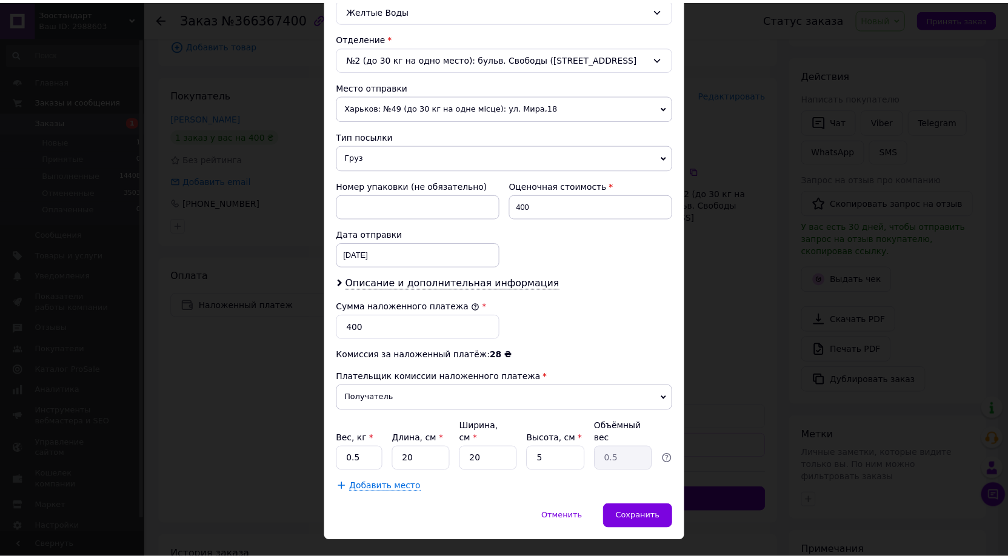
scroll to position [367, 0]
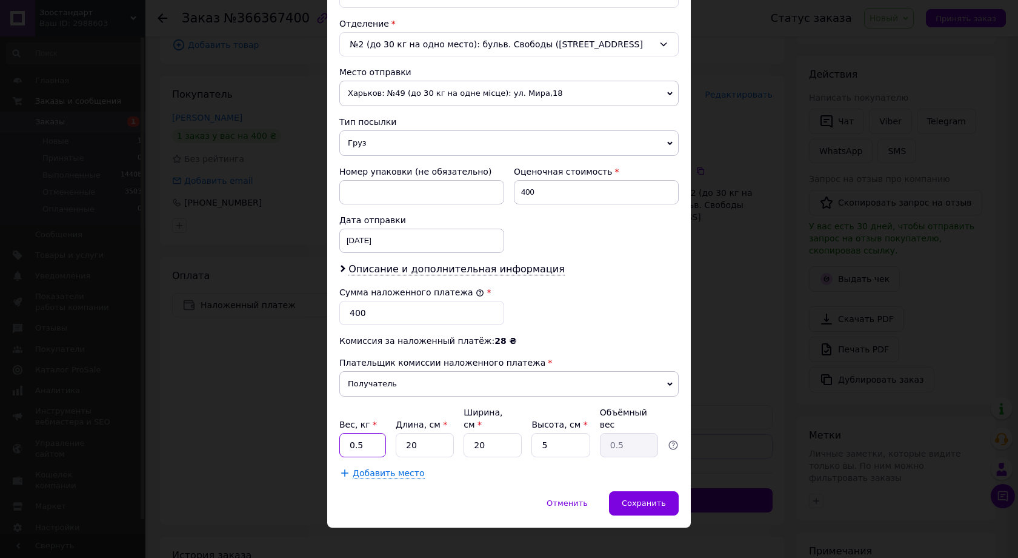
drag, startPoint x: 367, startPoint y: 430, endPoint x: 329, endPoint y: 428, distance: 38.2
click at [329, 428] on div "Способ доставки Нова Пошта (платная) Плательщик Получатель Отправитель Фамилия …" at bounding box center [509, 101] width 364 height 779
type input "1"
drag, startPoint x: 422, startPoint y: 433, endPoint x: 390, endPoint y: 428, distance: 33.0
click at [390, 428] on div "Вес, кг * 1 Длина, см * 20 Ширина, см * 20 Высота, см * 5 Объёмный вес 0.5" at bounding box center [508, 431] width 339 height 51
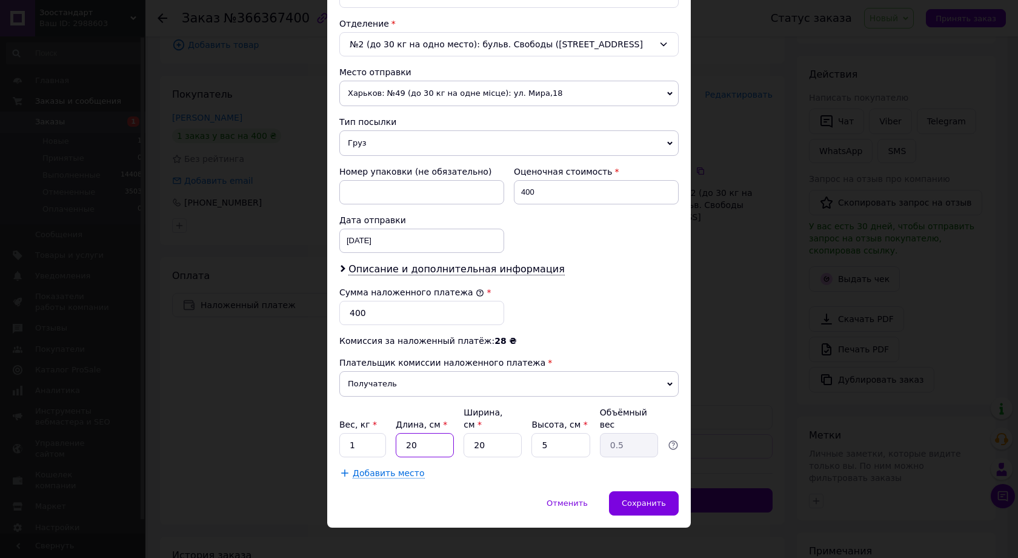
type input "3"
type input "0.1"
type input "30"
type input "0.75"
type input "30"
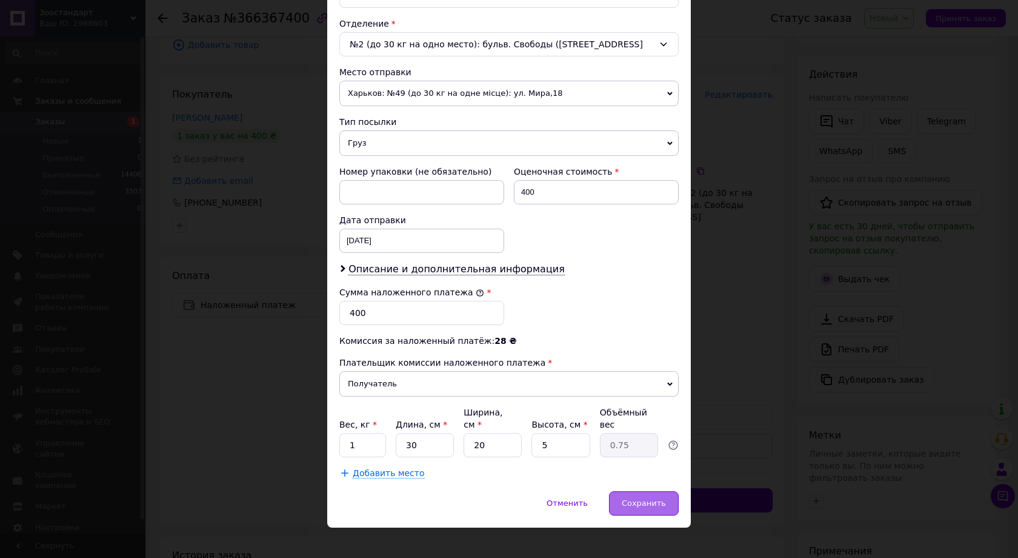
click at [641, 498] on span "Сохранить" at bounding box center [644, 502] width 44 height 9
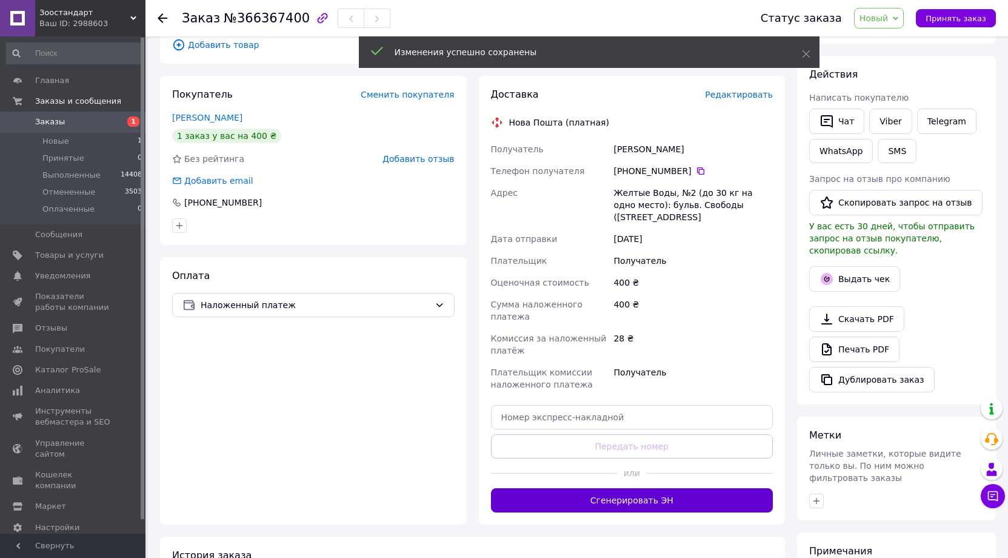
click at [656, 488] on button "Сгенерировать ЭН" at bounding box center [632, 500] width 282 height 24
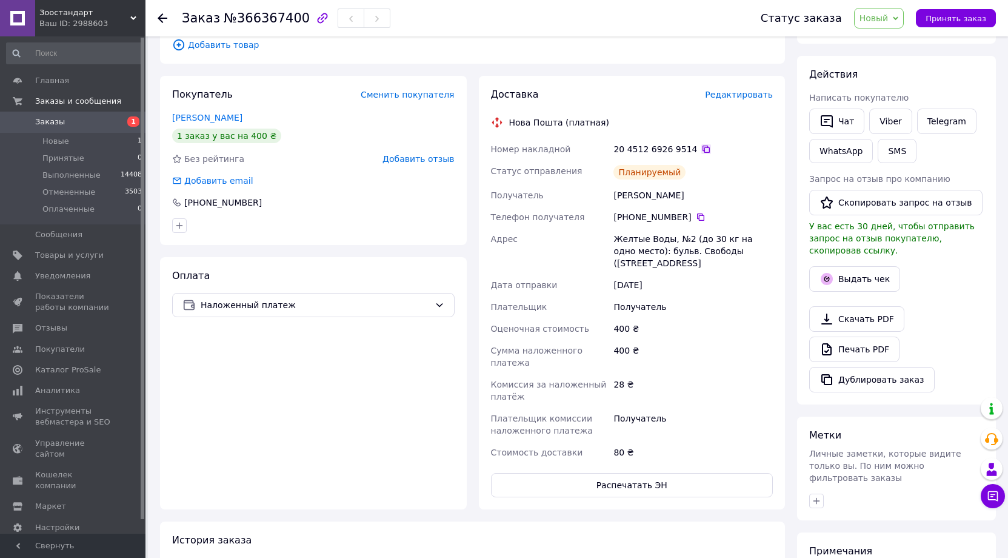
click at [702, 147] on icon at bounding box center [705, 148] width 7 height 7
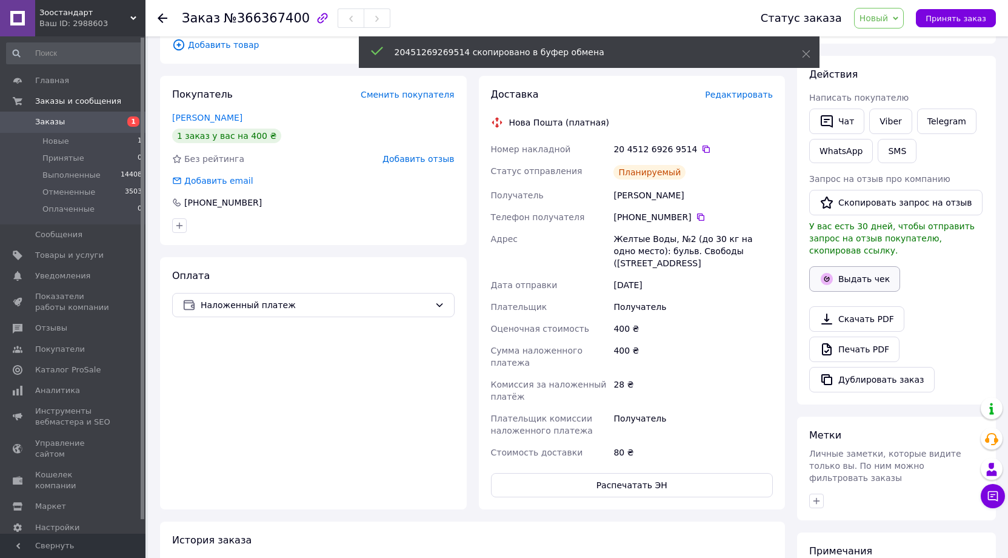
click at [865, 266] on button "Выдать чек" at bounding box center [854, 278] width 91 height 25
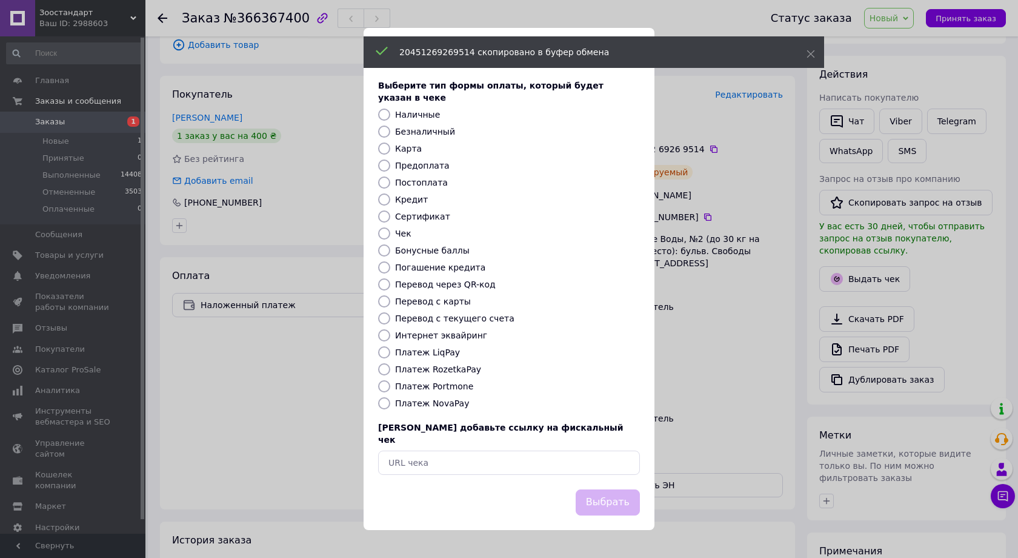
click at [438, 407] on label "Платеж NovaPay" at bounding box center [432, 403] width 74 height 10
click at [390, 407] on input "Платеж NovaPay" at bounding box center [384, 403] width 12 height 12
radio input "true"
click at [595, 489] on button "Выбрать" at bounding box center [608, 502] width 64 height 26
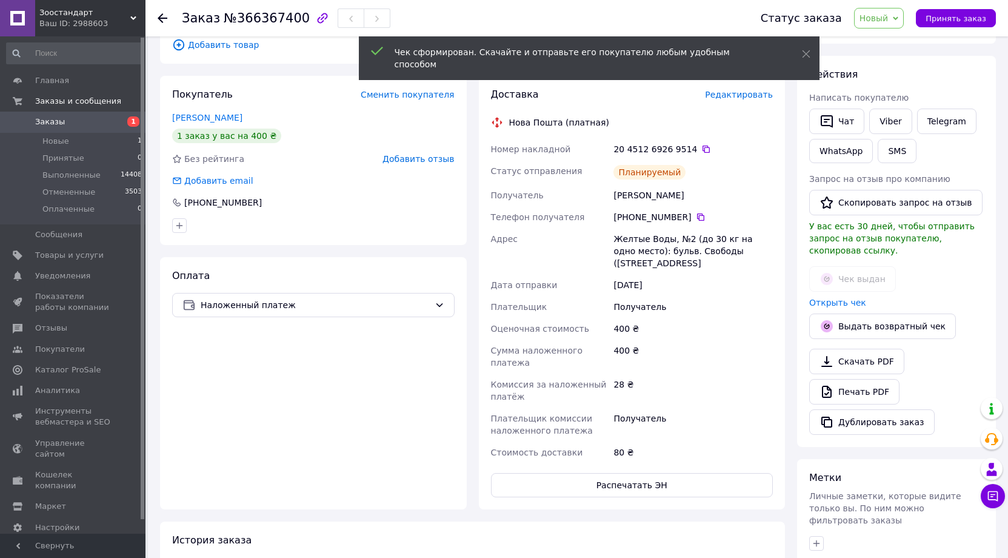
click at [885, 16] on span "Новый" at bounding box center [873, 18] width 29 height 10
click at [893, 61] on li "Выполнен" at bounding box center [886, 61] width 64 height 18
